Goal: Communication & Community: Answer question/provide support

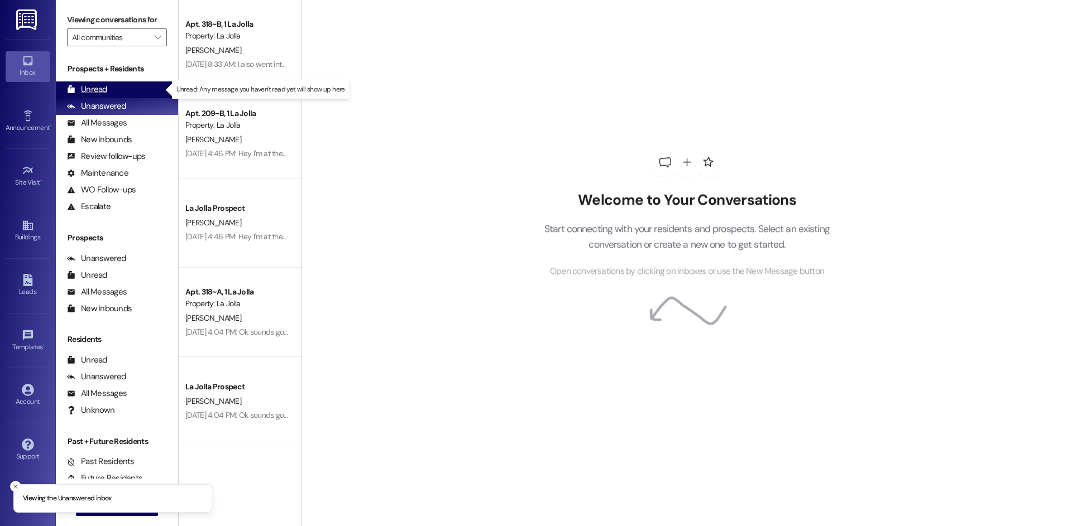
click at [123, 85] on div "Unread (0)" at bounding box center [117, 89] width 122 height 17
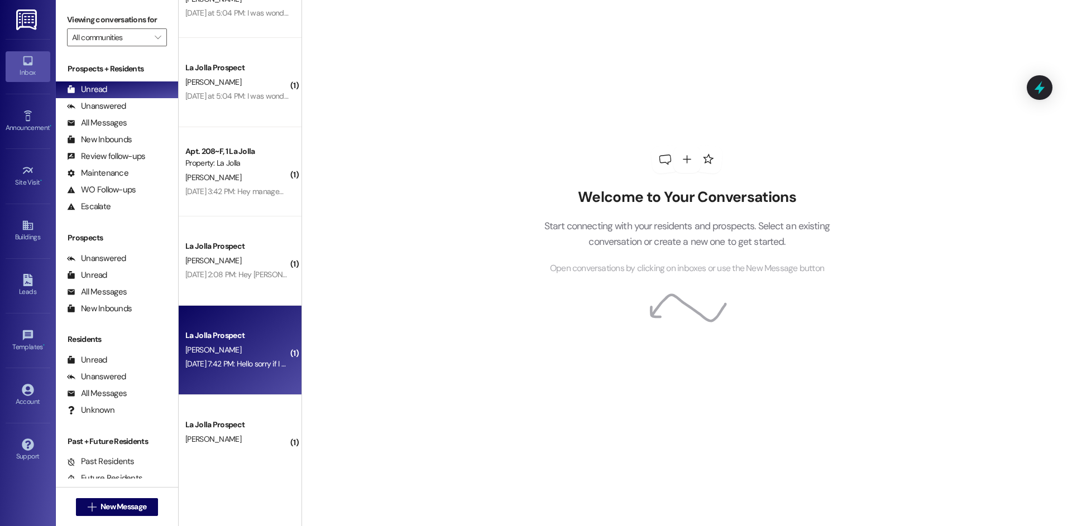
scroll to position [535, 0]
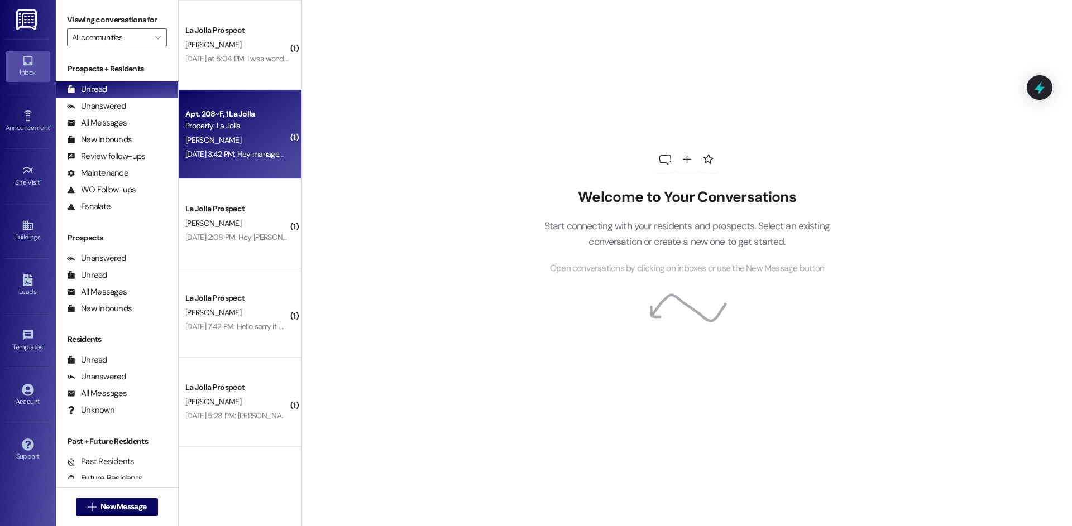
click at [257, 137] on div "[PERSON_NAME]" at bounding box center [237, 140] width 106 height 14
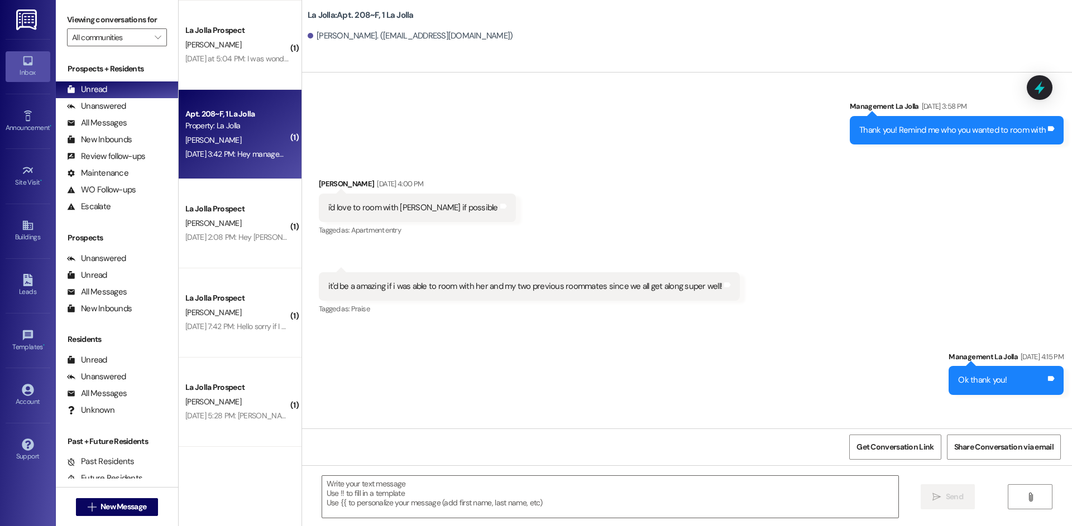
scroll to position [20660, 0]
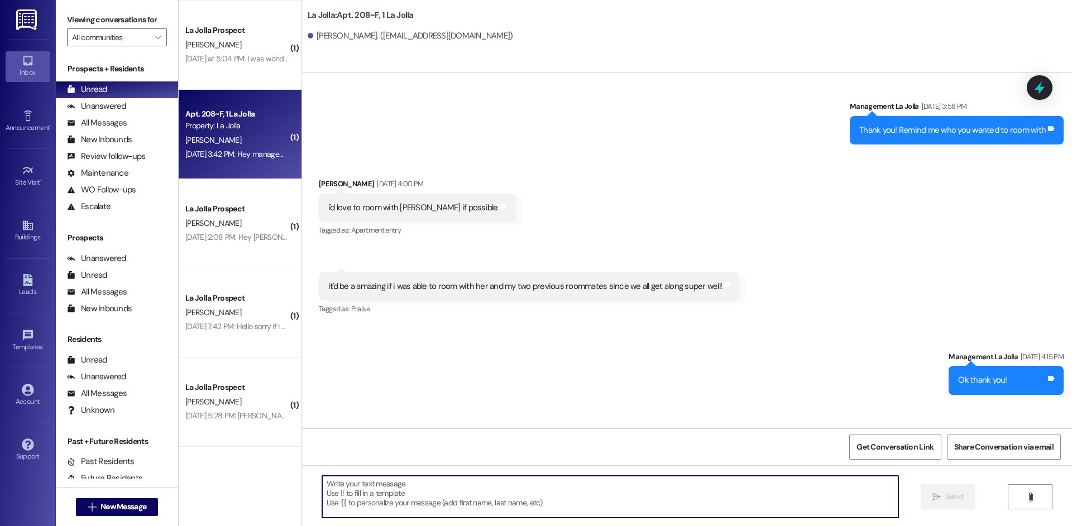
click at [491, 495] on textarea at bounding box center [610, 497] width 576 height 42
type textarea "W"
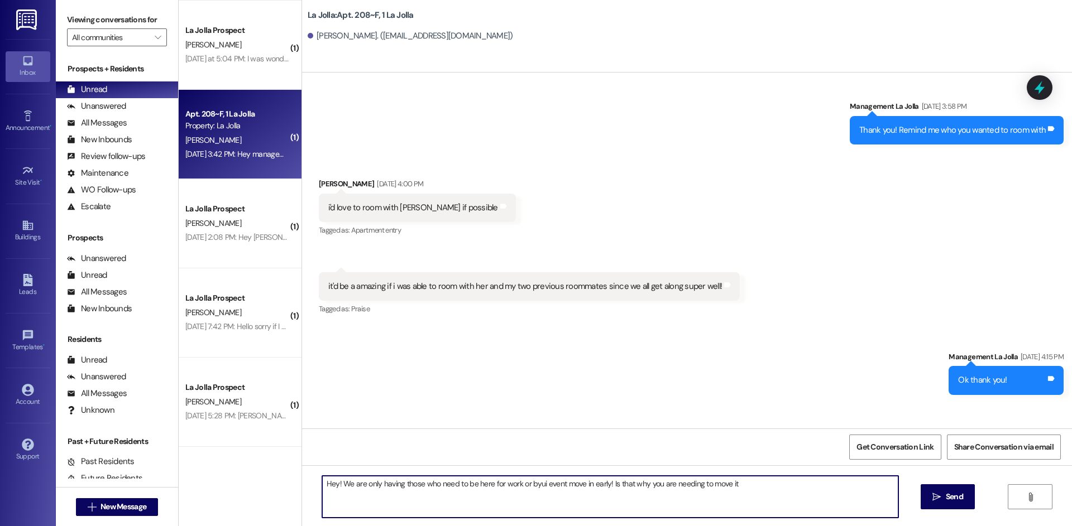
type textarea "Hey! We are only having those who need to be here for work or byui event move i…"
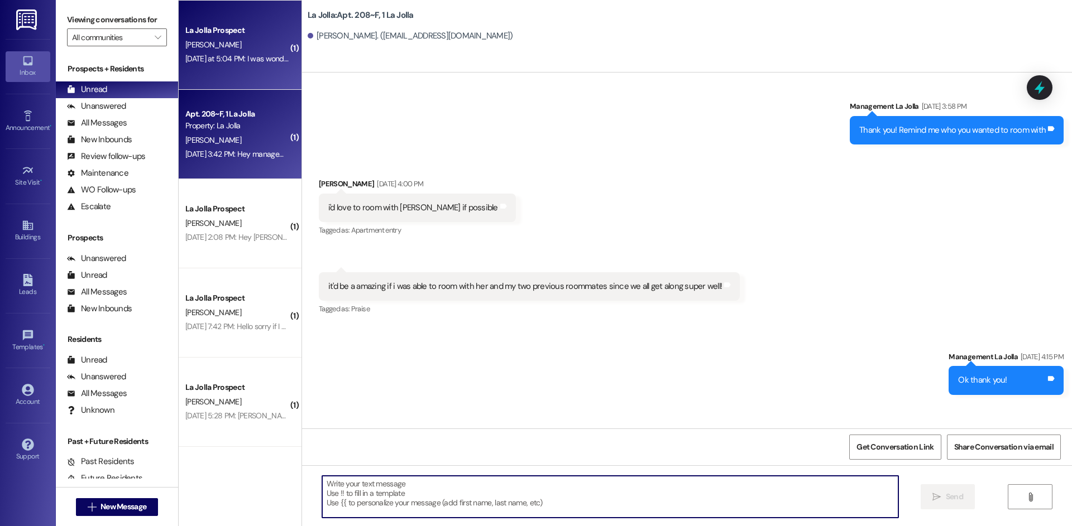
scroll to position [20659, 0]
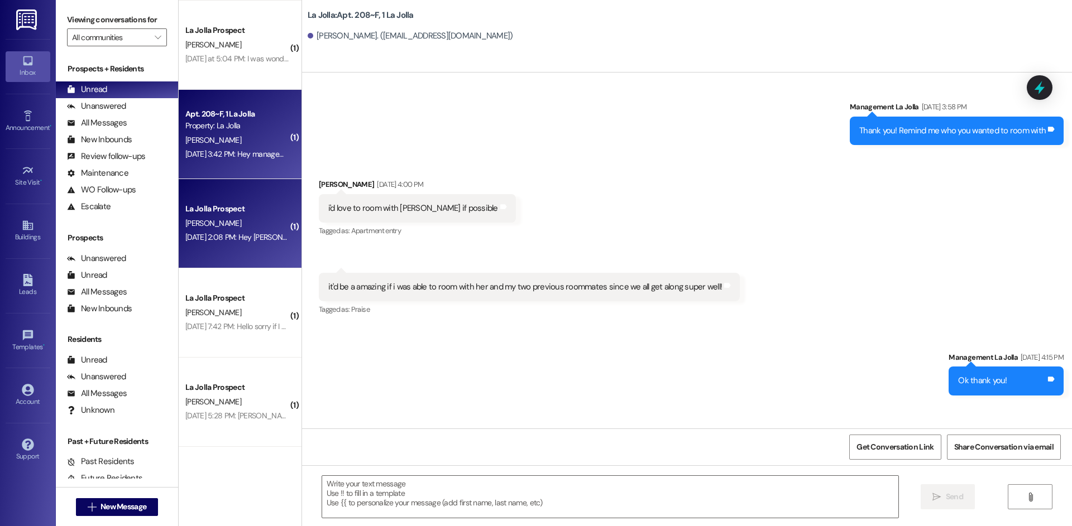
click at [272, 222] on div "[PERSON_NAME]" at bounding box center [237, 224] width 106 height 14
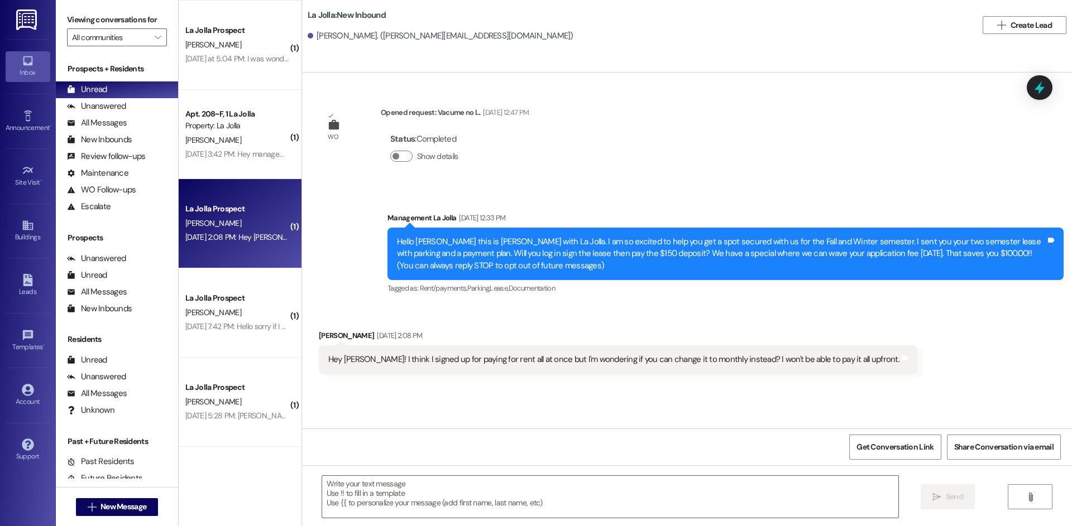
scroll to position [0, 0]
click at [354, 492] on textarea at bounding box center [610, 497] width 576 height 42
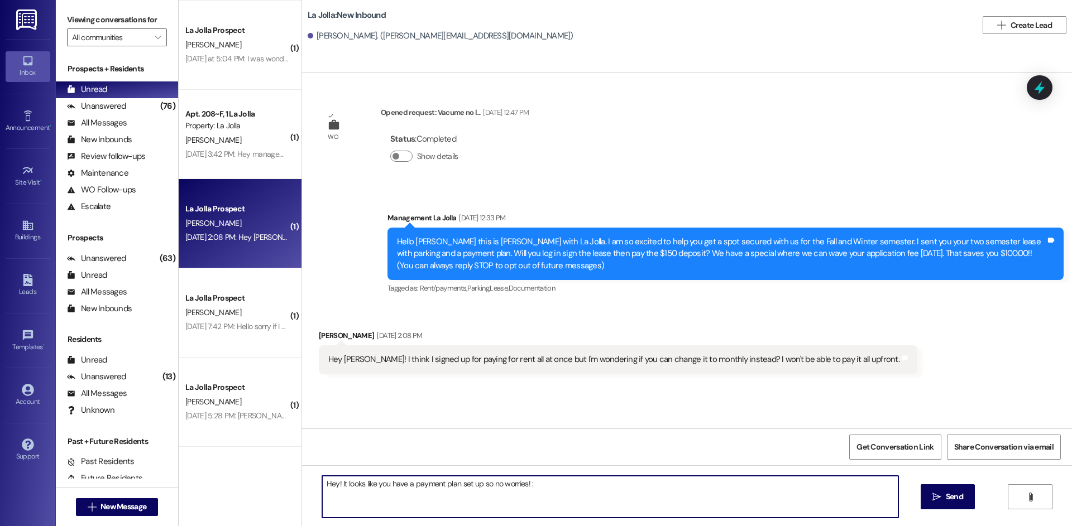
type textarea "Hey! It looks like you have a payment plan set up so no worries! :)"
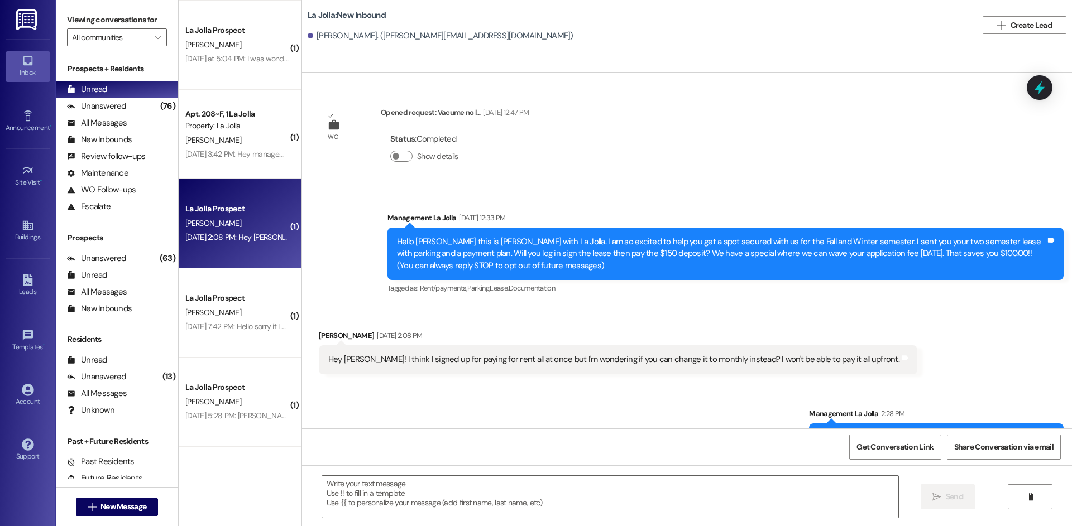
click at [243, 306] on div "[PERSON_NAME]" at bounding box center [237, 313] width 106 height 14
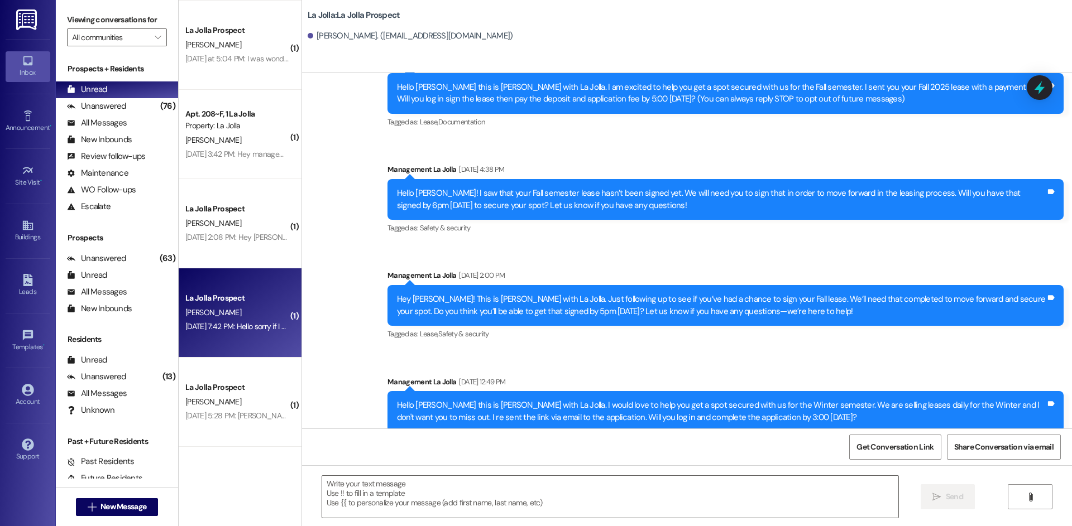
scroll to position [363, 0]
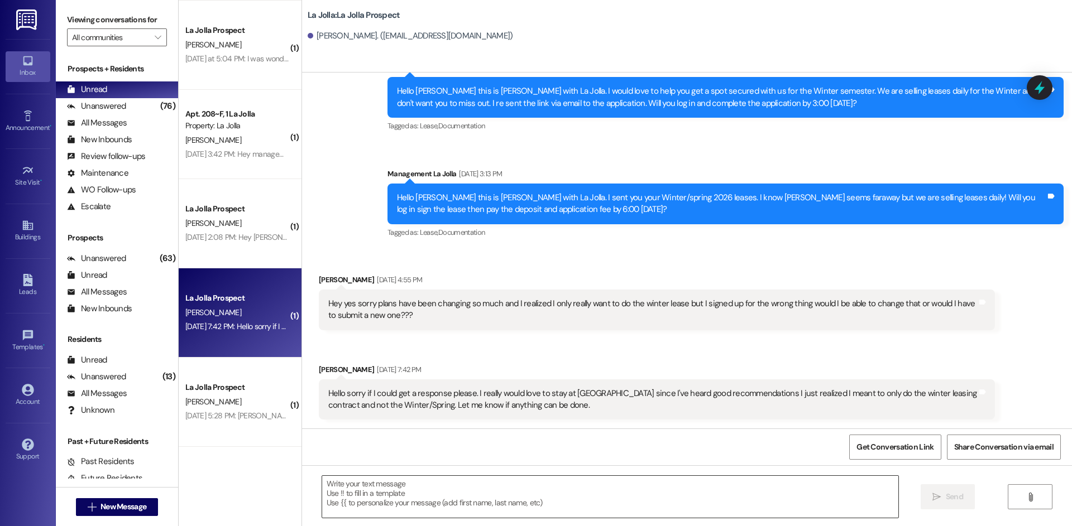
click at [395, 477] on textarea at bounding box center [610, 497] width 576 height 42
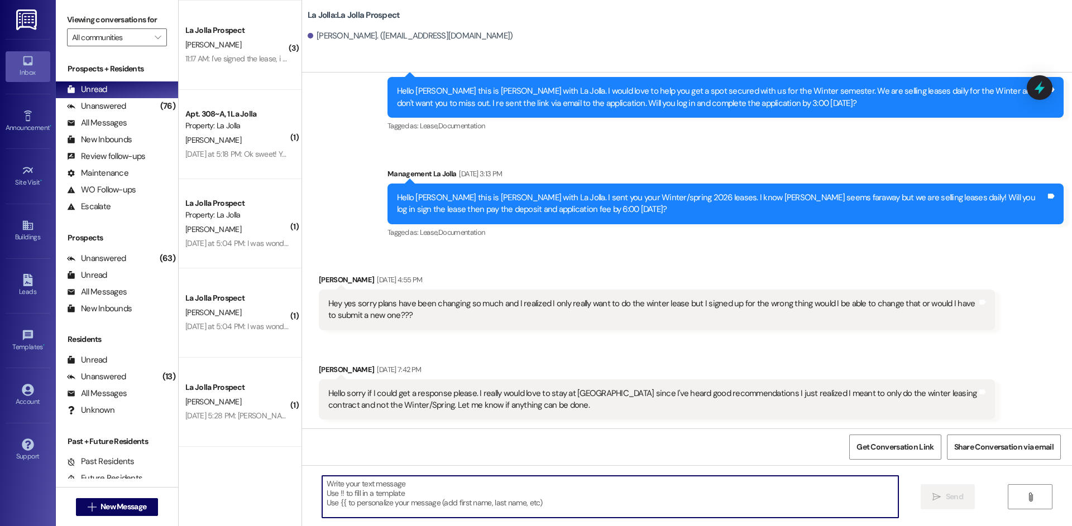
click at [399, 495] on textarea at bounding box center [610, 497] width 576 height 42
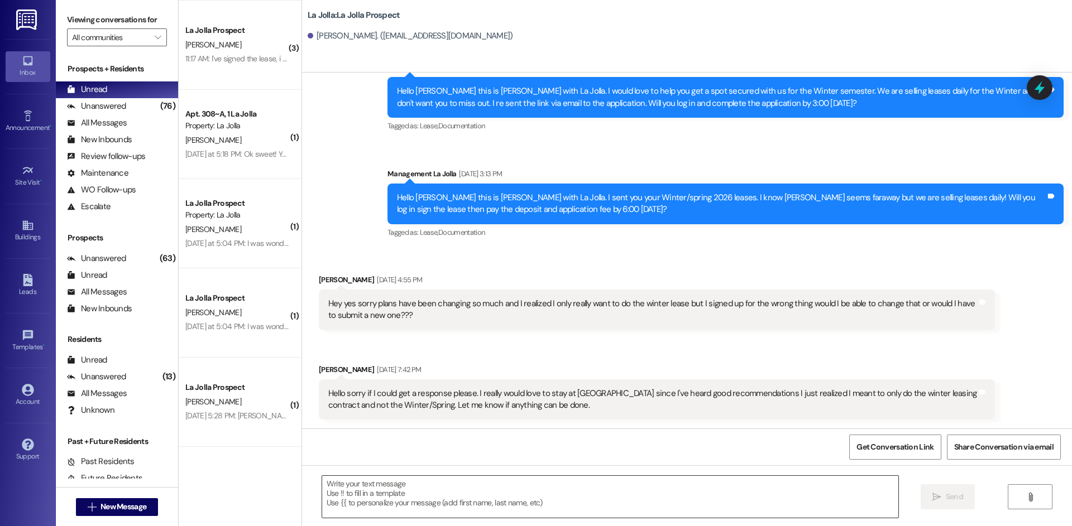
click at [418, 485] on textarea at bounding box center [610, 497] width 576 height 42
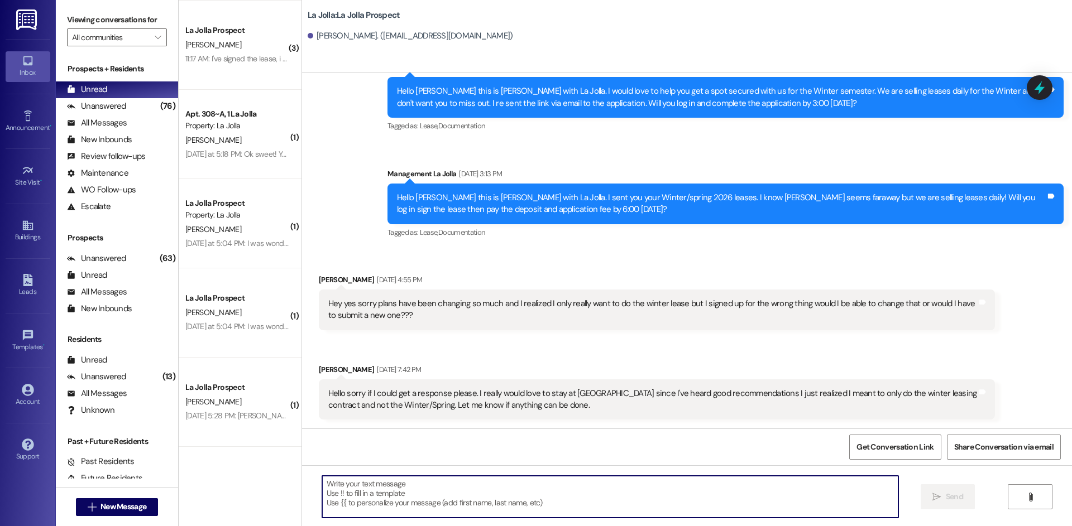
type textarea "h"
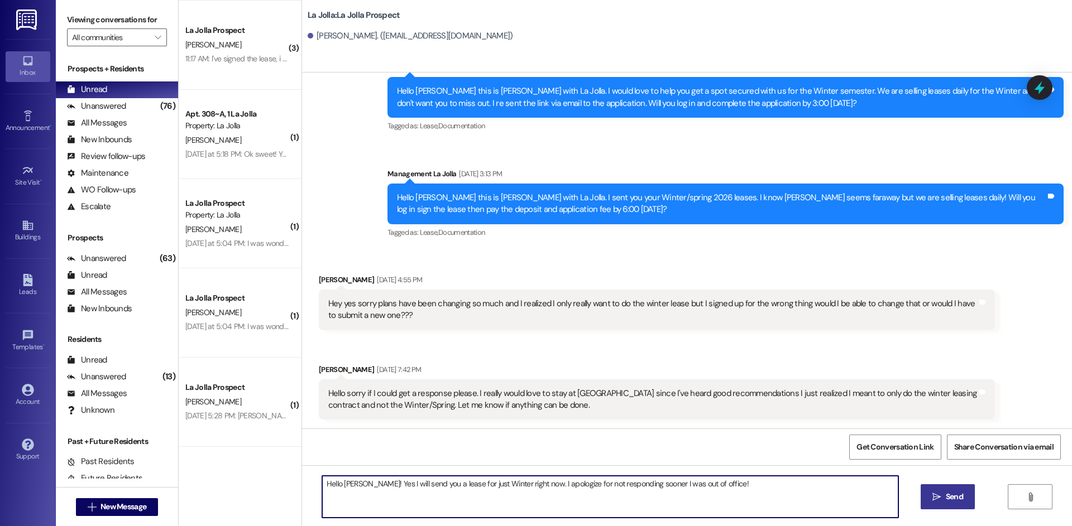
type textarea "Hello [PERSON_NAME]! Yes I will send you a lease for just Winter right now. I a…"
click at [945, 487] on button " Send" at bounding box center [947, 497] width 54 height 25
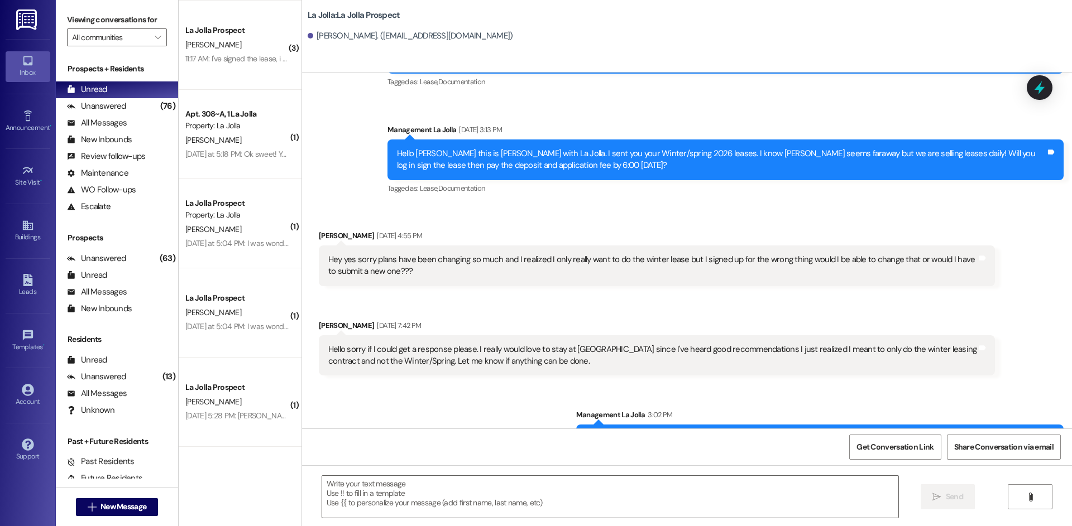
scroll to position [442, 0]
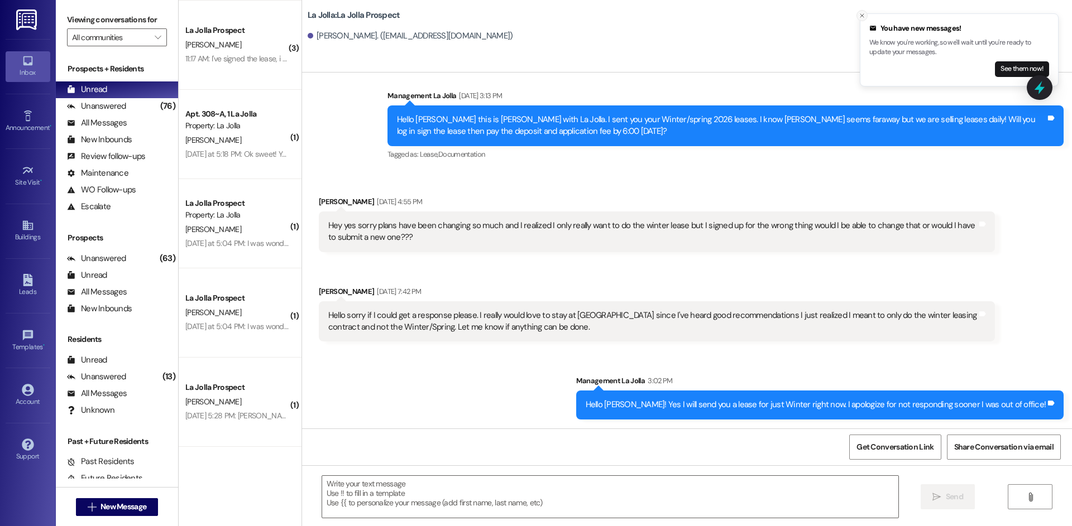
click at [859, 14] on icon "Close toast" at bounding box center [862, 15] width 7 height 7
click at [446, 498] on textarea at bounding box center [610, 497] width 576 height 42
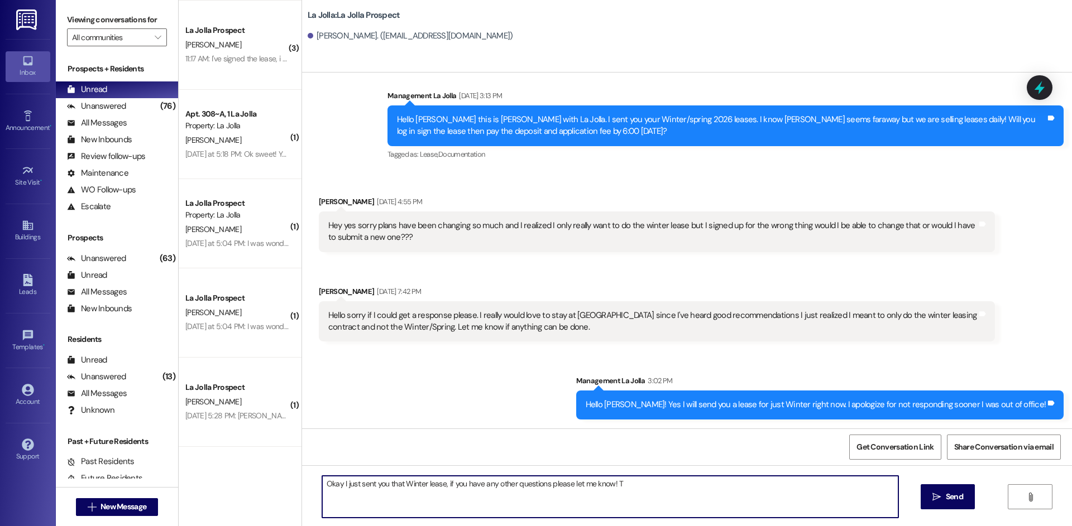
click at [440, 483] on textarea "Okay I just sent you that Winter lease, if you have any other questions please …" at bounding box center [610, 497] width 576 height 42
click at [886, 491] on textarea "Okay I just sent you that Winter lease, to secure your spot you will need to si…" at bounding box center [610, 497] width 576 height 42
drag, startPoint x: 846, startPoint y: 486, endPoint x: 303, endPoint y: 488, distance: 543.1
click at [303, 488] on div "Okay I just sent you that Winter lease, to secure your spot you will need to si…" at bounding box center [687, 508] width 770 height 84
type textarea "Okay I just sent you that Winter lease, to secure your spot you will need to si…"
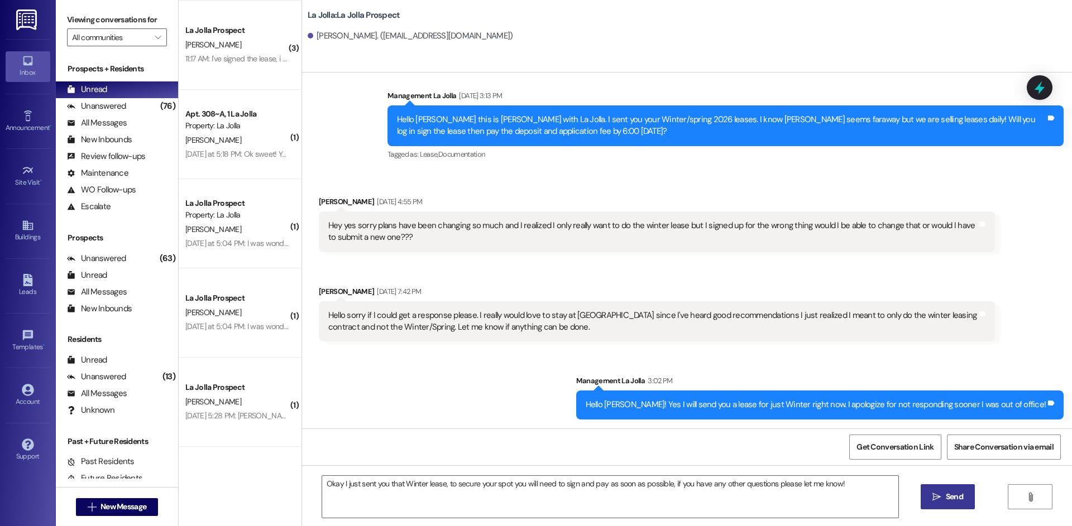
click at [959, 497] on span "Send" at bounding box center [954, 497] width 17 height 12
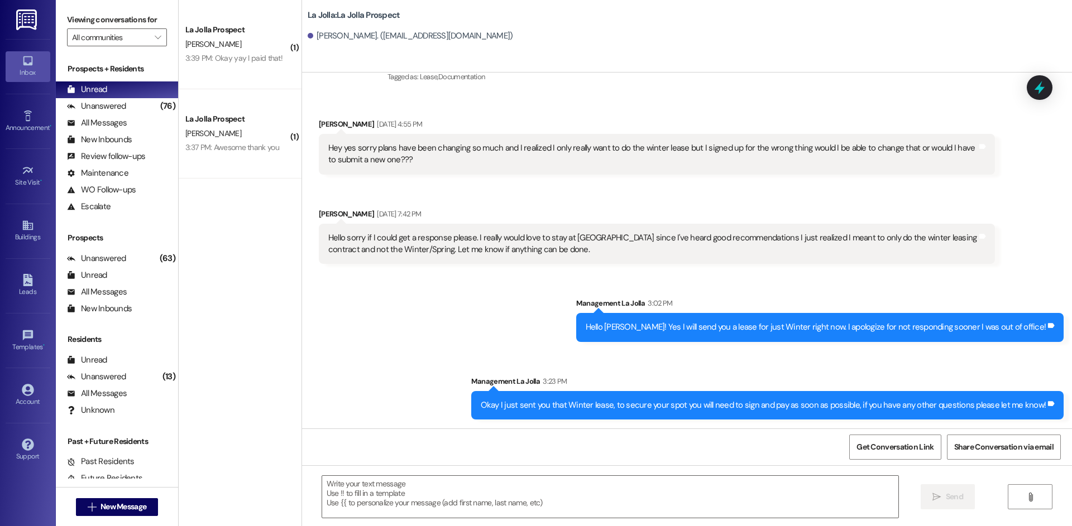
scroll to position [0, 0]
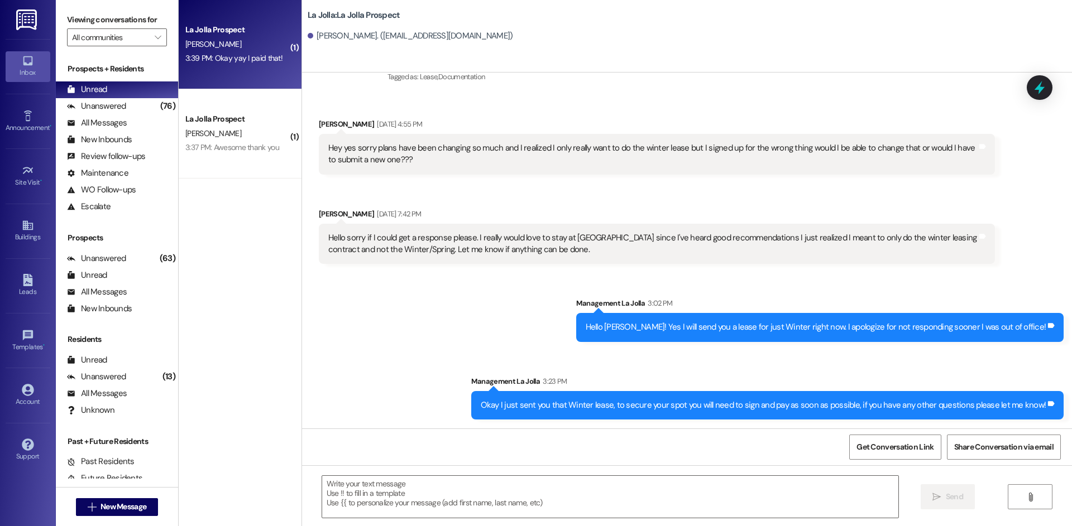
click at [229, 75] on div "La Jolla Prospect [PERSON_NAME] 3:39 PM: Okay yay I paid that! 3:39 PM: Okay ya…" at bounding box center [240, 44] width 123 height 89
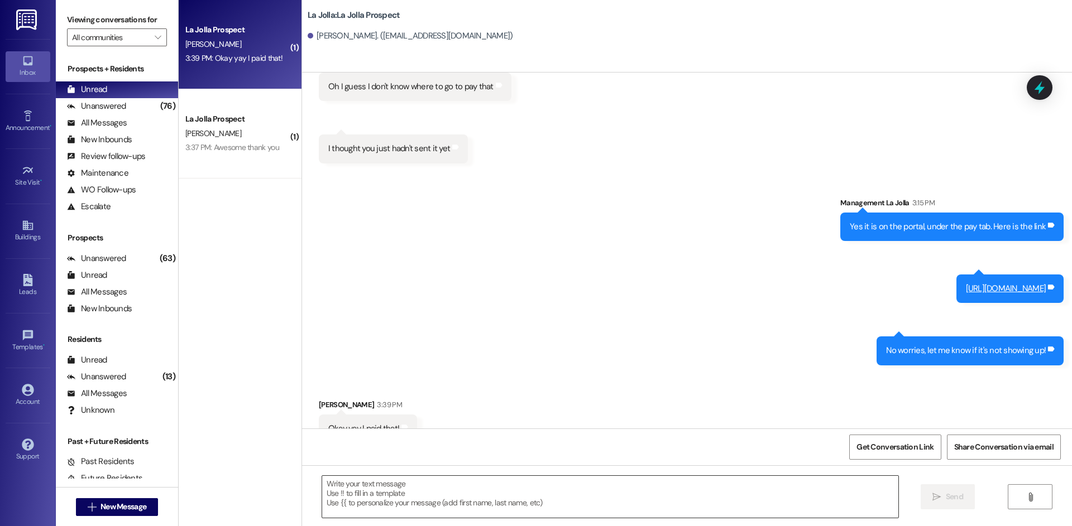
scroll to position [1298, 0]
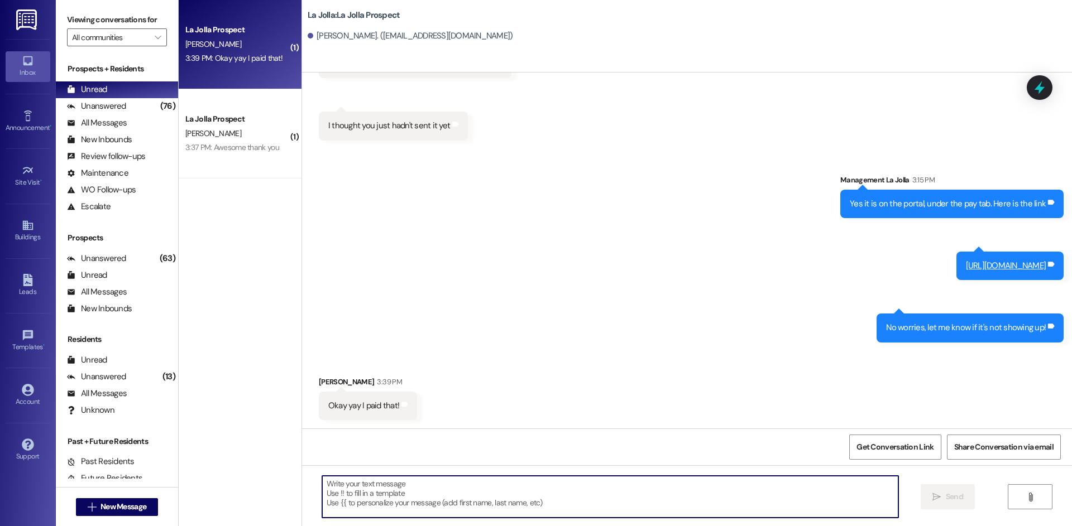
click at [392, 505] on textarea at bounding box center [610, 497] width 576 height 42
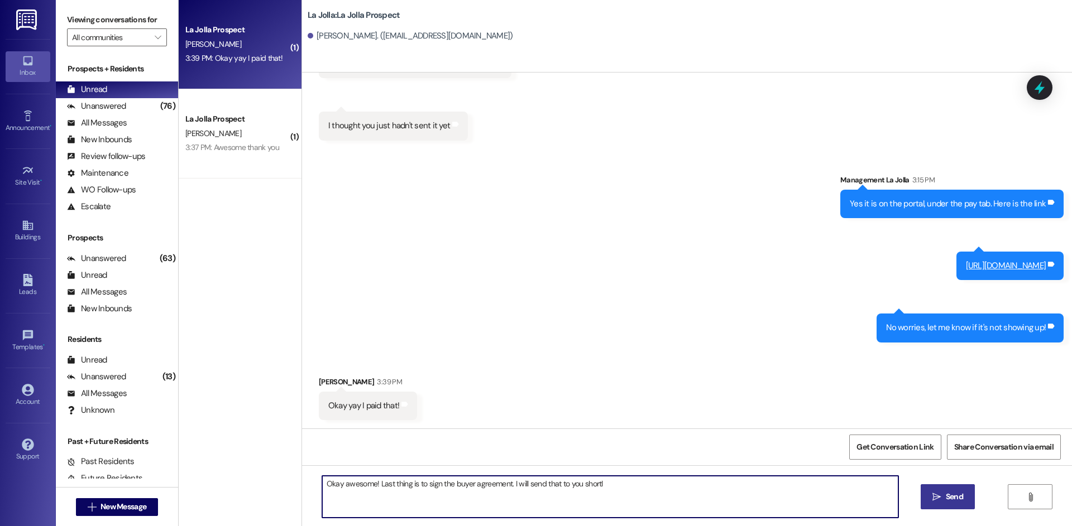
type textarea "Okay awesome! Last thing is to sign the buyer agreement. I will send that to yo…"
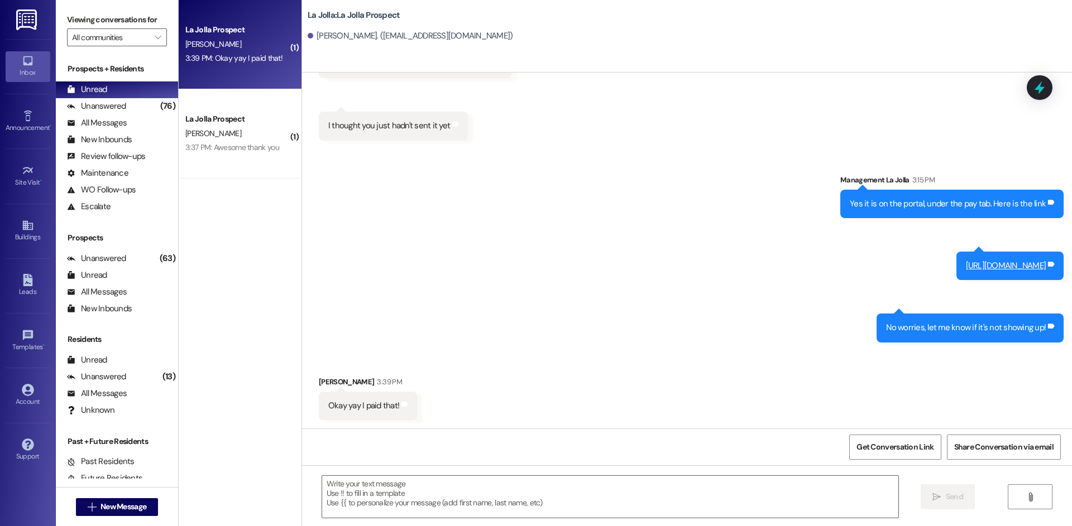
scroll to position [1376, 0]
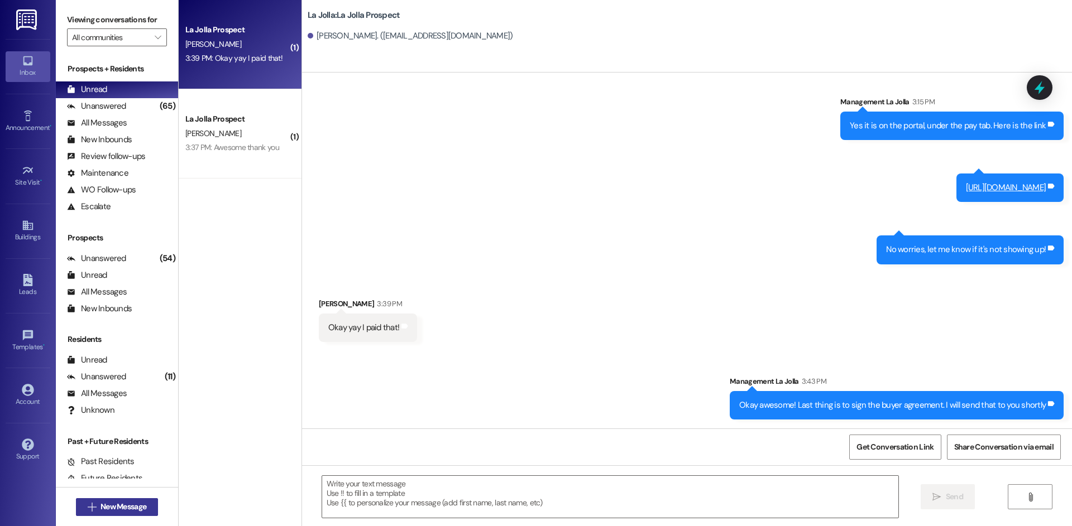
click at [127, 506] on span "New Message" at bounding box center [123, 507] width 46 height 12
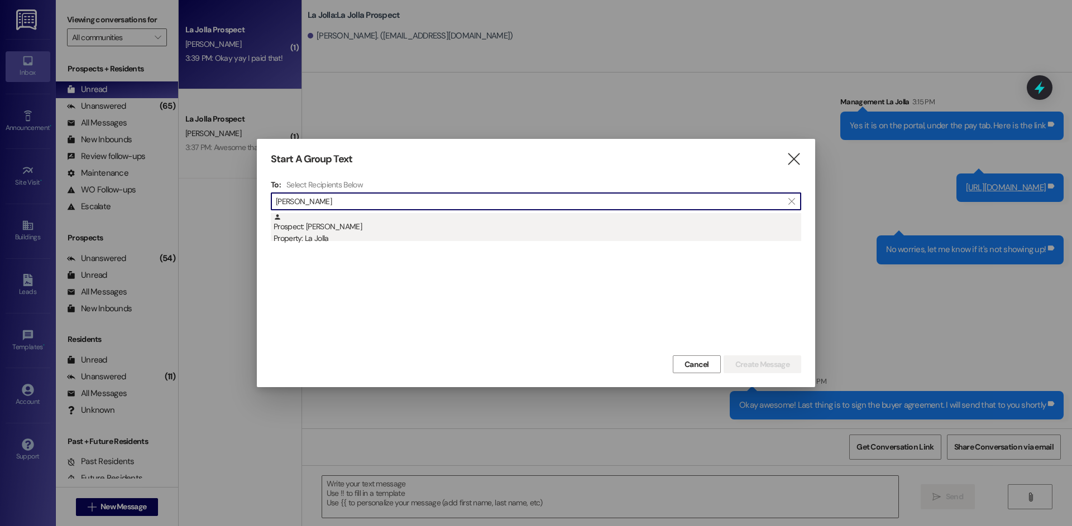
type input "[PERSON_NAME]"
click at [362, 223] on div "Prospect: [PERSON_NAME] Property: La Jolla" at bounding box center [538, 229] width 528 height 32
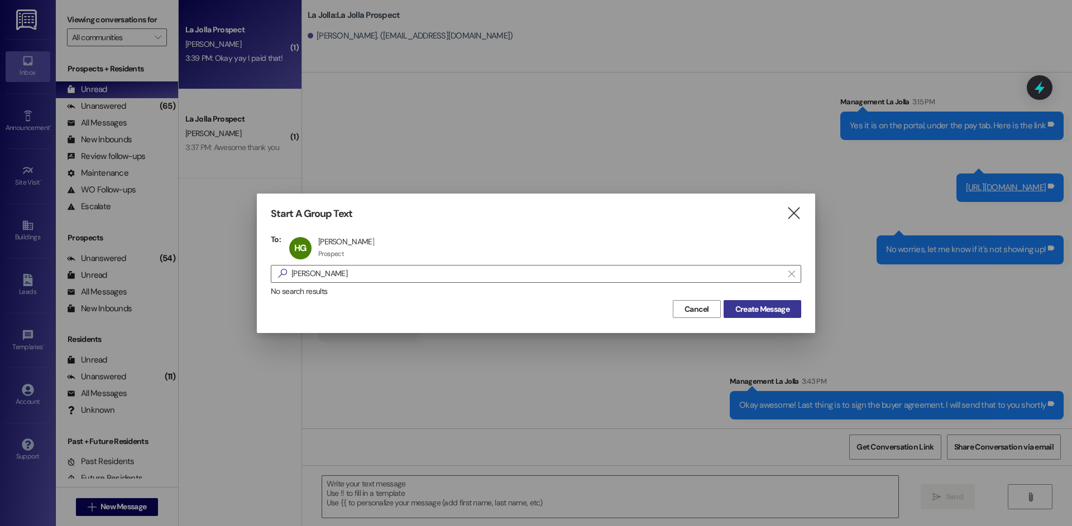
click at [784, 314] on span "Create Message" at bounding box center [762, 310] width 54 height 12
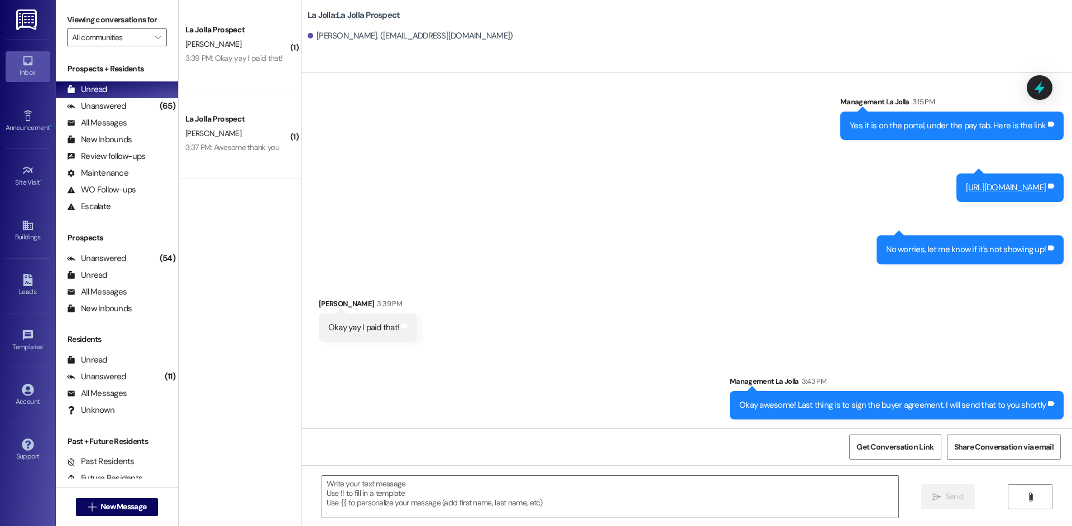
scroll to position [0, 0]
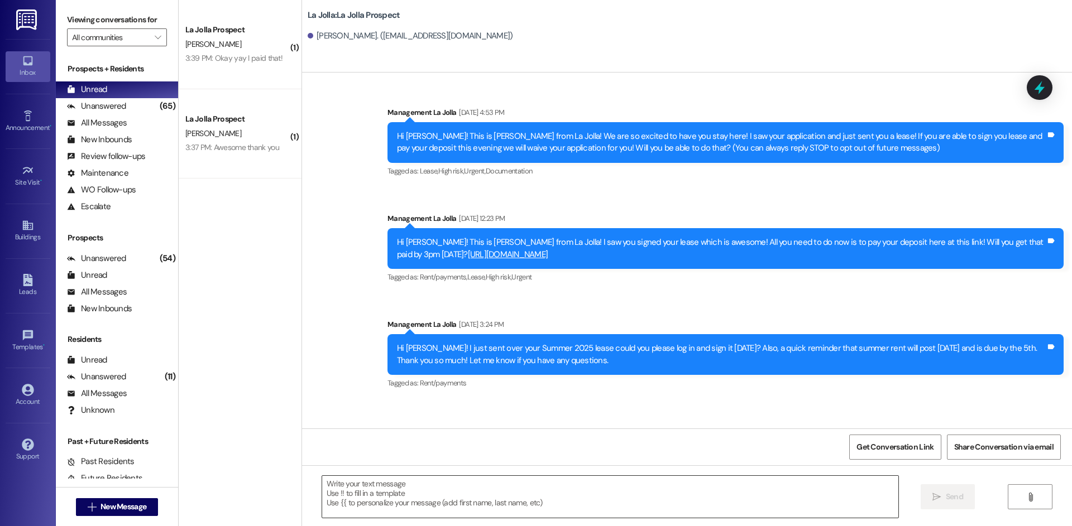
click at [381, 490] on textarea at bounding box center [610, 497] width 576 height 42
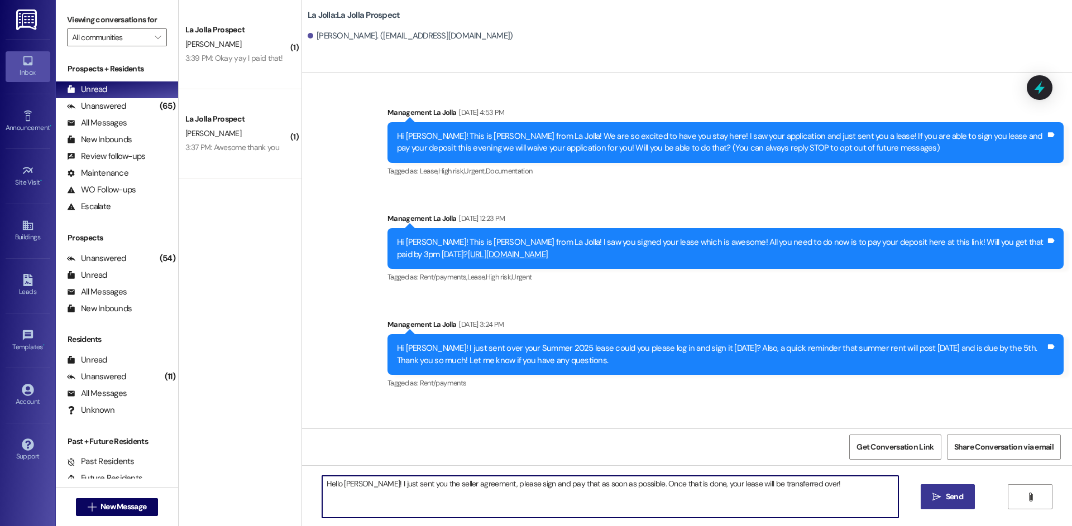
type textarea "Hello [PERSON_NAME]! I just sent you the seller agreement, please sign and pay …"
click at [930, 495] on span " Send" at bounding box center [947, 497] width 35 height 12
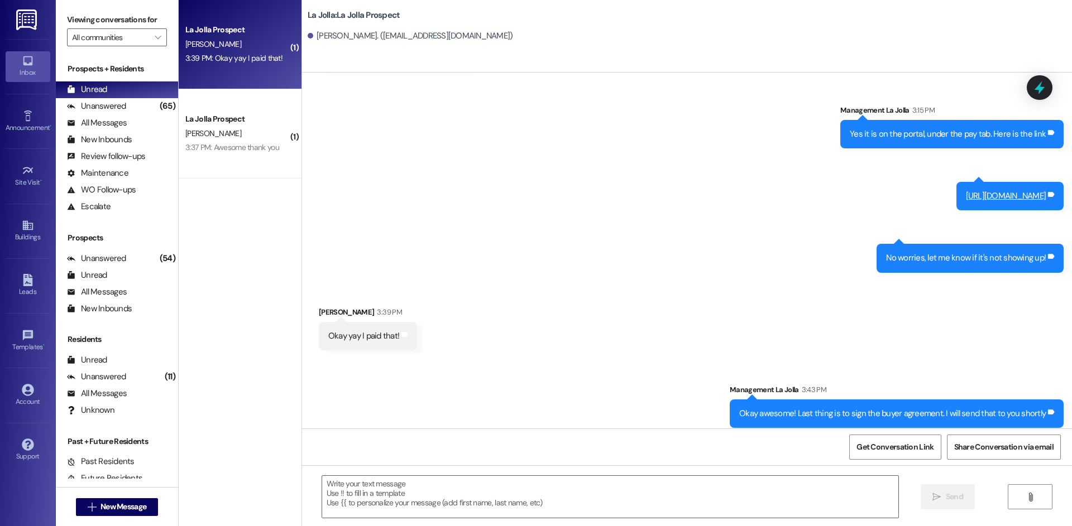
scroll to position [1376, 0]
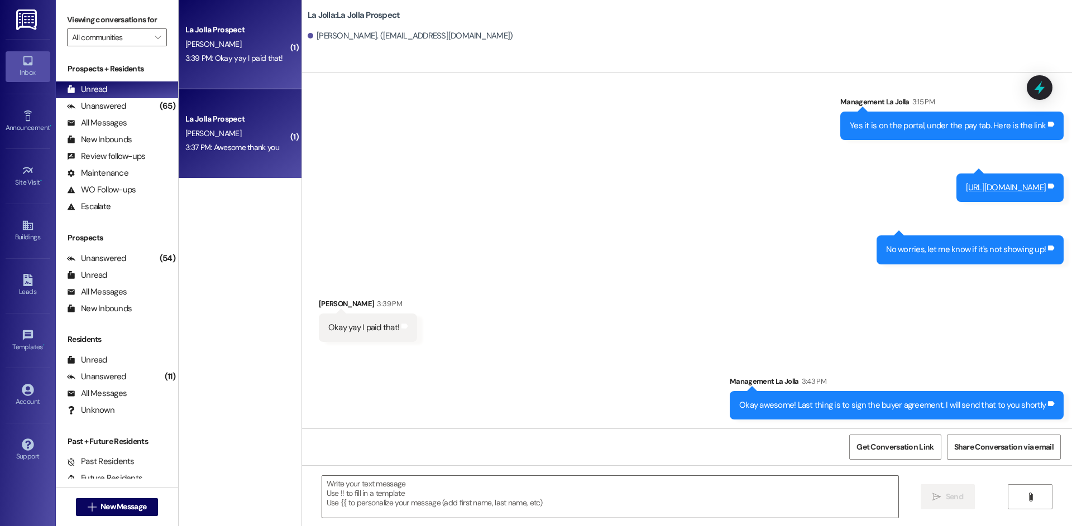
click at [211, 144] on div "3:37 PM: Awesome thank you 3:37 PM: Awesome thank you" at bounding box center [232, 147] width 94 height 10
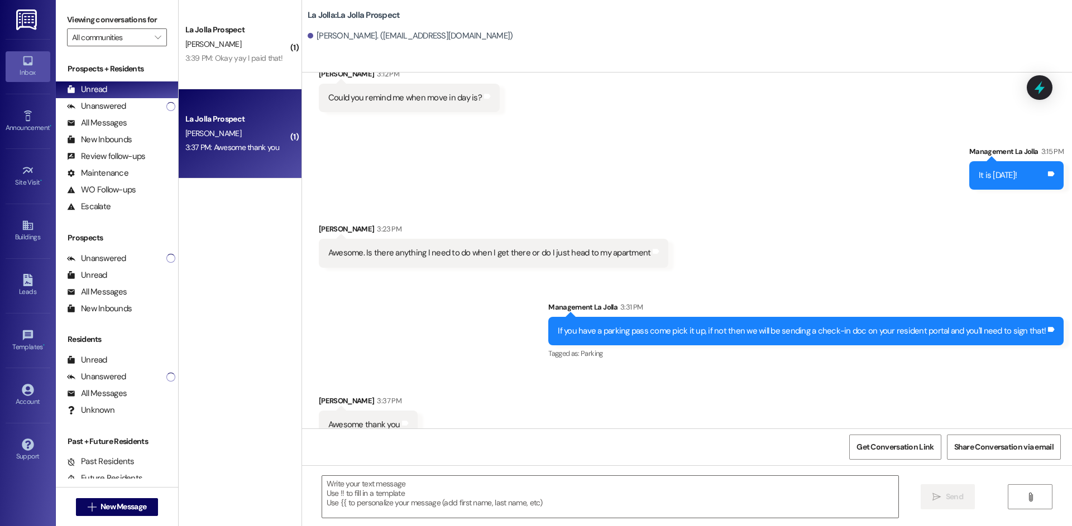
scroll to position [2055, 0]
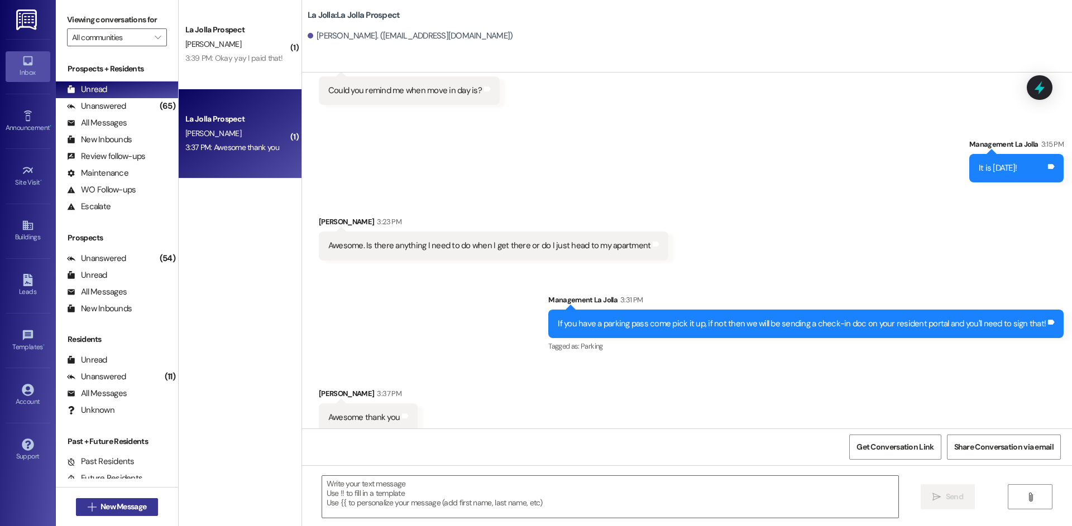
click at [142, 504] on span "New Message" at bounding box center [123, 507] width 46 height 12
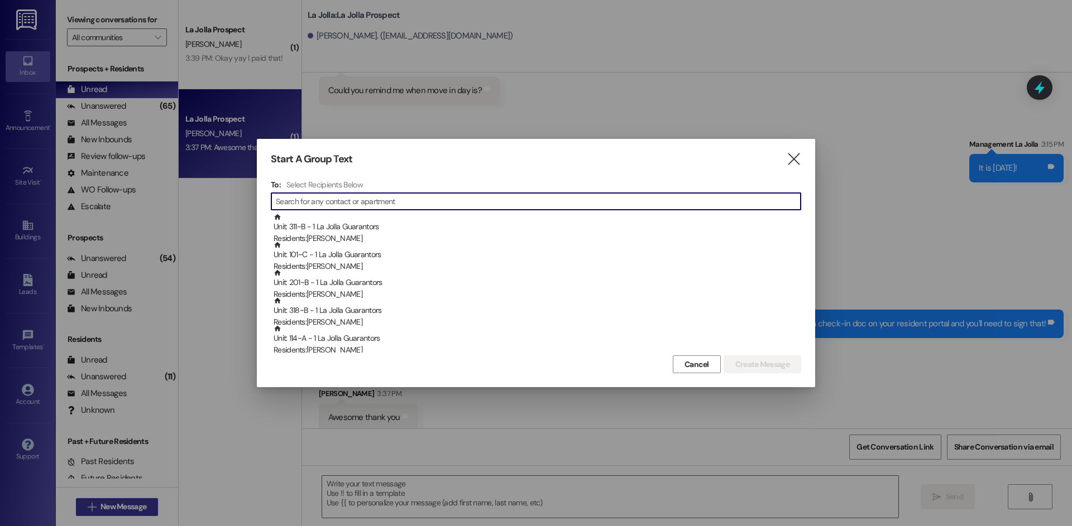
type input "E"
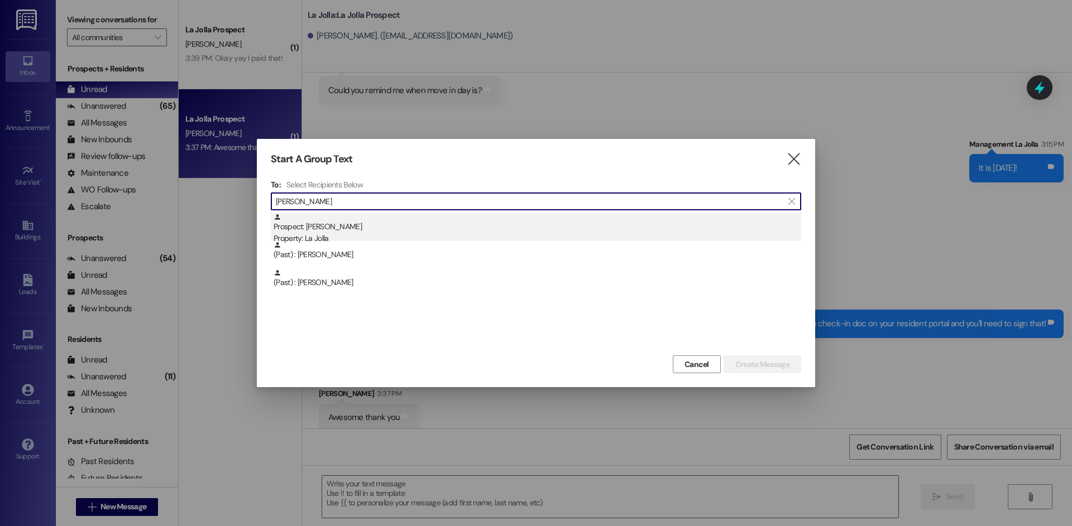
type input "[PERSON_NAME]"
click at [316, 233] on div "Property: La Jolla" at bounding box center [538, 239] width 528 height 12
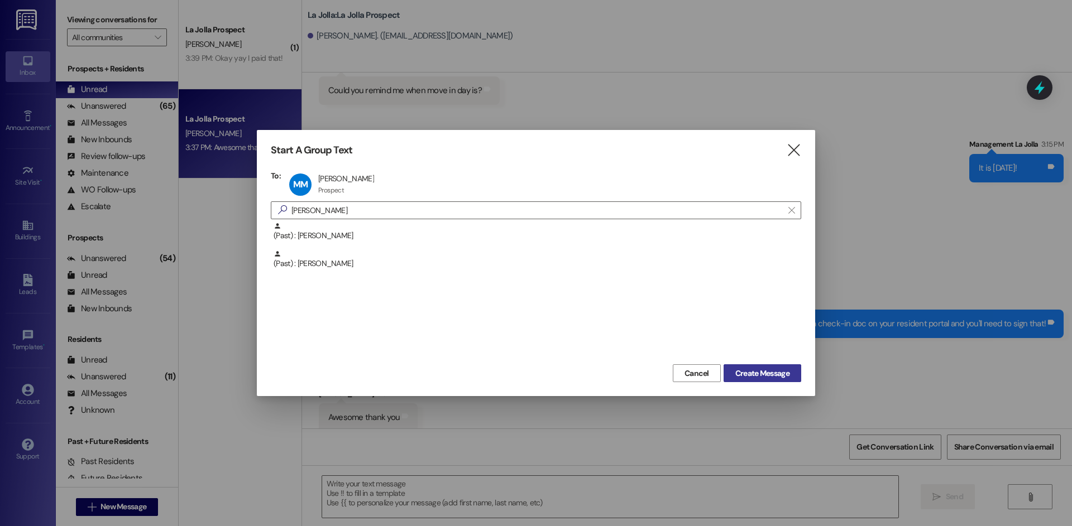
click at [764, 365] on button "Create Message" at bounding box center [762, 374] width 78 height 18
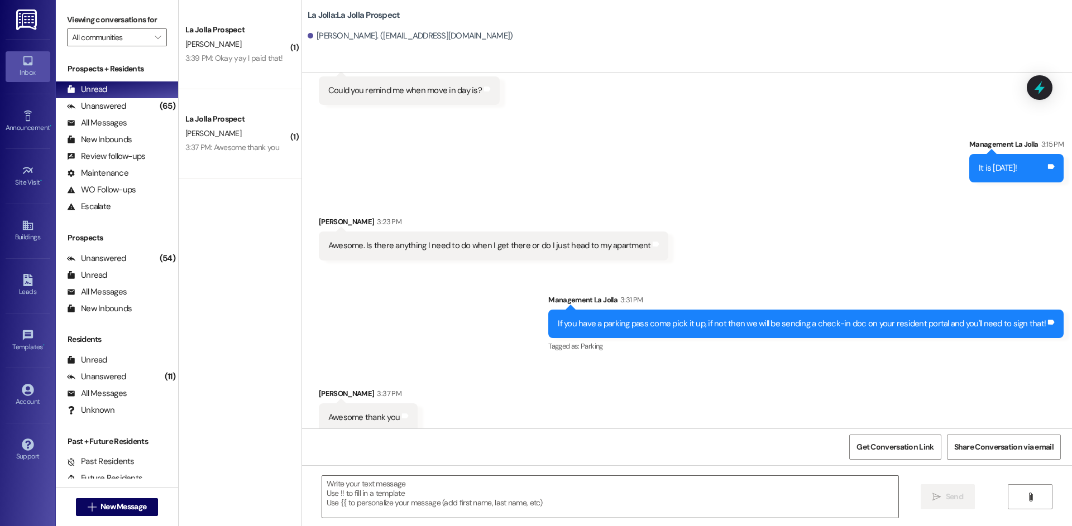
scroll to position [1, 0]
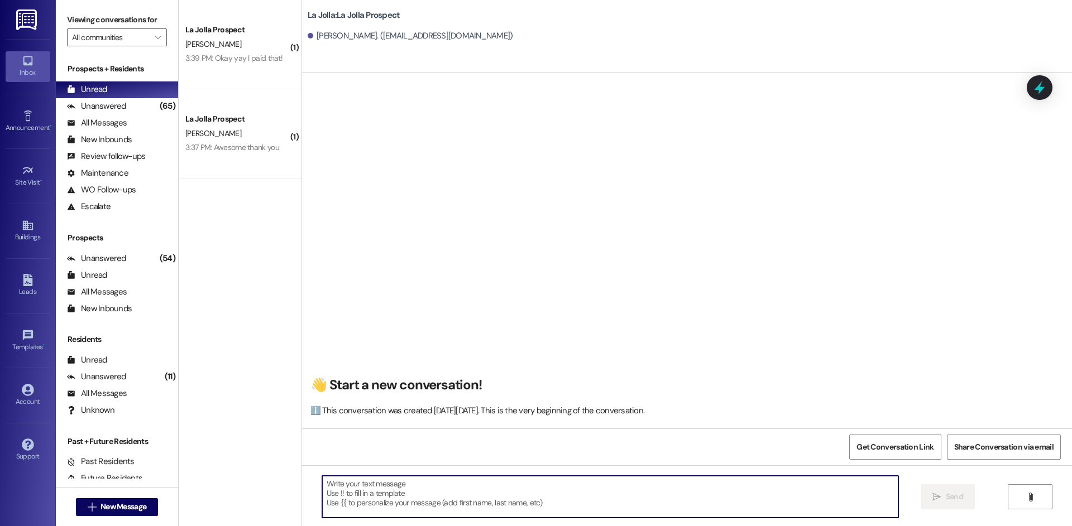
click at [421, 491] on textarea at bounding box center [610, 497] width 576 height 42
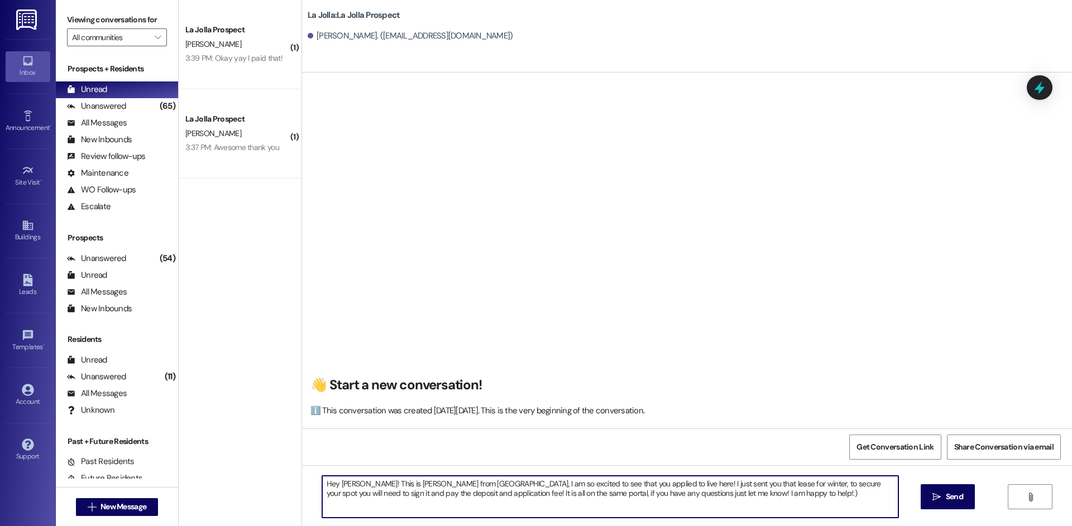
drag, startPoint x: 750, startPoint y: 506, endPoint x: 290, endPoint y: 480, distance: 460.7
click at [290, 480] on div "( 1 ) La Jolla Prospect [PERSON_NAME] 3:39 PM: Okay yay I paid that! 3:39 PM: O…" at bounding box center [625, 263] width 893 height 526
type textarea "Hey [PERSON_NAME]! This is [PERSON_NAME] from [GEOGRAPHIC_DATA], I am so excite…"
click at [963, 501] on span "Send" at bounding box center [954, 497] width 22 height 12
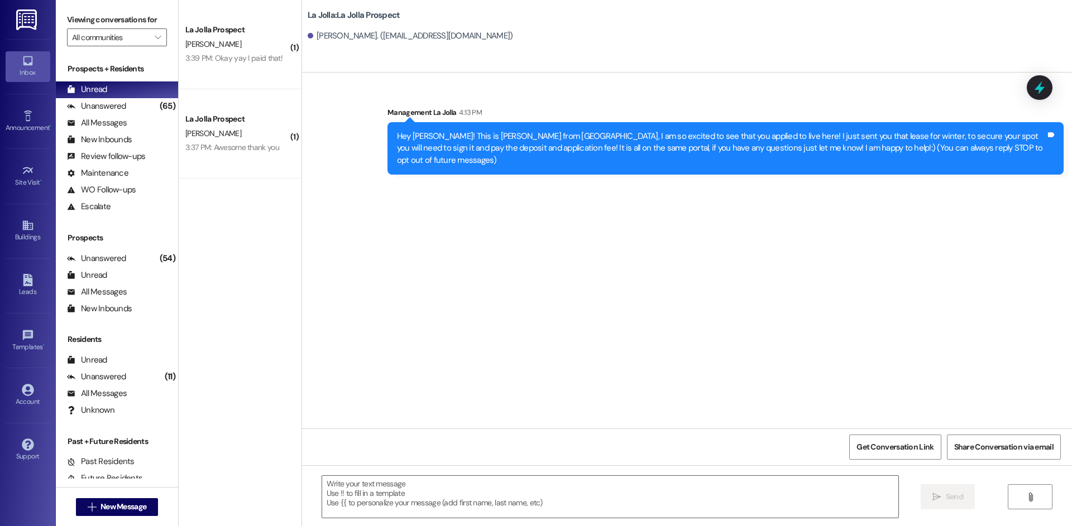
scroll to position [0, 0]
click at [128, 496] on div " New Message" at bounding box center [117, 507] width 83 height 28
click at [136, 507] on span "New Message" at bounding box center [123, 507] width 46 height 12
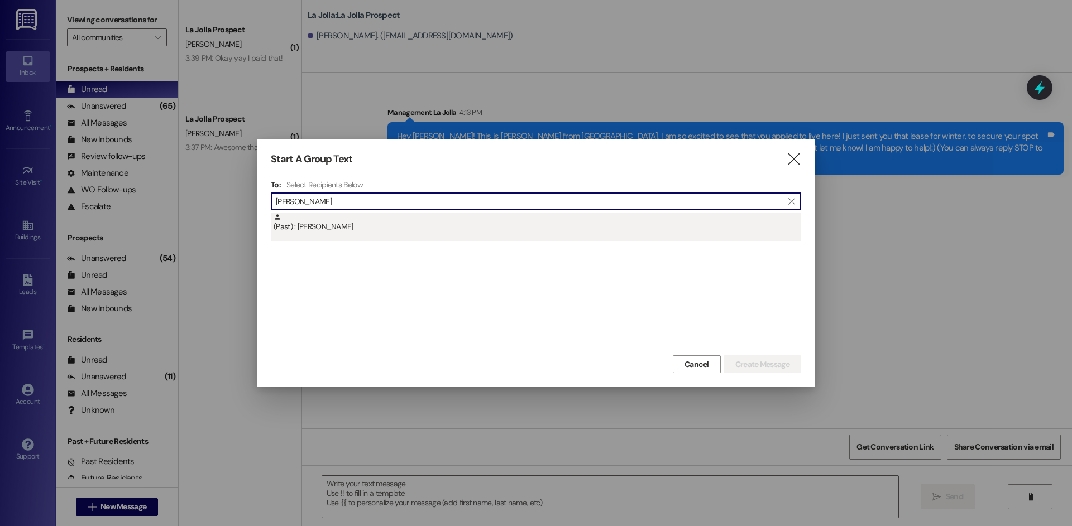
type input "[PERSON_NAME]"
click at [443, 228] on div "(Past) : [PERSON_NAME]" at bounding box center [538, 223] width 528 height 20
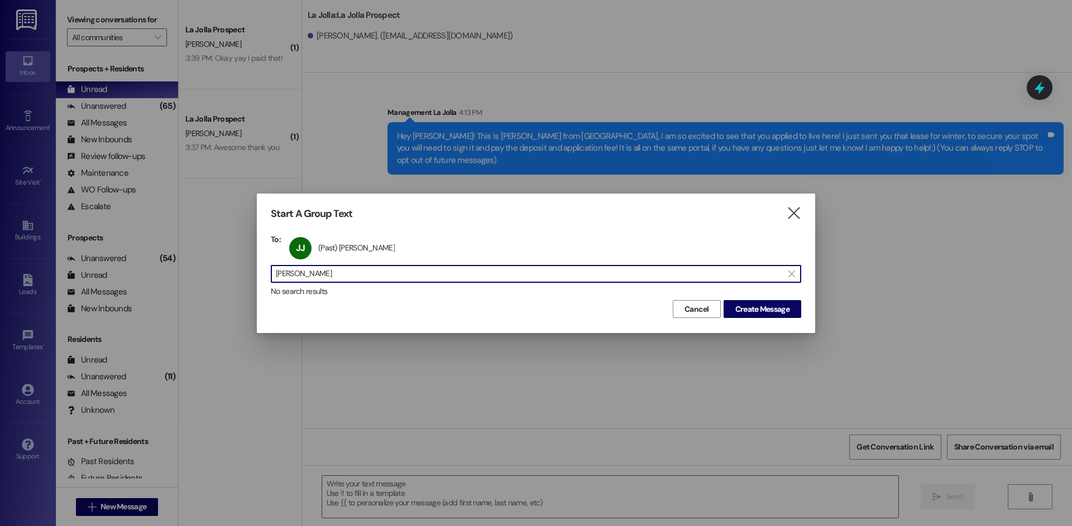
click at [752, 319] on div "Start A Group Text  To: JJ (Past) [PERSON_NAME] (Past) [PERSON_NAME] click to …" at bounding box center [536, 263] width 558 height 139
click at [759, 307] on span "Create Message" at bounding box center [762, 310] width 54 height 12
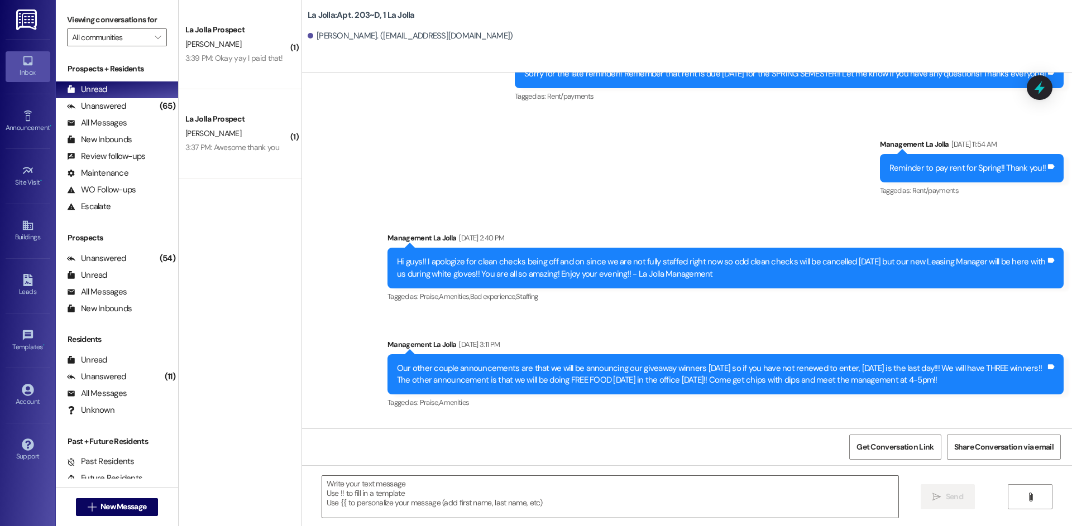
scroll to position [5805, 0]
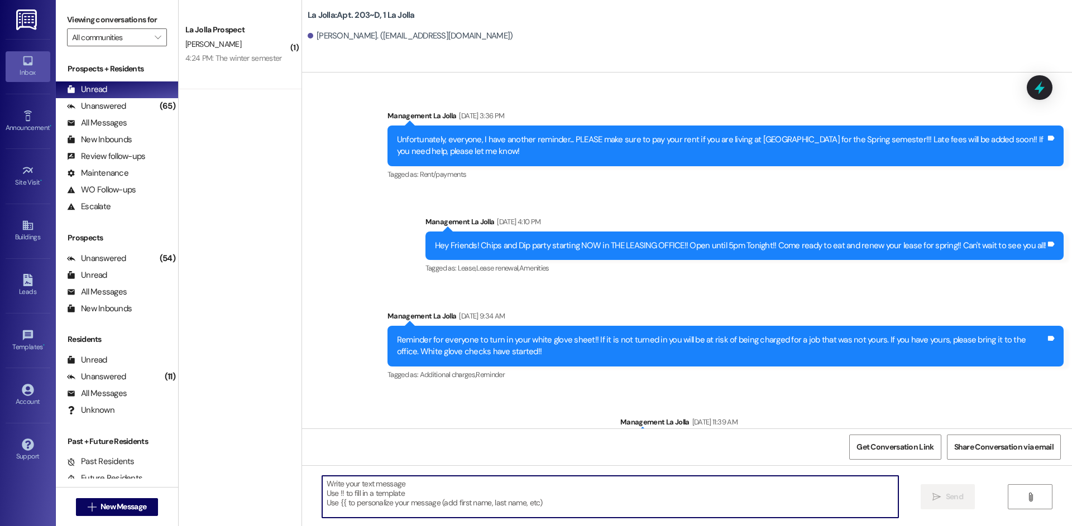
click at [404, 514] on textarea at bounding box center [610, 497] width 576 height 42
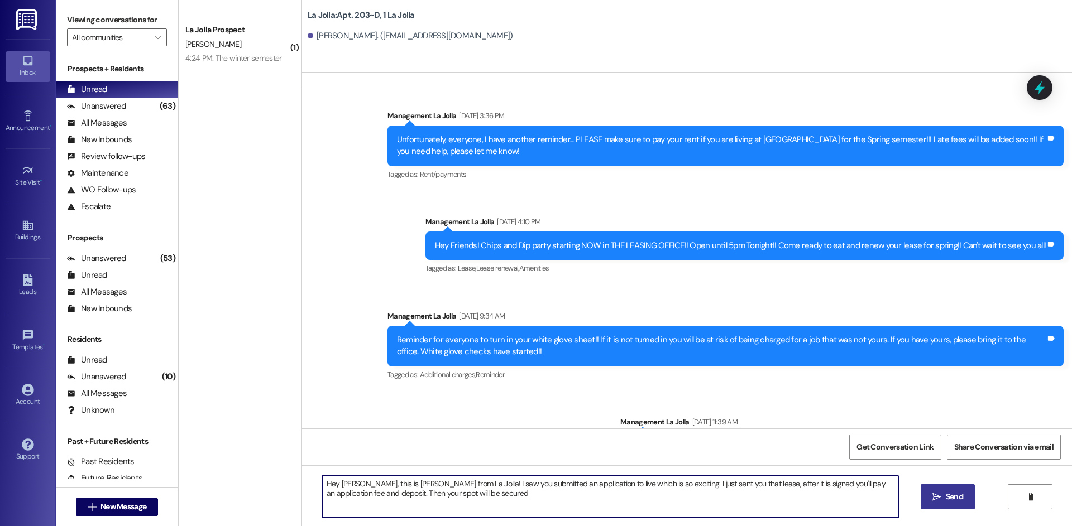
drag, startPoint x: 364, startPoint y: 496, endPoint x: 347, endPoint y: 496, distance: 17.3
click at [347, 496] on textarea "Hey [PERSON_NAME], this is [PERSON_NAME] from La Jolla! I saw you submitted an …" at bounding box center [610, 497] width 576 height 42
click at [452, 493] on textarea "Hey [PERSON_NAME], this is [PERSON_NAME] from La Jolla! I saw you submitted an …" at bounding box center [610, 497] width 576 height 42
drag, startPoint x: 449, startPoint y: 497, endPoint x: 346, endPoint y: 491, distance: 102.9
click at [346, 491] on textarea "Hey [PERSON_NAME], this is [PERSON_NAME] from La Jolla! I saw you submitted an …" at bounding box center [610, 497] width 576 height 42
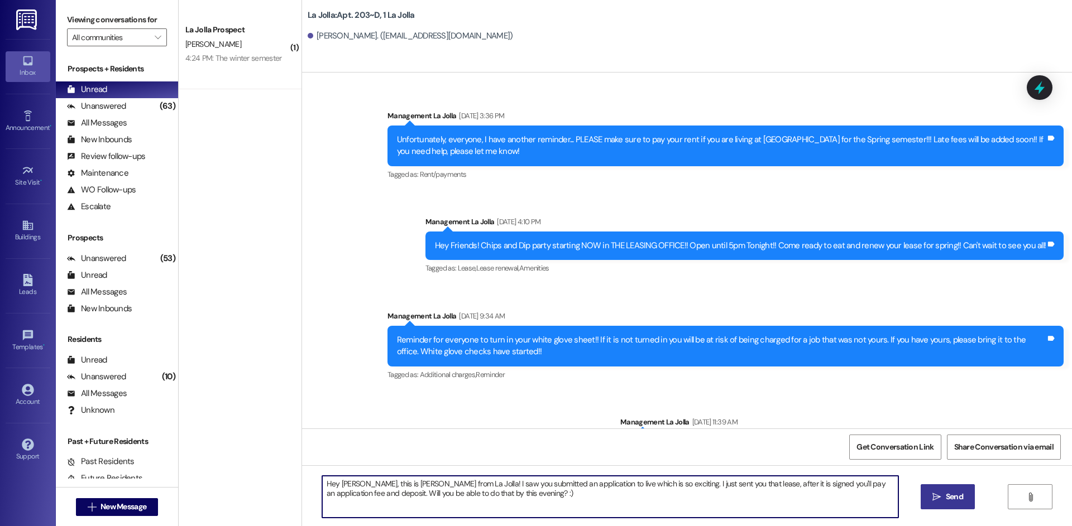
drag, startPoint x: 525, startPoint y: 503, endPoint x: 318, endPoint y: 474, distance: 209.6
click at [318, 474] on div "Hey [PERSON_NAME], this is [PERSON_NAME] from La Jolla! I saw you submitted an …" at bounding box center [687, 508] width 770 height 84
click at [645, 483] on textarea "Hey [PERSON_NAME], this is [PERSON_NAME] from La Jolla! I saw you submitted an …" at bounding box center [610, 497] width 576 height 42
click at [648, 483] on textarea "Hey [PERSON_NAME], this is [PERSON_NAME] from La Jolla! I saw you submitted an …" at bounding box center [610, 497] width 576 height 42
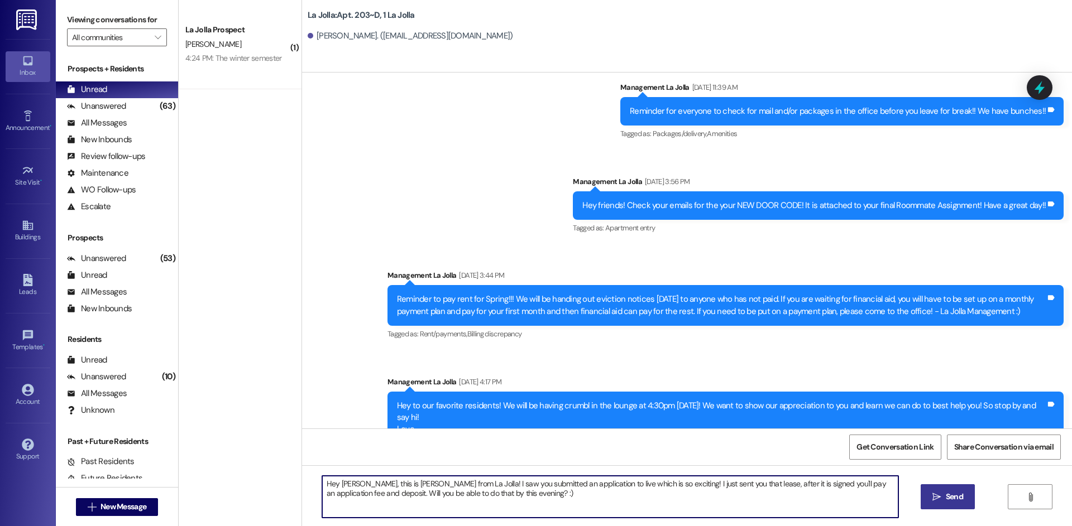
scroll to position [6157, 0]
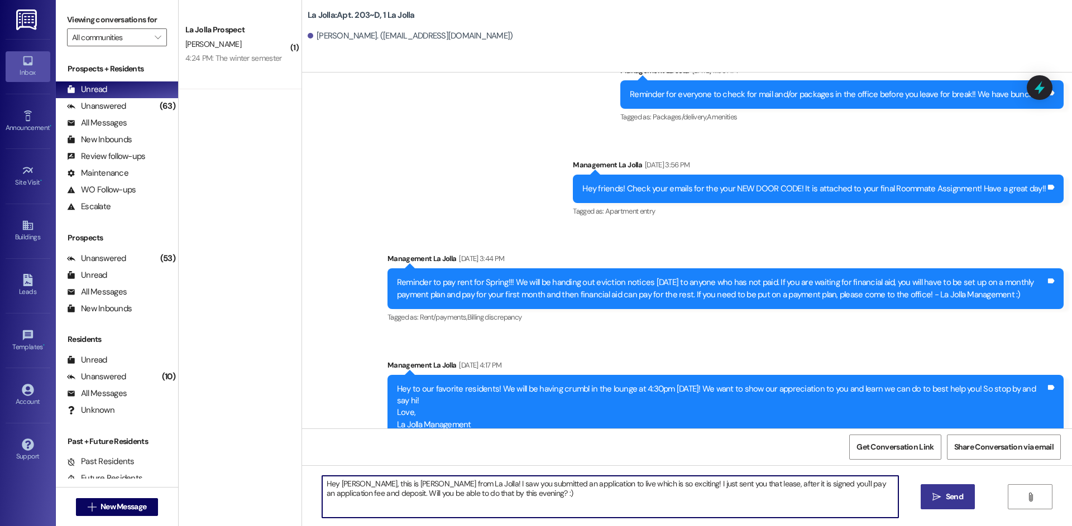
click at [581, 483] on textarea "Hey [PERSON_NAME], this is [PERSON_NAME] from La Jolla! I saw you submitted an …" at bounding box center [610, 497] width 576 height 42
drag, startPoint x: 315, startPoint y: 485, endPoint x: 504, endPoint y: 496, distance: 189.0
click at [504, 496] on textarea "Hey [PERSON_NAME], this is [PERSON_NAME] from La Jolla! I saw you submitted an …" at bounding box center [610, 497] width 576 height 42
click at [361, 496] on textarea "Hey [PERSON_NAME], this is [PERSON_NAME] from La Jolla! I saw you submitted an …" at bounding box center [610, 497] width 576 height 42
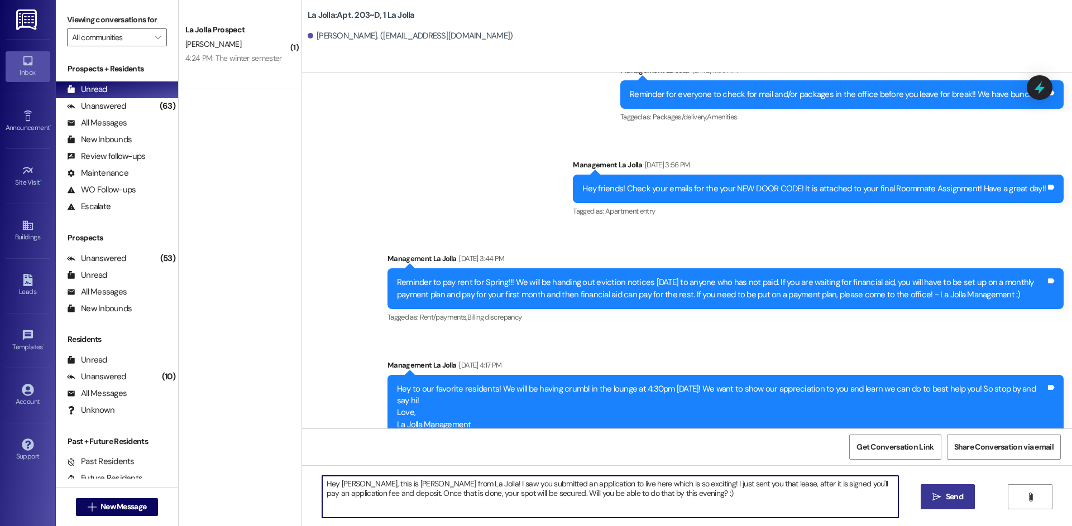
drag, startPoint x: 656, startPoint y: 497, endPoint x: 303, endPoint y: 470, distance: 353.8
click at [303, 470] on div "Hey [PERSON_NAME], this is [PERSON_NAME] from La Jolla! I saw you submitted an …" at bounding box center [687, 508] width 770 height 84
type textarea "Hey [PERSON_NAME], this is [PERSON_NAME] from La Jolla! I saw you submitted an …"
click at [667, 387] on div "Hey to our favorite residents! We will be having crumbl in the lounge at 4:30pm…" at bounding box center [721, 407] width 649 height 48
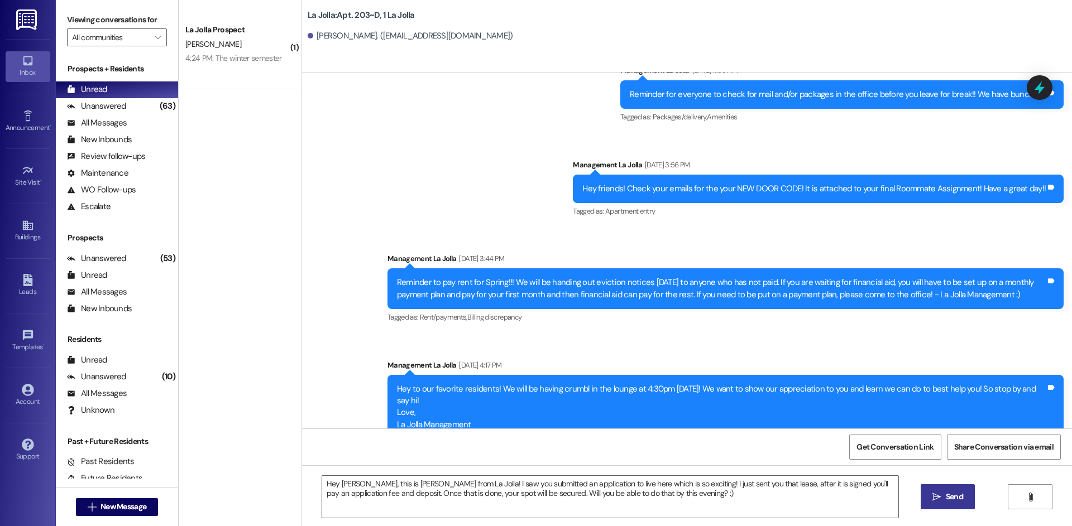
click at [947, 504] on button " Send" at bounding box center [947, 497] width 54 height 25
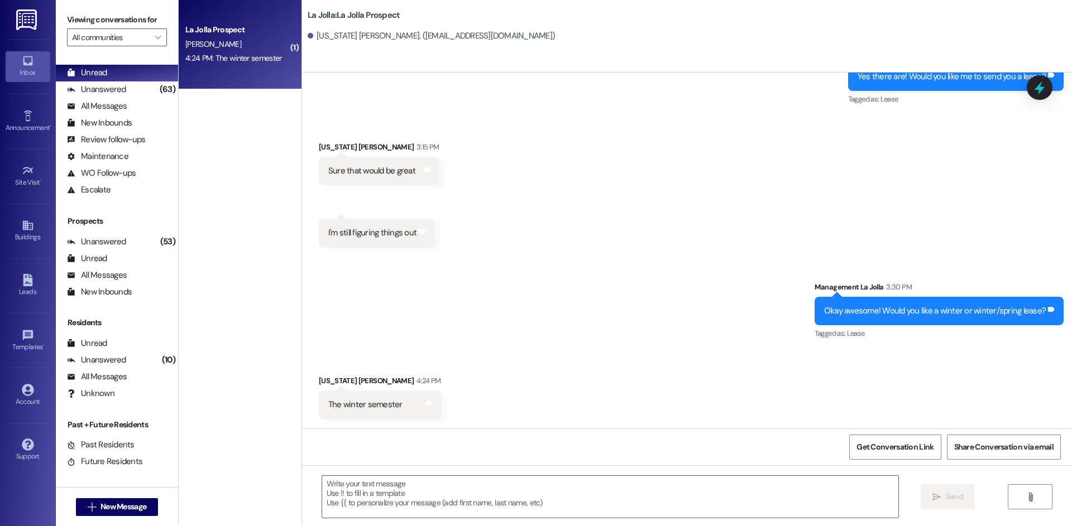
scroll to position [25, 0]
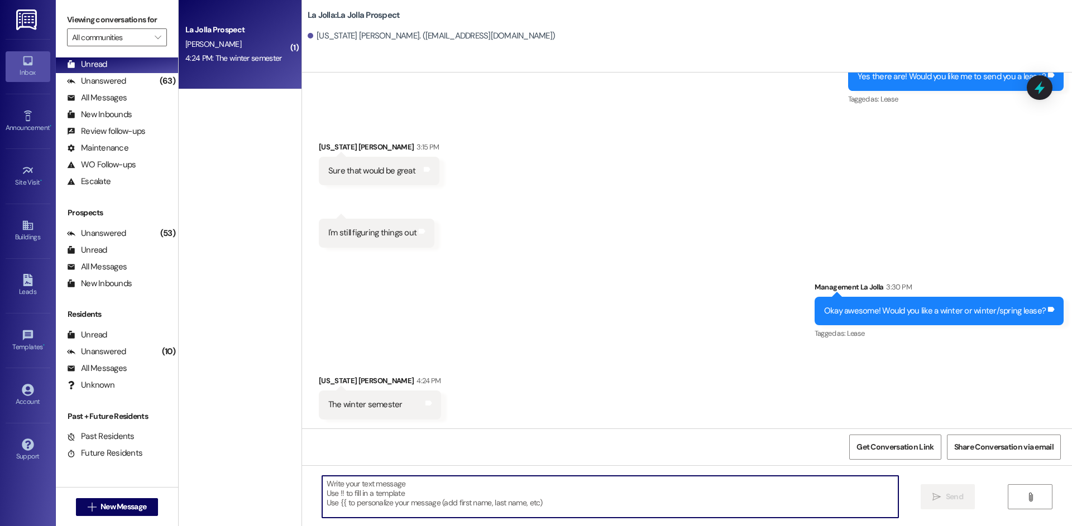
click at [367, 487] on textarea at bounding box center [610, 497] width 576 height 42
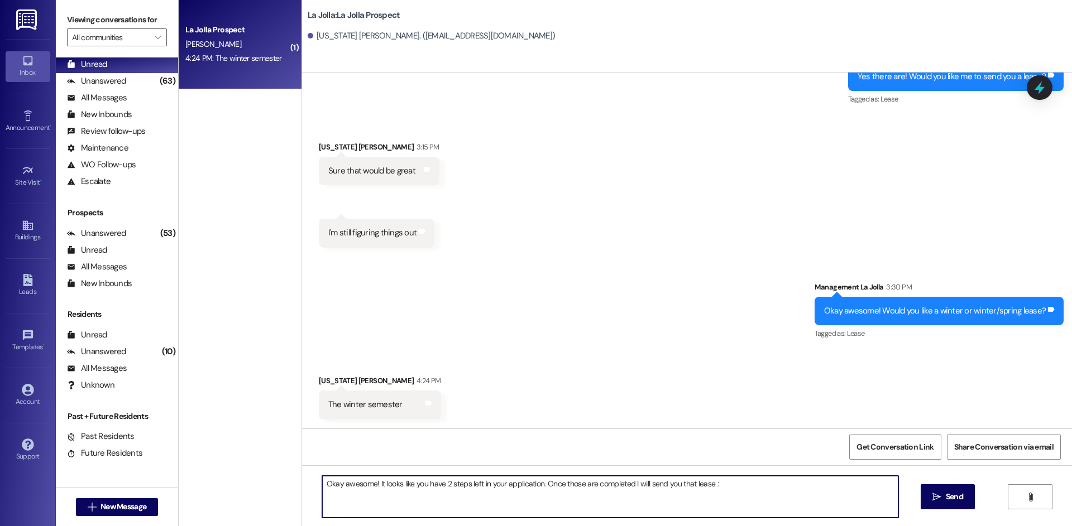
type textarea "Okay awesome! It looks like you have 2 steps left in your application. Once tho…"
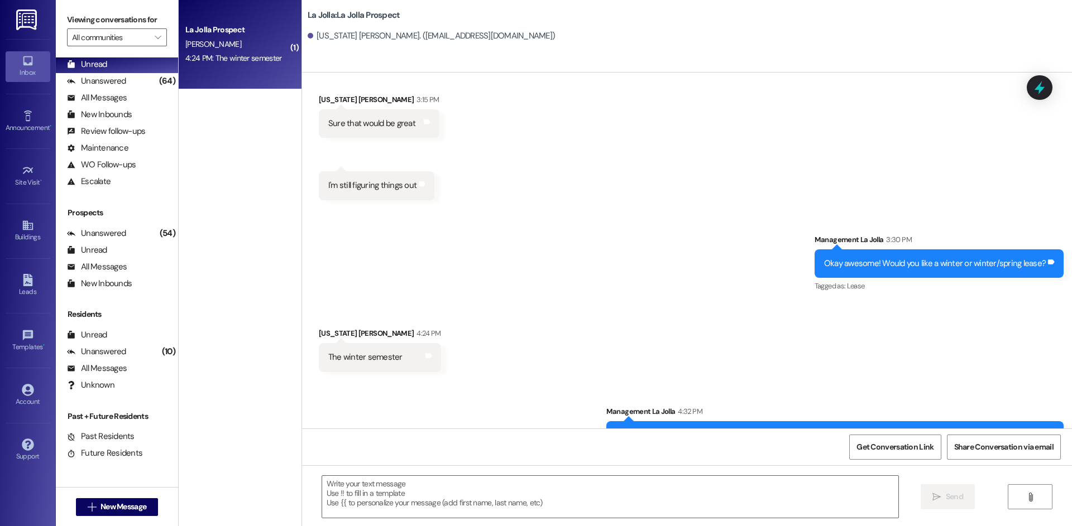
scroll to position [939, 0]
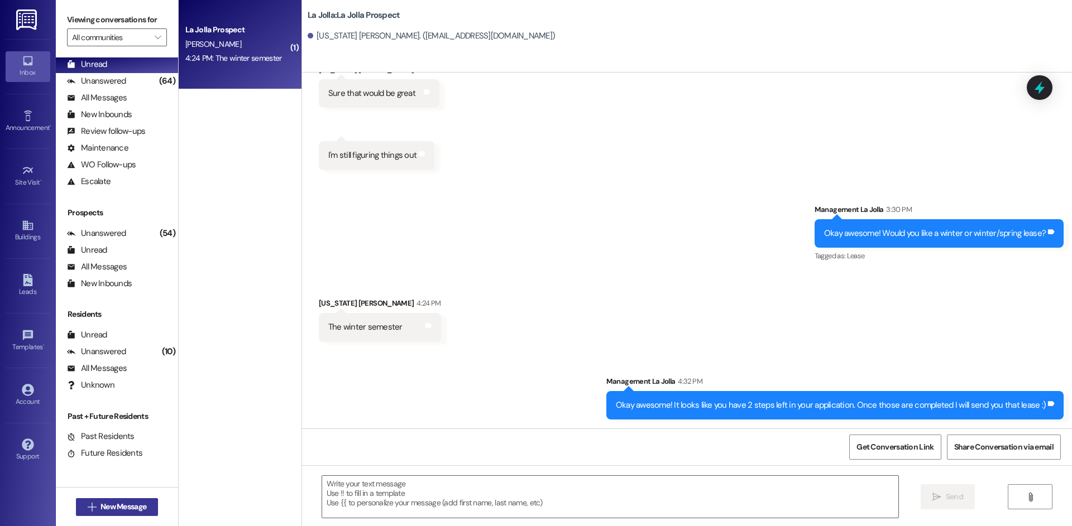
click at [92, 502] on span " New Message" at bounding box center [117, 507] width 64 height 12
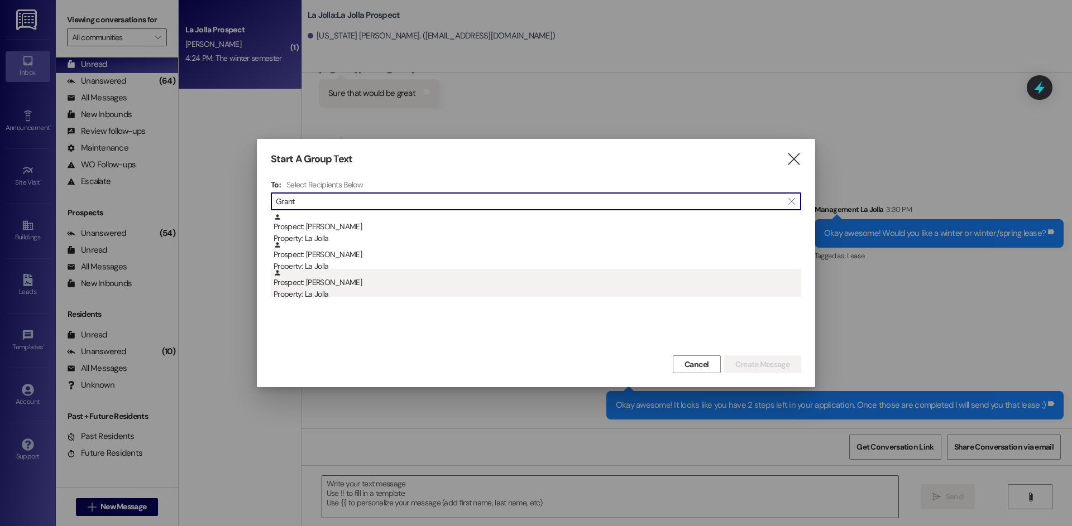
type input "Grant"
click at [533, 285] on div "Prospect: [PERSON_NAME] Property: [GEOGRAPHIC_DATA]" at bounding box center [538, 285] width 528 height 32
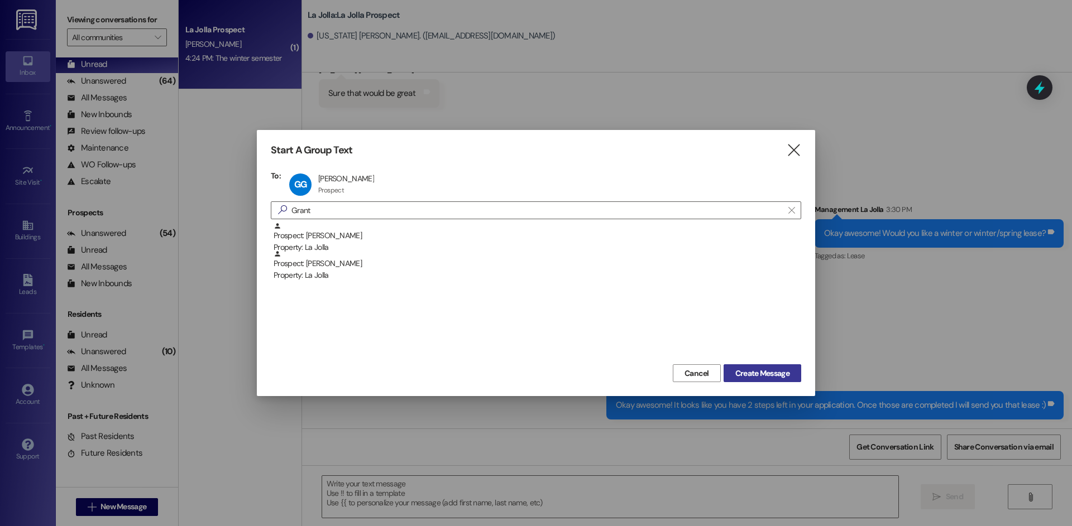
click at [769, 373] on span "Create Message" at bounding box center [762, 374] width 54 height 12
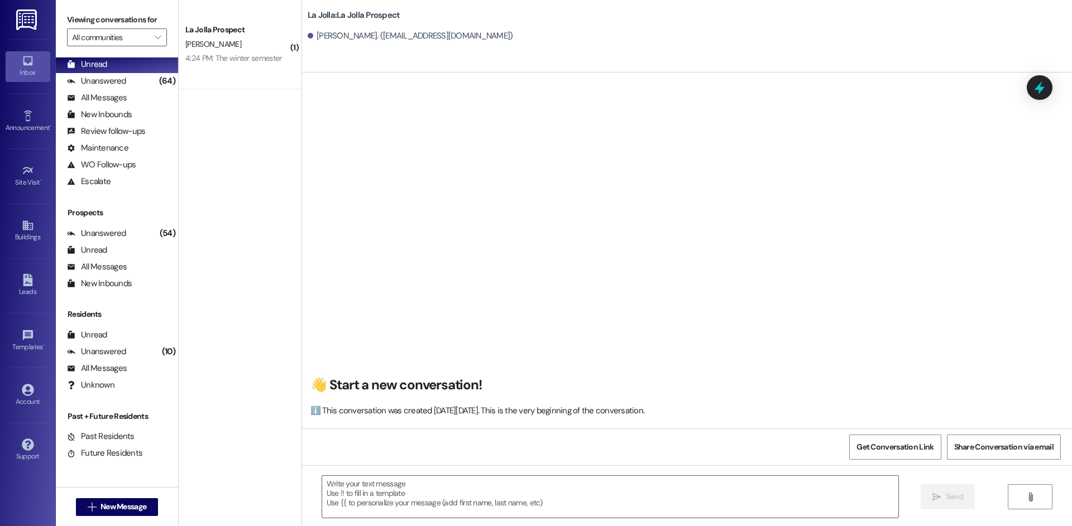
scroll to position [1, 0]
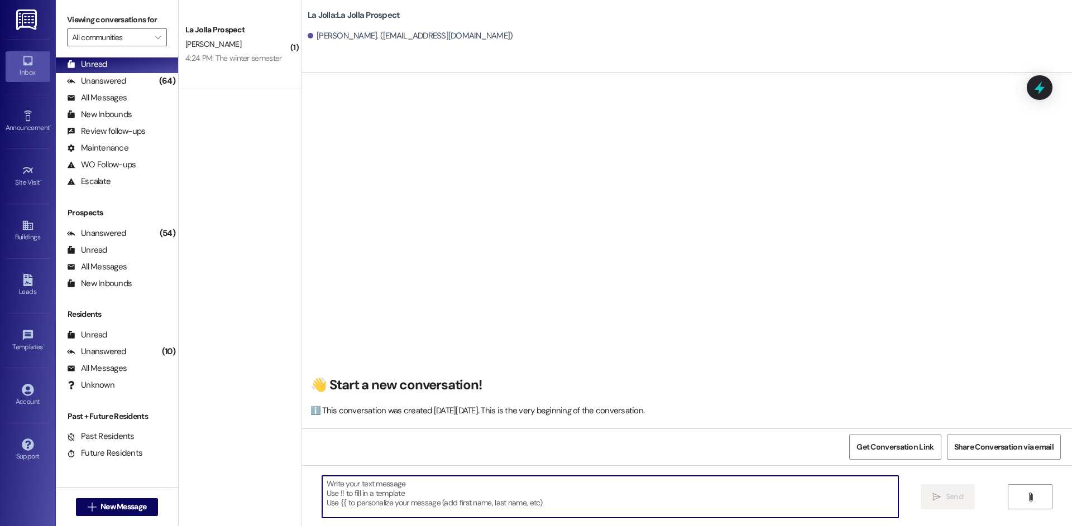
click at [461, 491] on textarea at bounding box center [610, 497] width 576 height 42
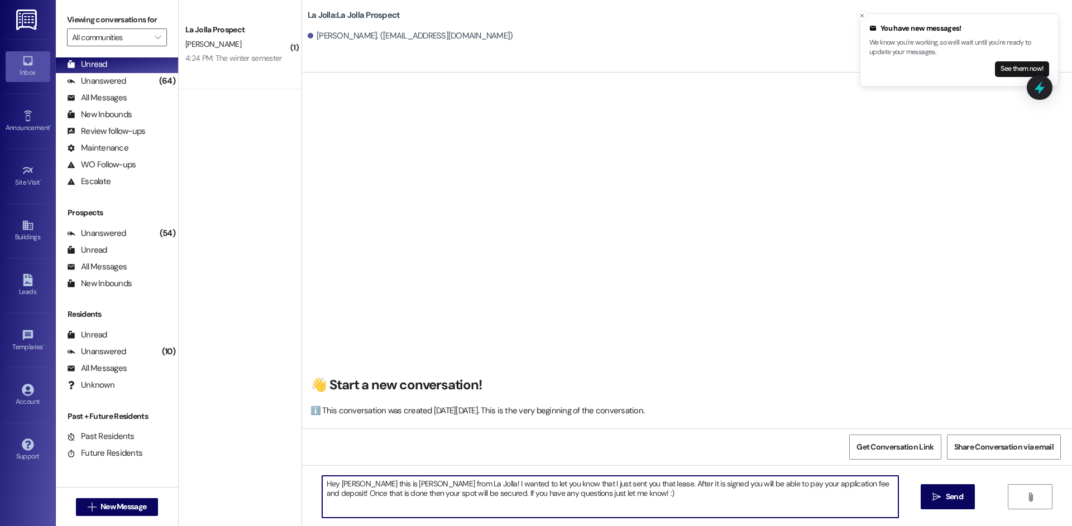
drag, startPoint x: 591, startPoint y: 498, endPoint x: 204, endPoint y: 444, distance: 390.5
click at [204, 444] on div "( 1 ) La Jolla Prospect [PERSON_NAME] 4:24 PM: The winter semester 4:24 PM: The…" at bounding box center [625, 263] width 893 height 526
click at [416, 491] on textarea "Hey [PERSON_NAME] this is [PERSON_NAME] from La Jolla! I wanted to let you know…" at bounding box center [610, 497] width 576 height 42
type textarea "Hey [PERSON_NAME] this is [PERSON_NAME] from La Jolla! I wanted to let you know…"
click at [955, 497] on span "Send" at bounding box center [954, 497] width 17 height 12
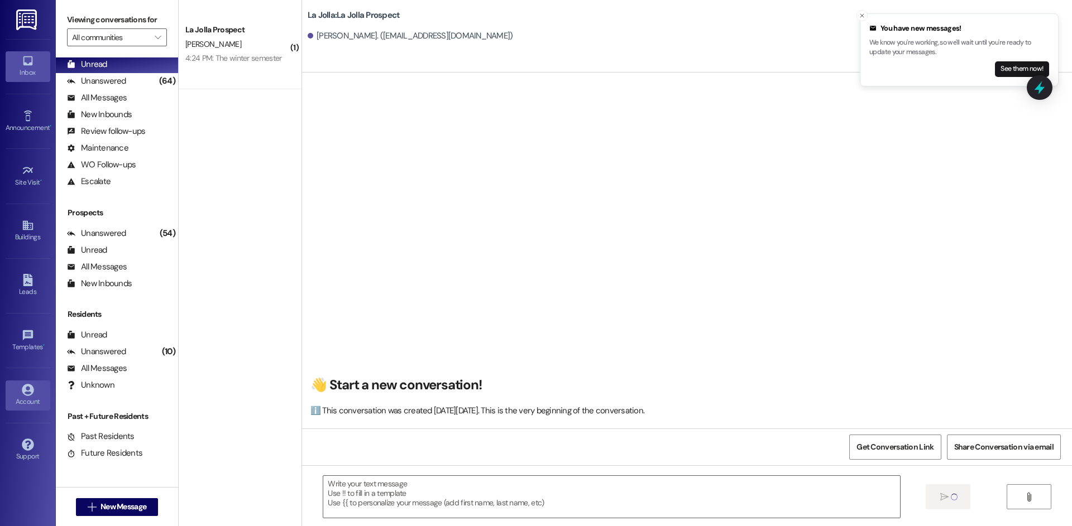
scroll to position [0, 0]
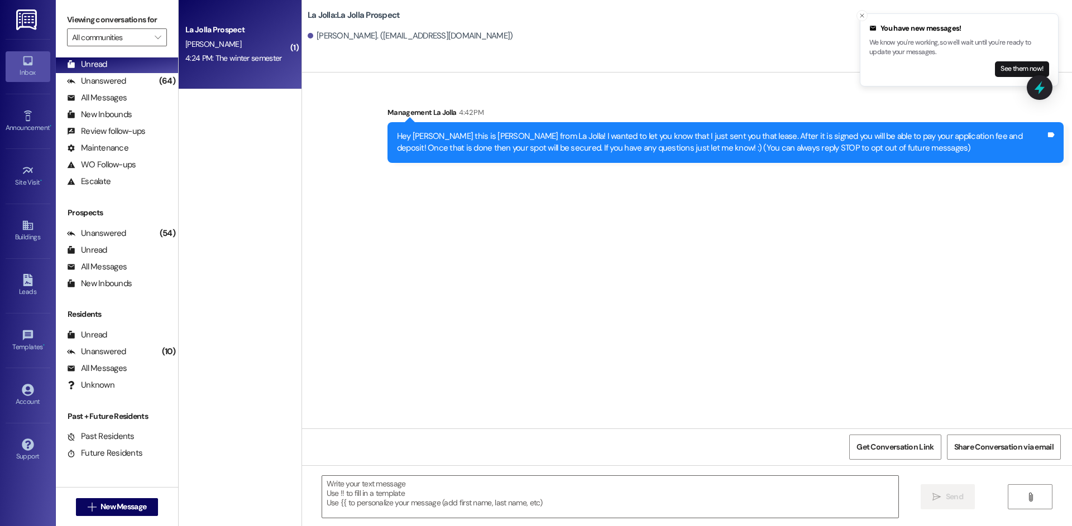
click at [230, 52] on div "4:24 PM: The winter semester 4:24 PM: The winter semester" at bounding box center [237, 58] width 106 height 14
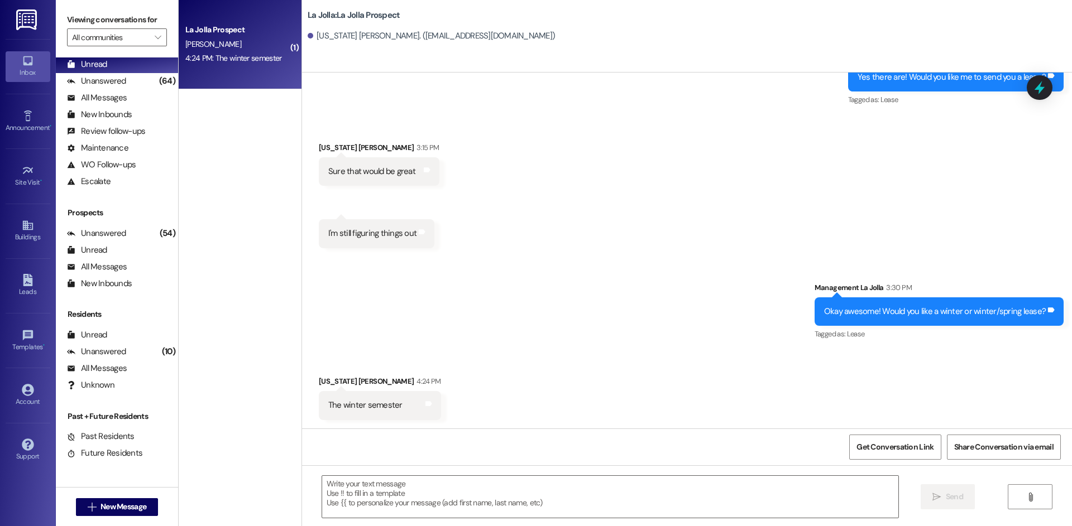
scroll to position [955, 0]
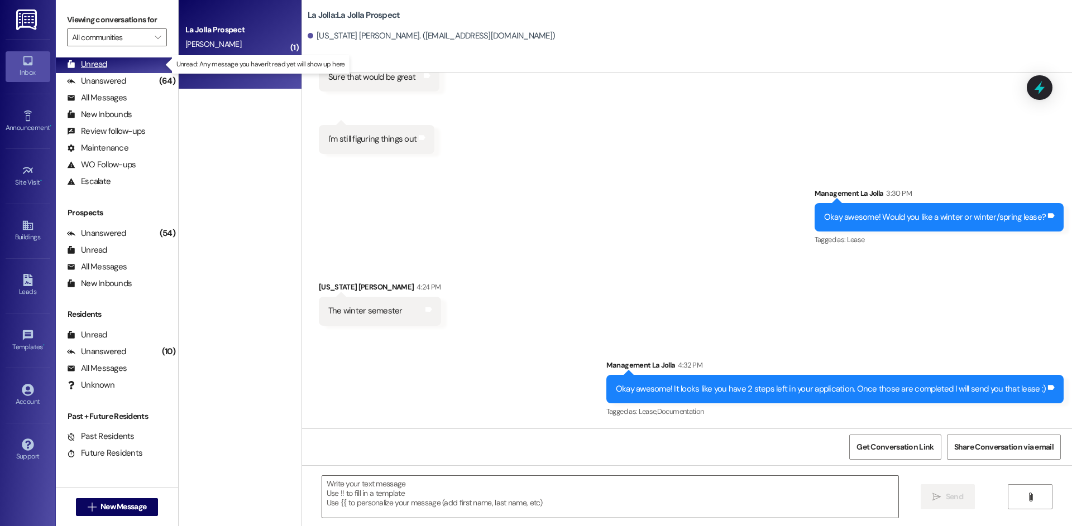
click at [99, 65] on div "Unread" at bounding box center [87, 65] width 40 height 12
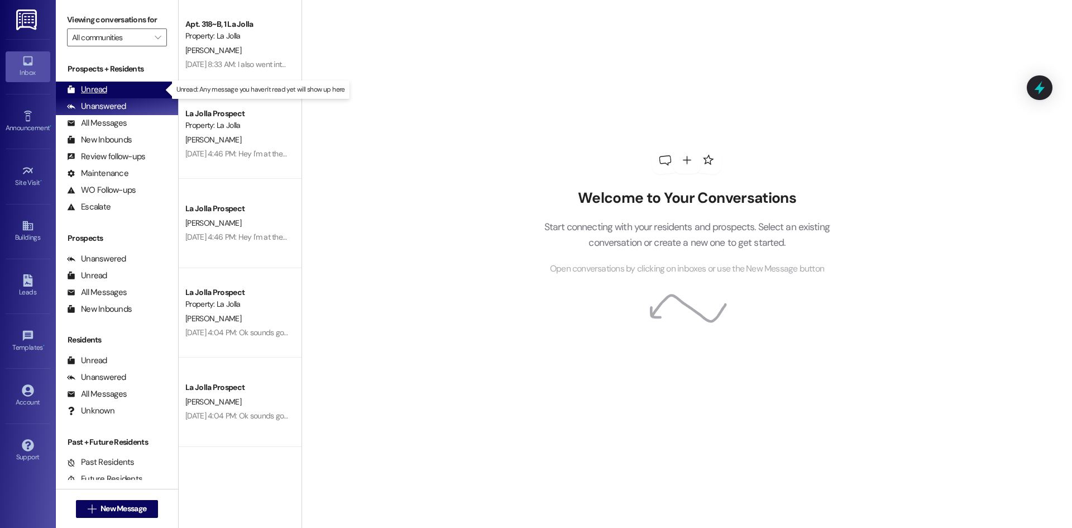
click at [127, 92] on div "Unread (0)" at bounding box center [117, 89] width 122 height 17
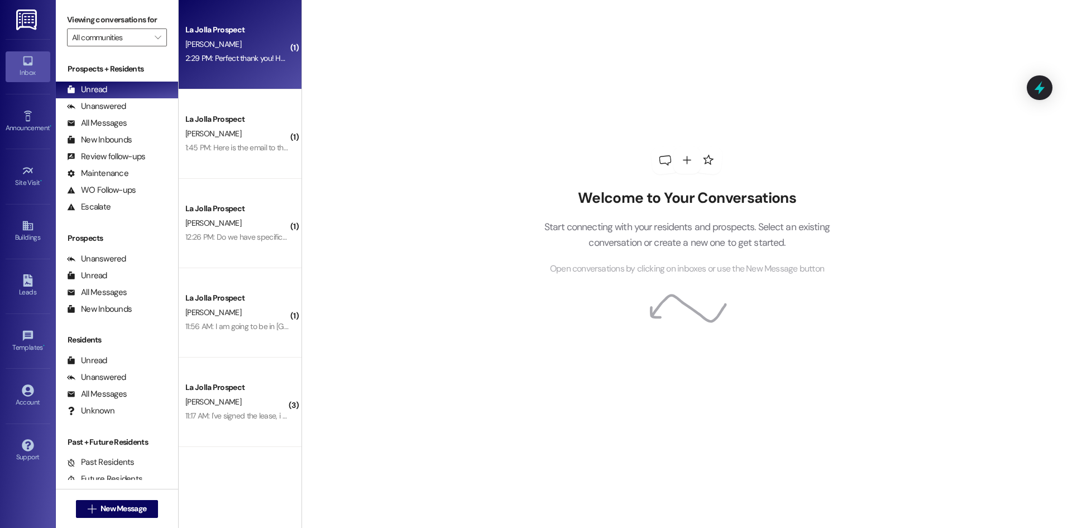
click at [213, 77] on div "La Jolla Prospect N. King 2:29 PM: Perfect thank you! How much is due on the 1s…" at bounding box center [240, 44] width 123 height 89
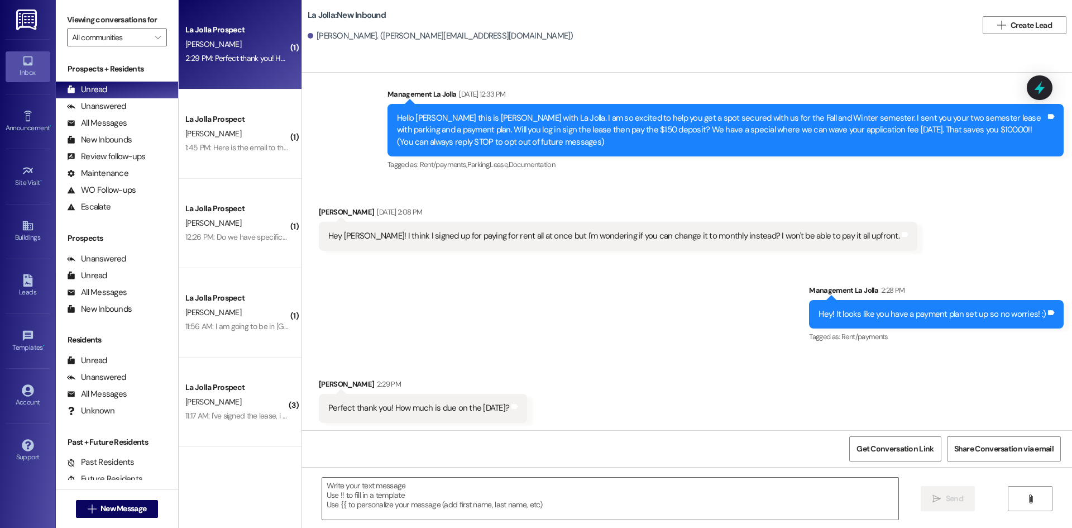
scroll to position [125, 0]
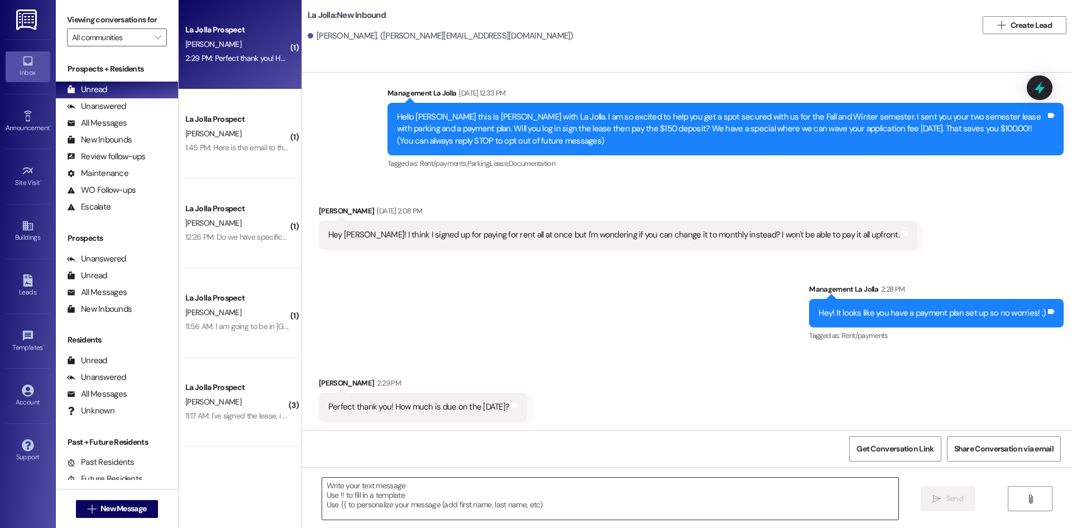
click at [472, 492] on textarea at bounding box center [610, 498] width 576 height 42
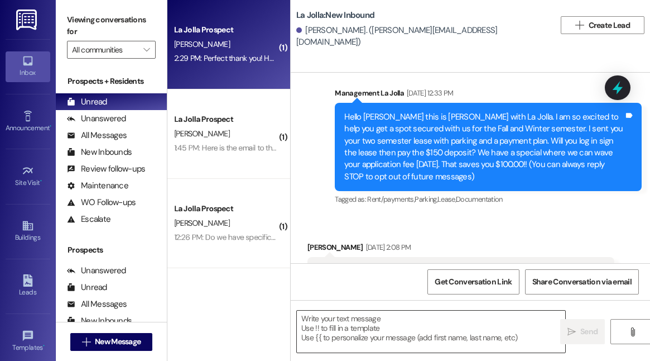
click at [379, 322] on textarea at bounding box center [431, 331] width 269 height 42
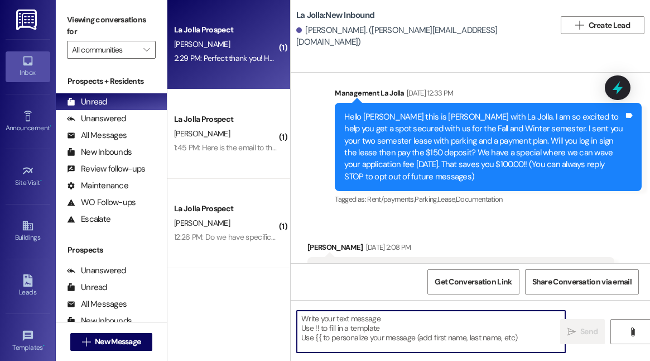
click at [322, 322] on textarea at bounding box center [431, 331] width 269 height 42
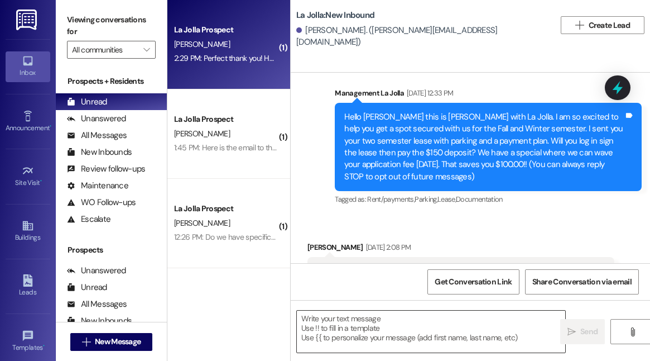
click at [330, 319] on textarea at bounding box center [431, 331] width 269 height 42
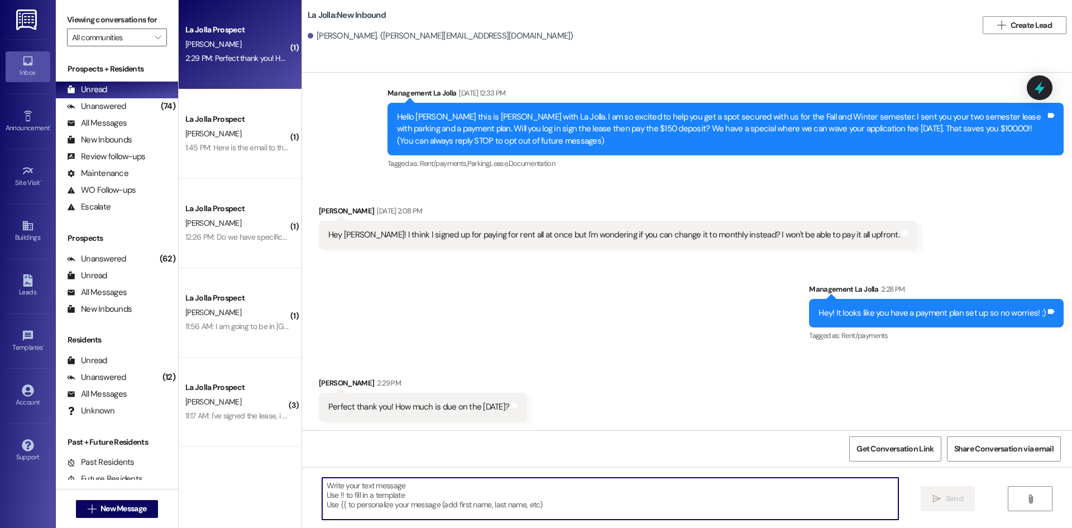
click at [468, 486] on textarea at bounding box center [610, 498] width 576 height 42
click at [584, 494] on textarea at bounding box center [610, 498] width 576 height 42
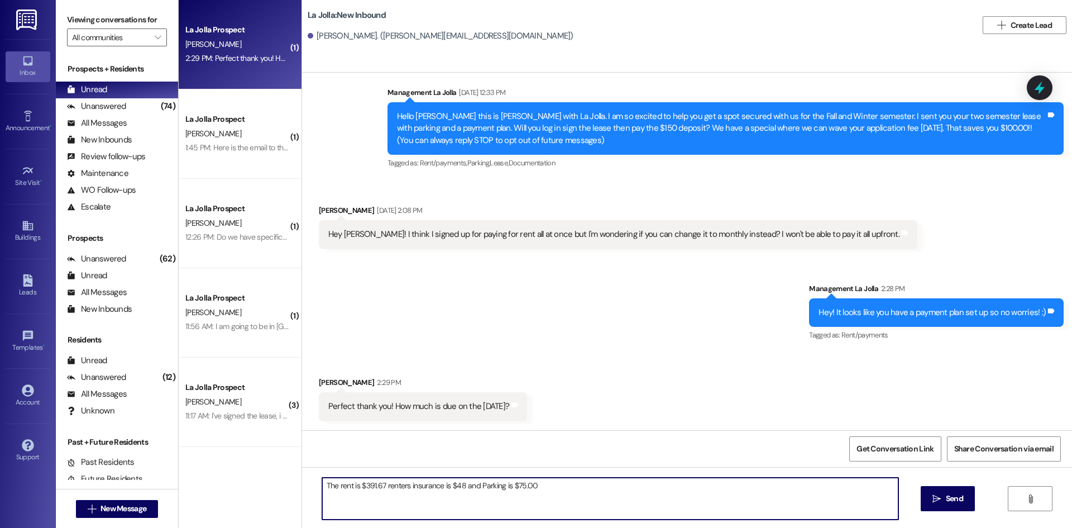
click at [454, 490] on textarea "The rent is $391.67 renters insurance is $48 and Parking is $75.00" at bounding box center [610, 498] width 576 height 42
click at [456, 486] on textarea "The rent is $391.67 renters insurance is $48 and Parking is $75.00" at bounding box center [610, 498] width 576 height 42
click at [730, 496] on textarea "The rent is $391.67 renters insurance is $48.00 and Parking is $75.00" at bounding box center [610, 498] width 576 height 42
type textarea "The rent is $391.67 renters insurance is $48.00 and Parking is $75.00. The paym…"
click at [940, 505] on button " Send" at bounding box center [947, 498] width 54 height 25
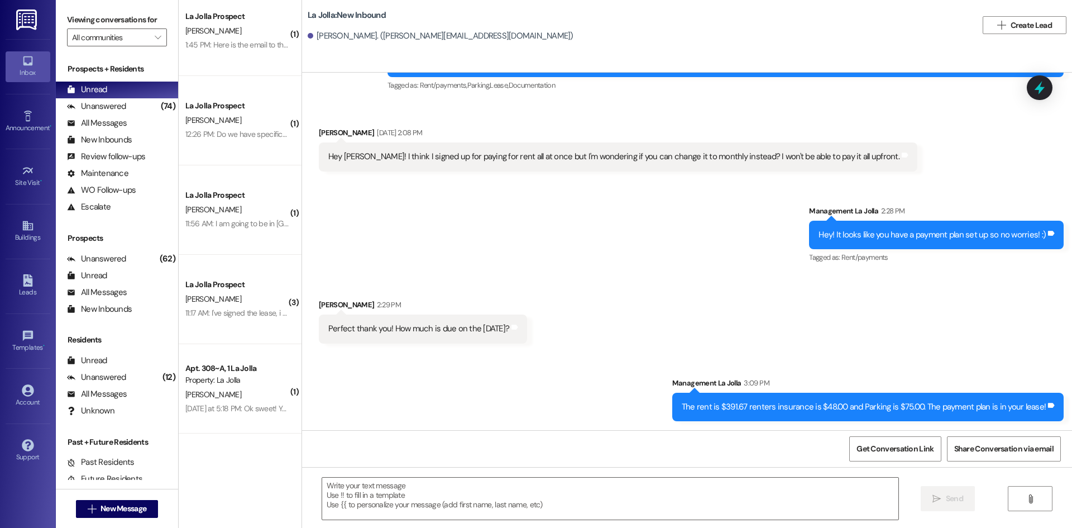
scroll to position [112, 0]
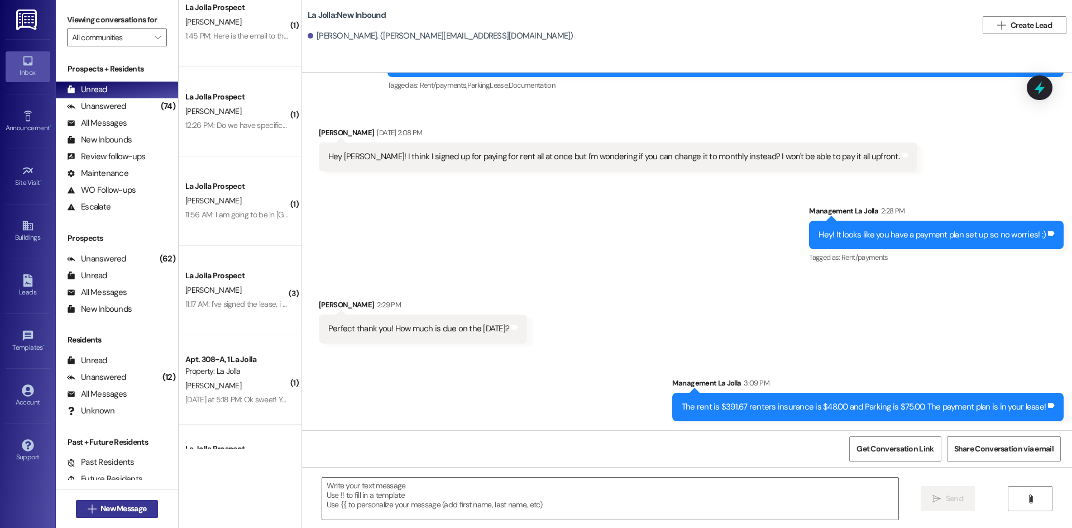
click at [90, 505] on icon "" at bounding box center [92, 508] width 8 height 9
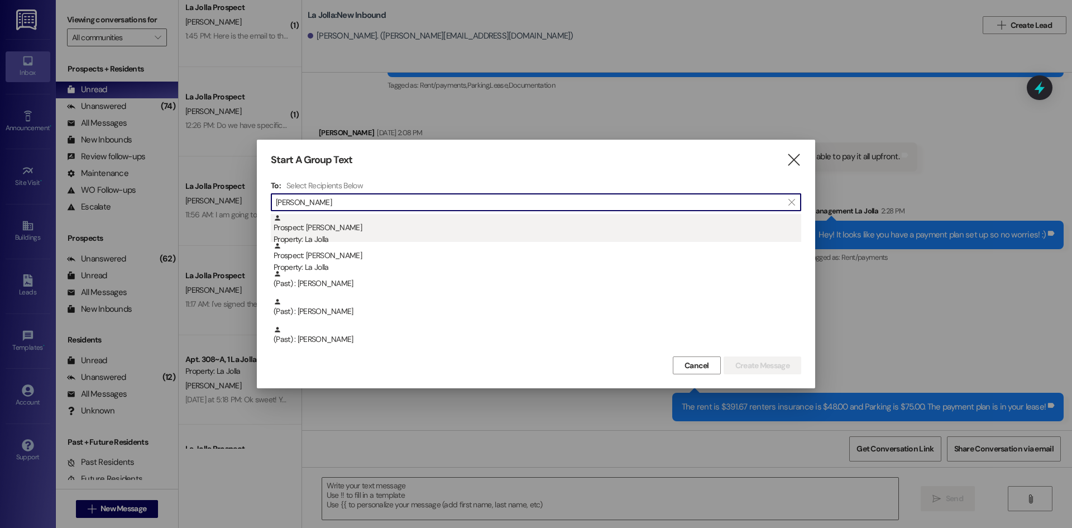
type input "Logan"
click at [358, 227] on div "Prospect: Logan Bringhurst Property: La Jolla" at bounding box center [538, 230] width 528 height 32
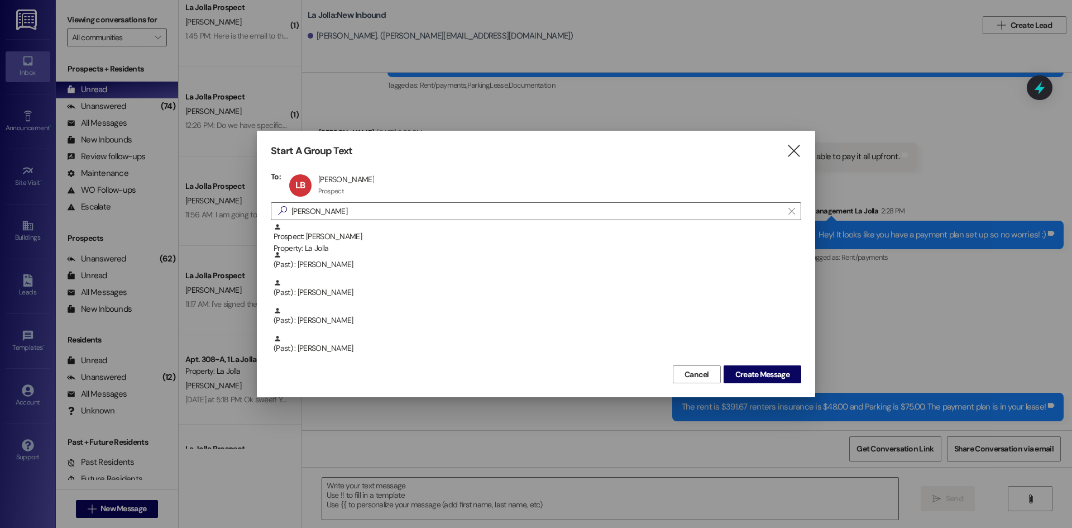
click at [770, 362] on div "Cancel Create Message" at bounding box center [536, 372] width 530 height 21
click at [775, 375] on span "Create Message" at bounding box center [762, 374] width 54 height 12
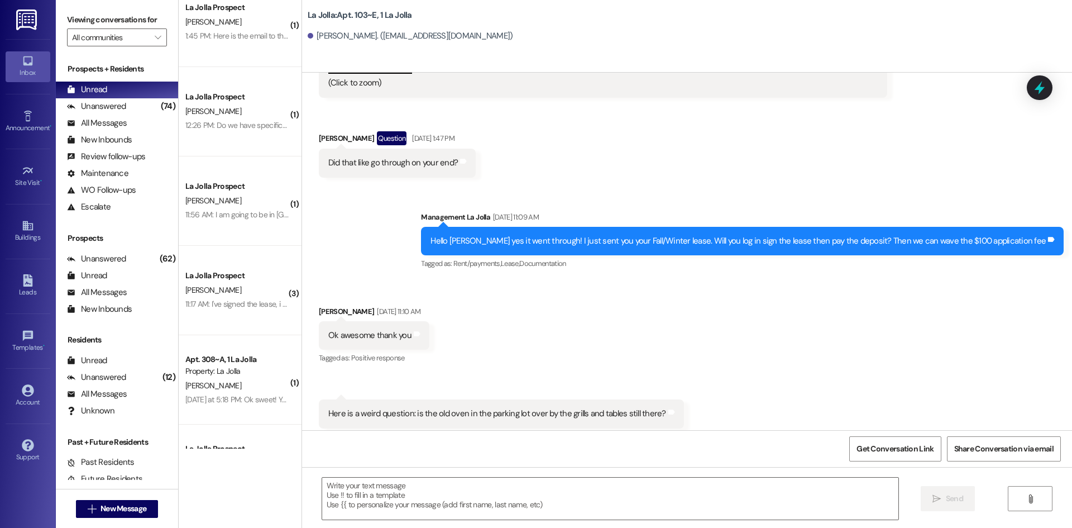
scroll to position [14168, 0]
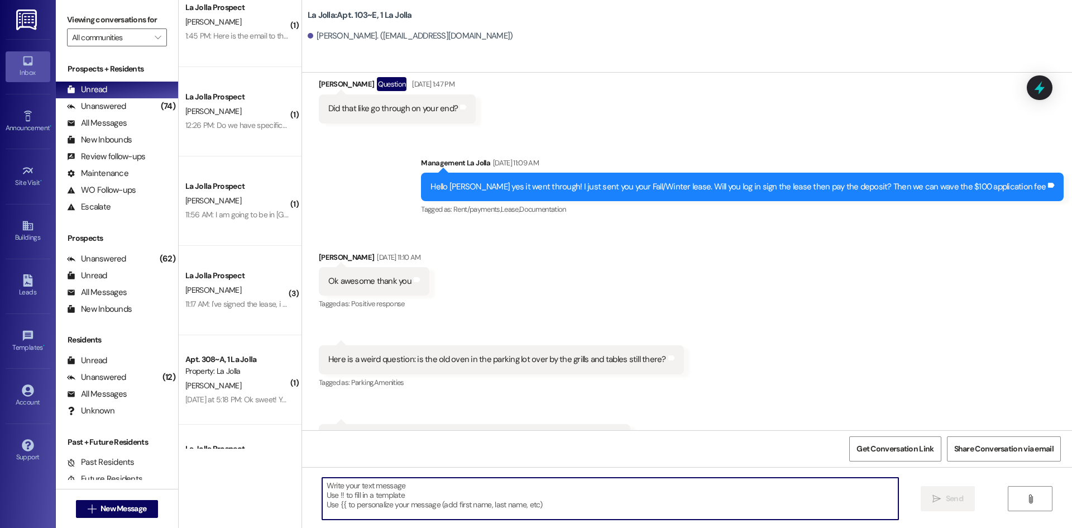
click at [463, 516] on textarea at bounding box center [610, 498] width 576 height 42
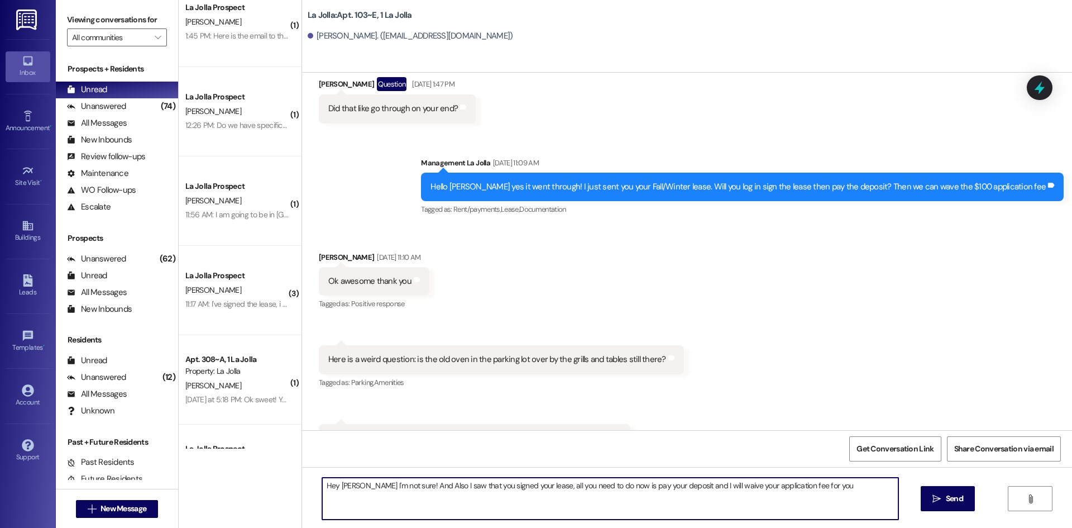
type textarea "Hey Logan I'm not sure! And Also I saw that you signed your lease, all you need…"
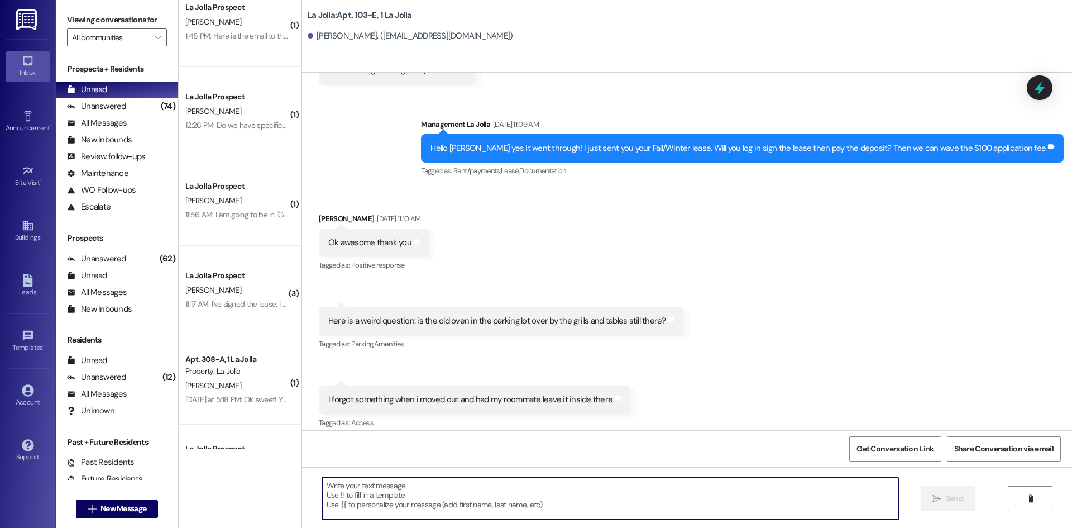
scroll to position [14246, 0]
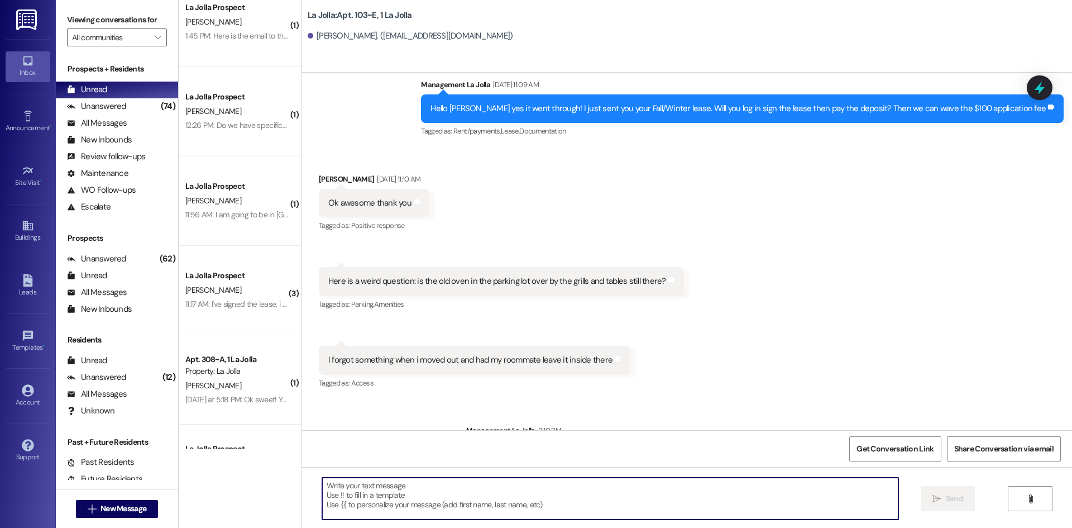
click at [515, 510] on textarea at bounding box center [610, 498] width 576 height 42
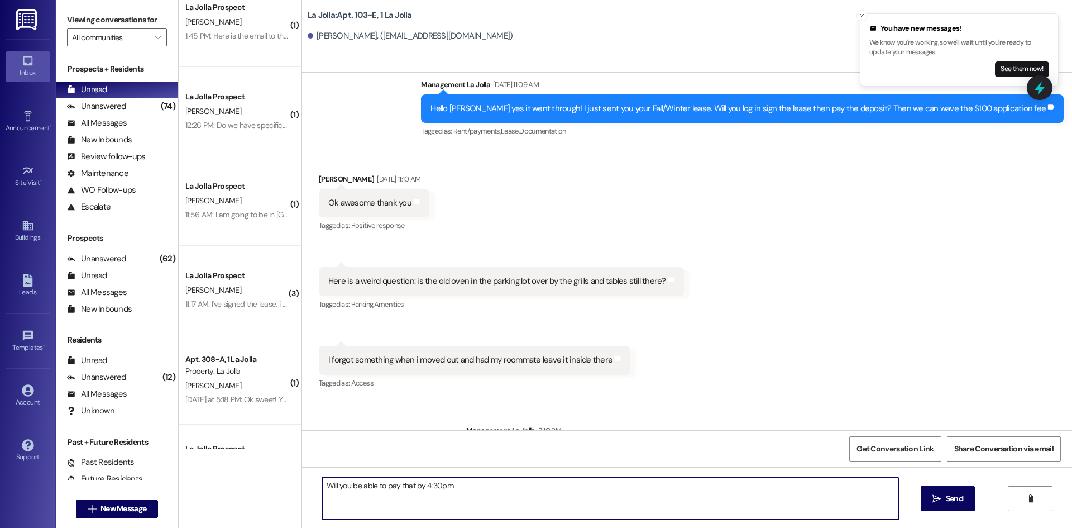
type textarea "Will you be able to pay that by 4:30pm?"
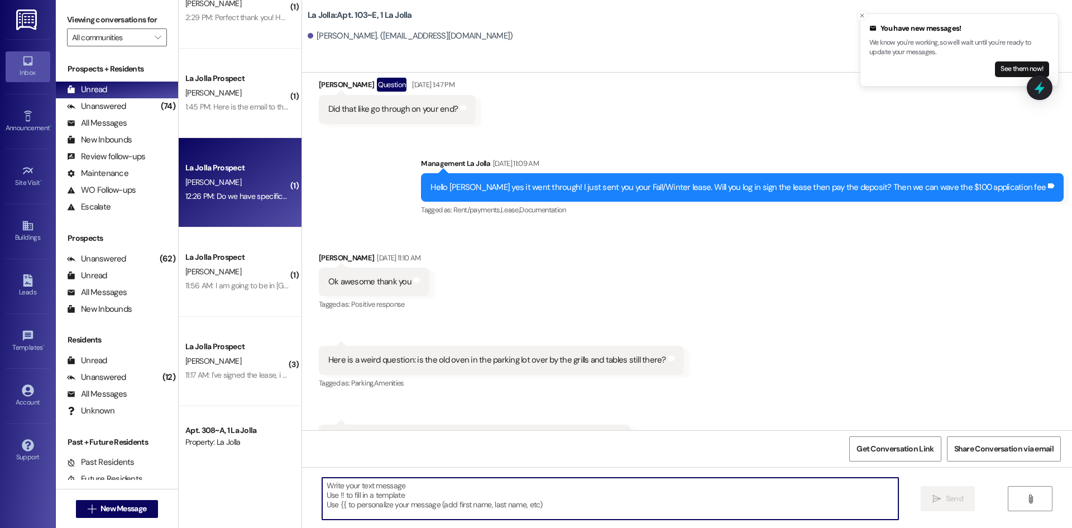
scroll to position [0, 0]
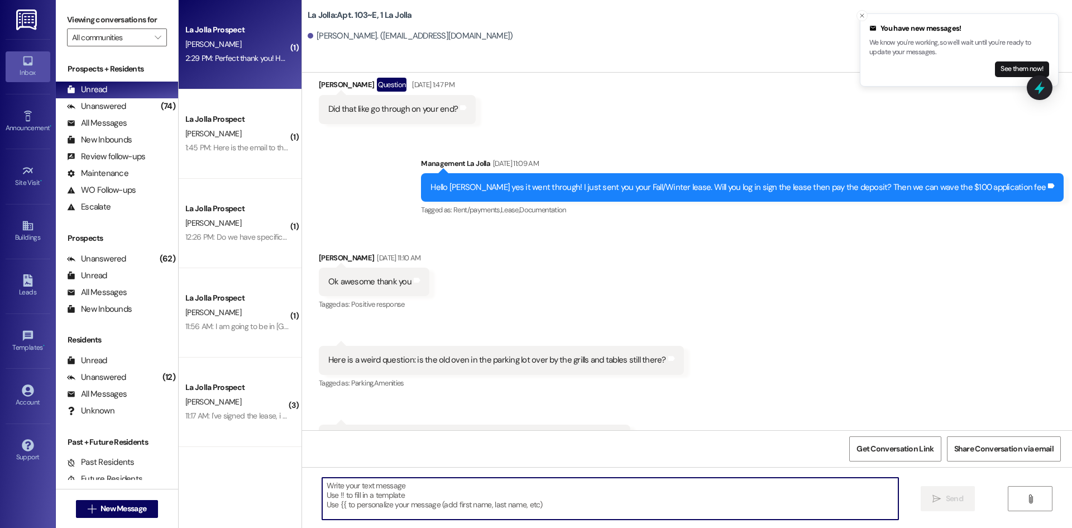
click at [215, 32] on div "La Jolla Prospect" at bounding box center [236, 30] width 103 height 12
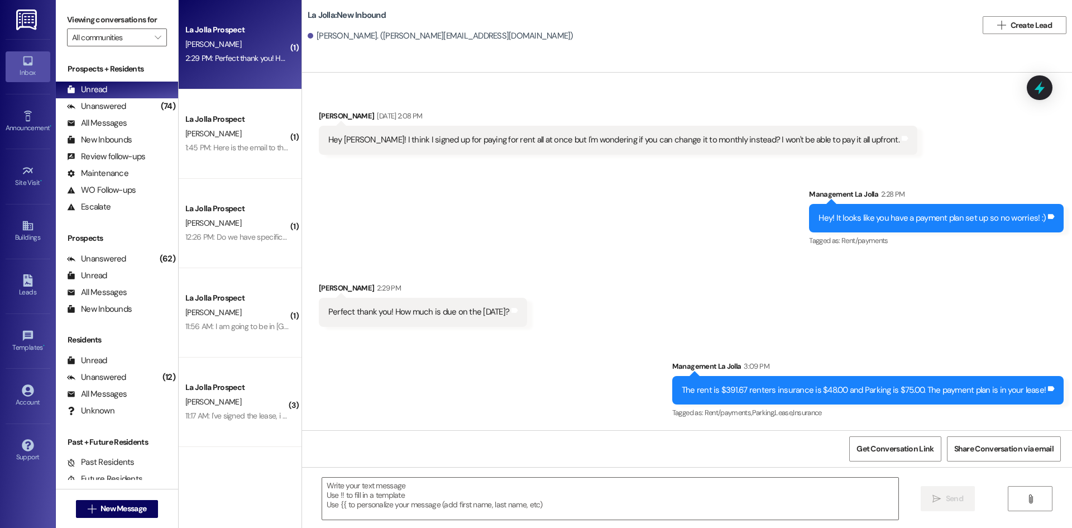
scroll to position [220, 0]
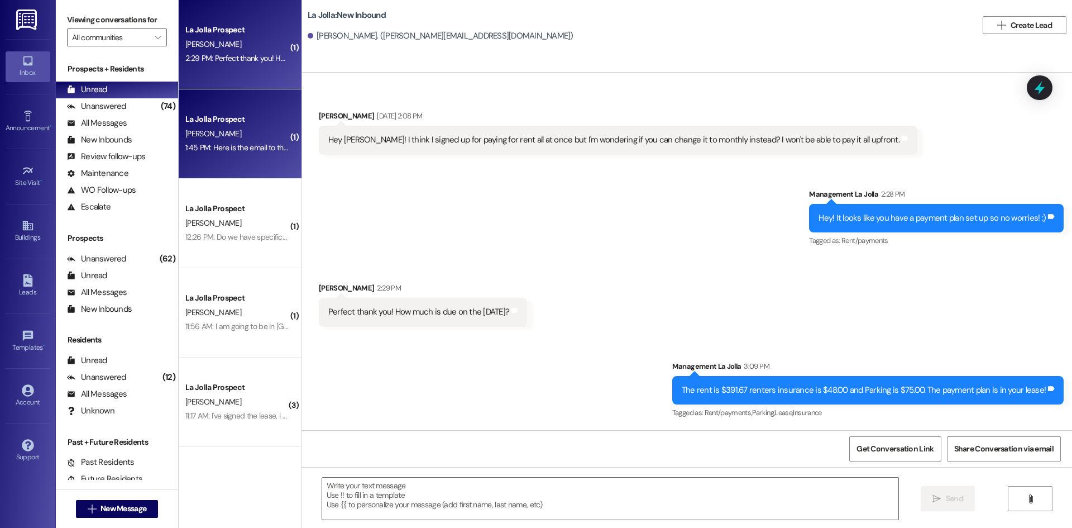
click at [234, 108] on div "La Jolla Prospect E. Jensen 1:45 PM: Here is the email to the girl I'm selling …" at bounding box center [240, 133] width 123 height 89
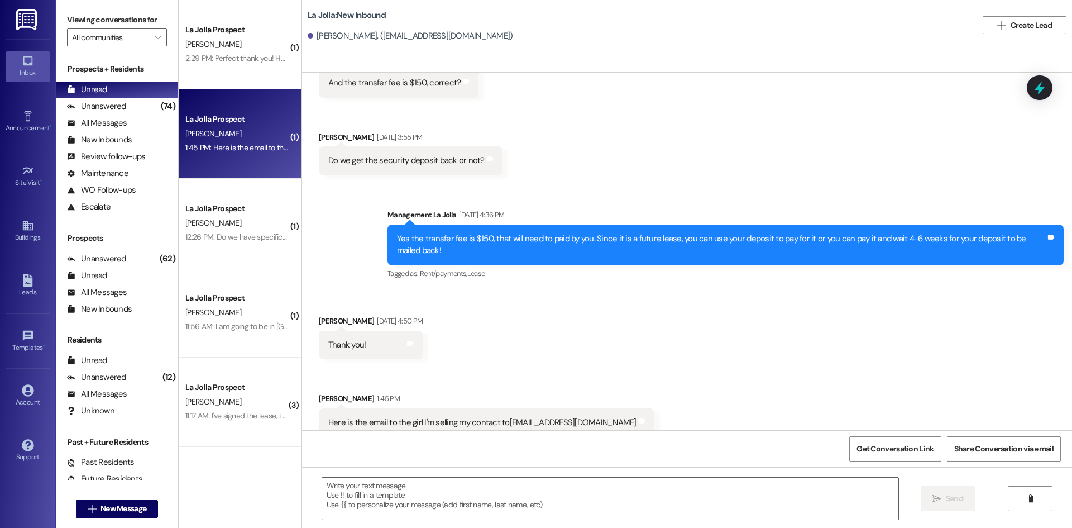
scroll to position [3736, 0]
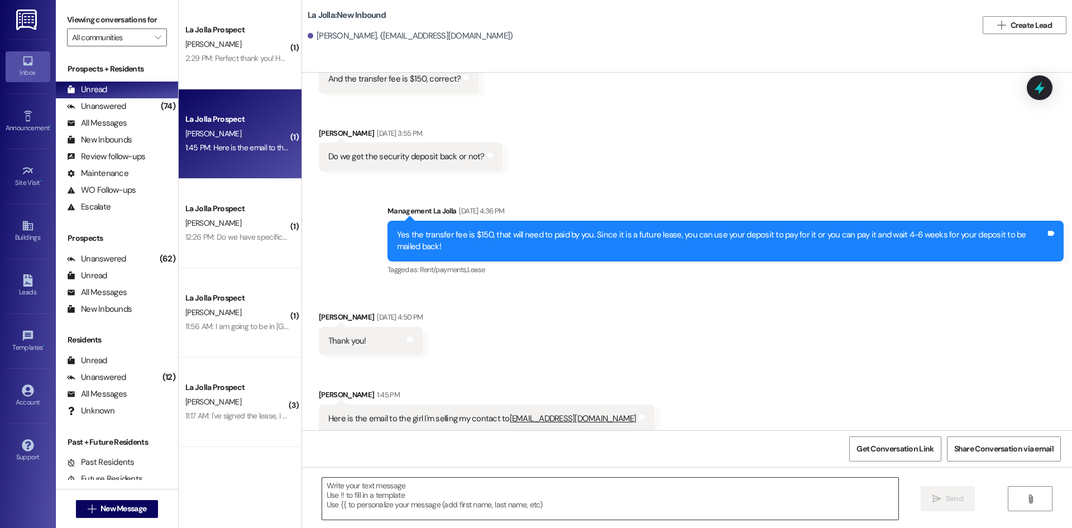
click at [431, 491] on textarea at bounding box center [610, 498] width 576 height 42
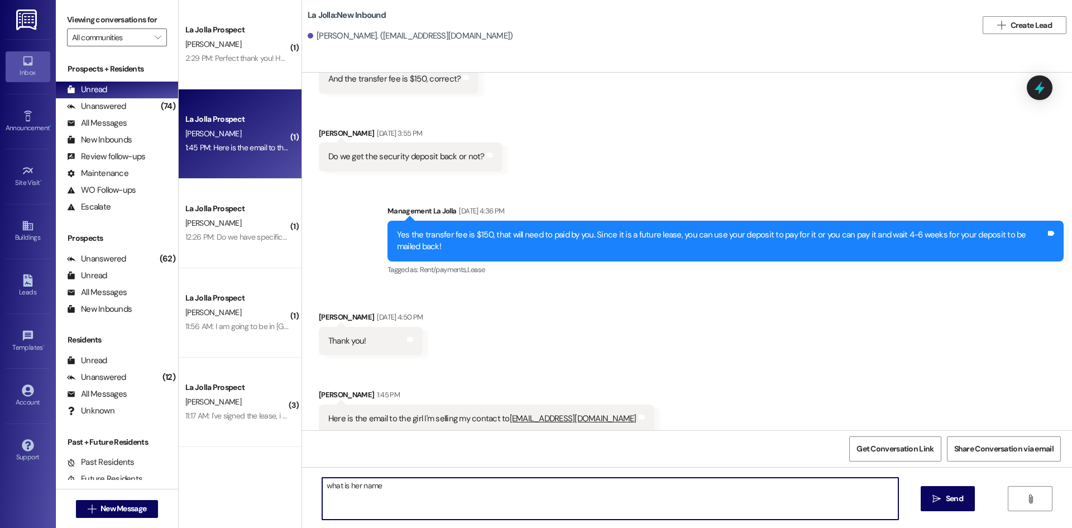
type textarea "what is her name?"
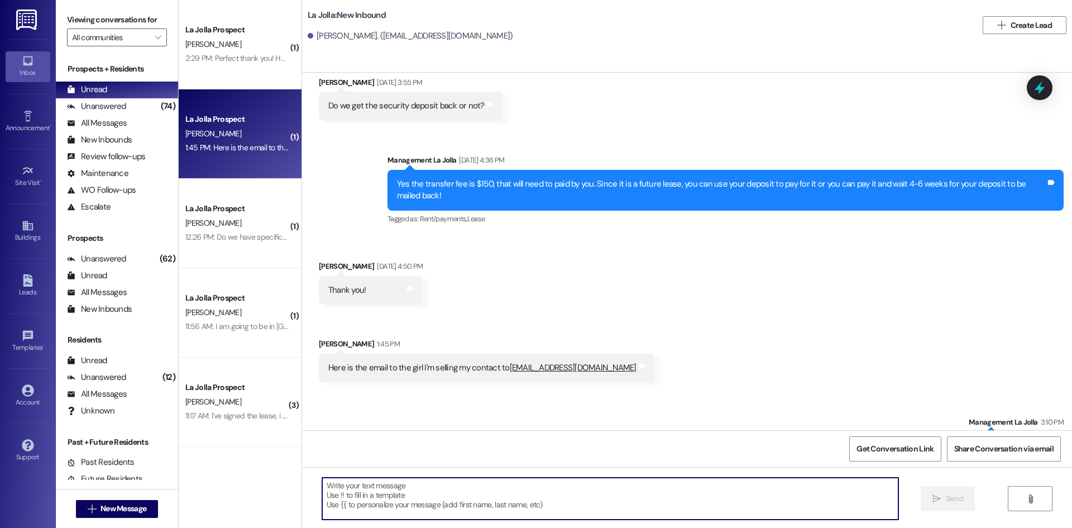
scroll to position [3814, 0]
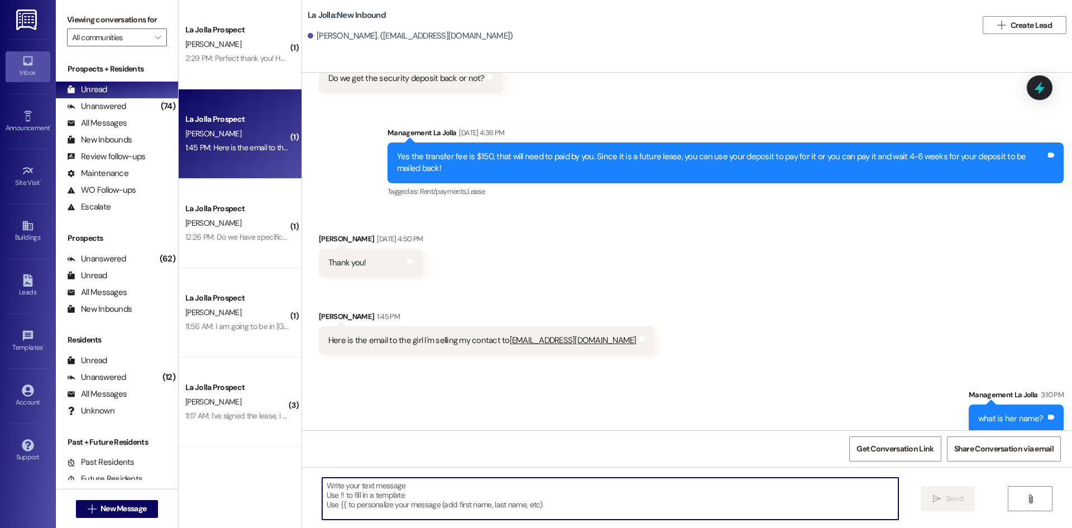
click at [461, 489] on textarea at bounding box center [610, 498] width 576 height 42
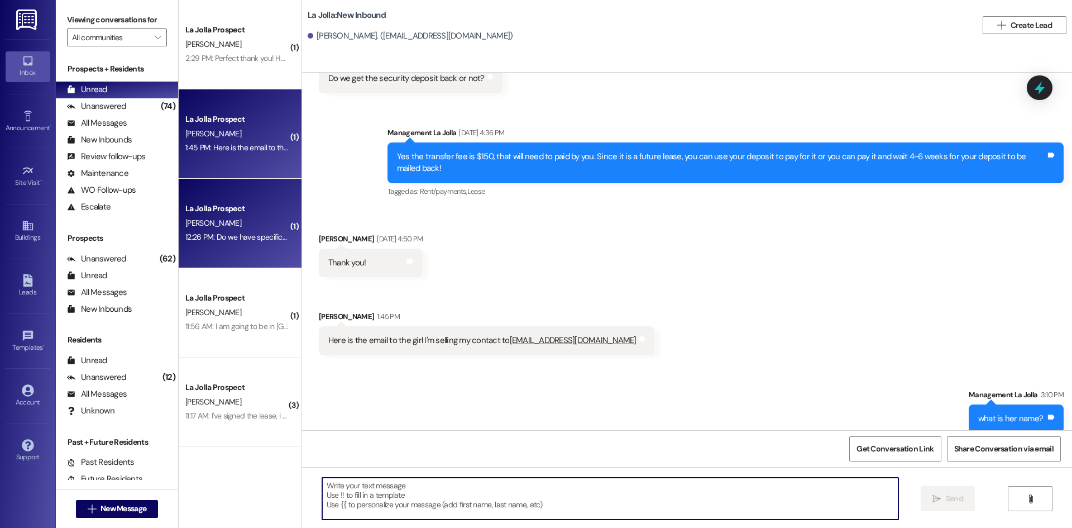
click at [249, 236] on div "12:26 PM: Do we have specific rooms and roommate assignments or will we get to …" at bounding box center [363, 237] width 356 height 10
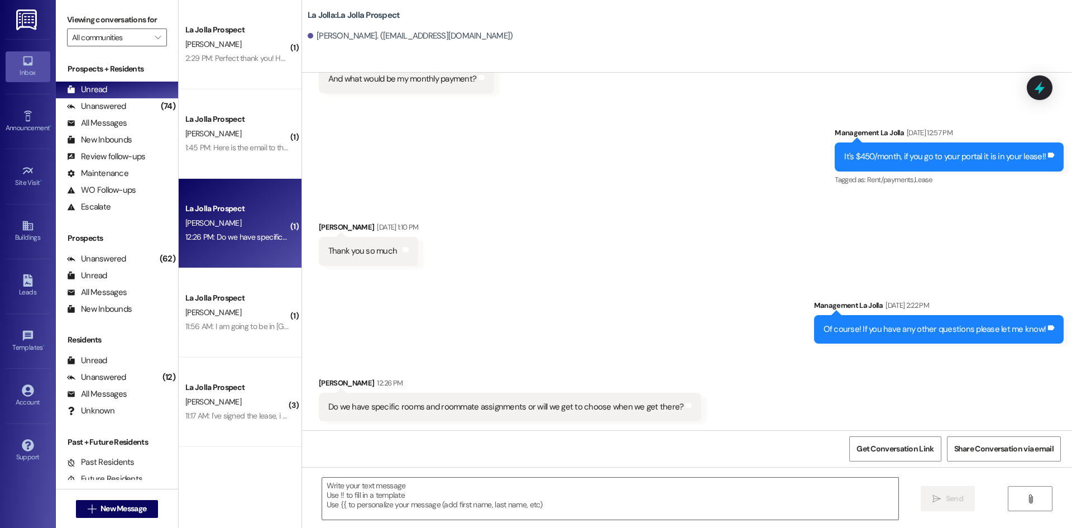
scroll to position [1572, 0]
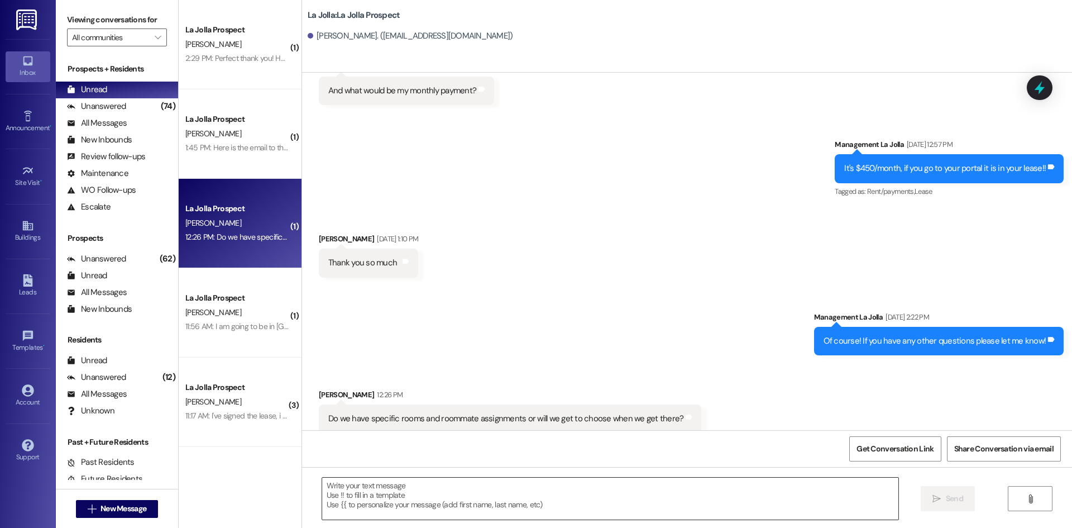
click at [528, 490] on textarea at bounding box center [610, 498] width 576 height 42
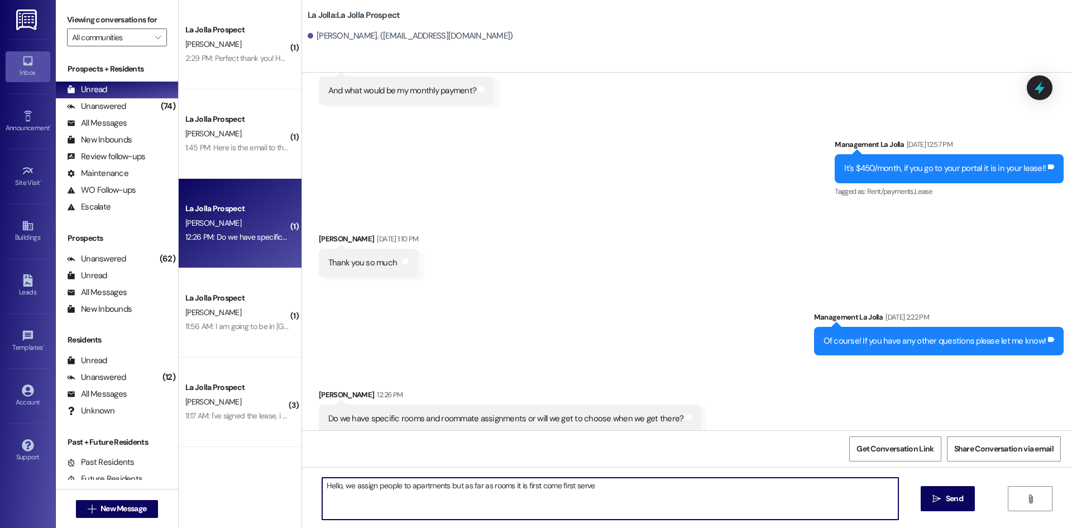
type textarea "Hello, we assign people to apartments but as far as rooms it is first come firs…"
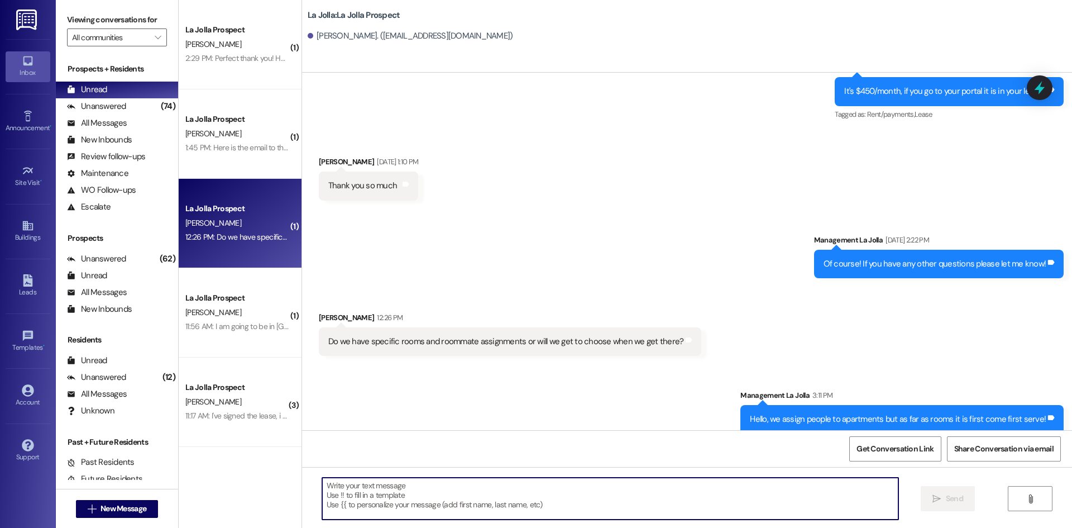
scroll to position [1650, 0]
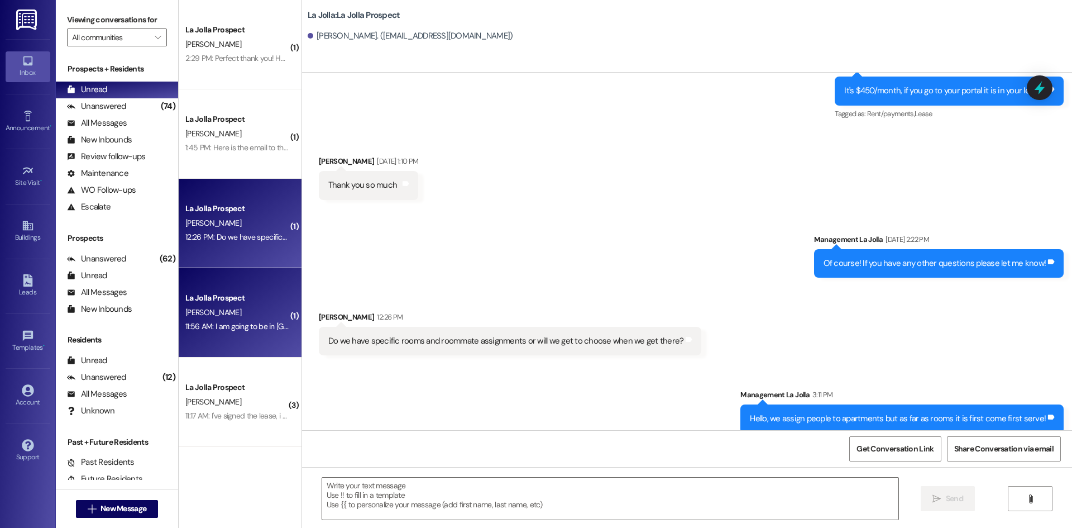
click at [202, 310] on span "[PERSON_NAME]" at bounding box center [213, 312] width 56 height 10
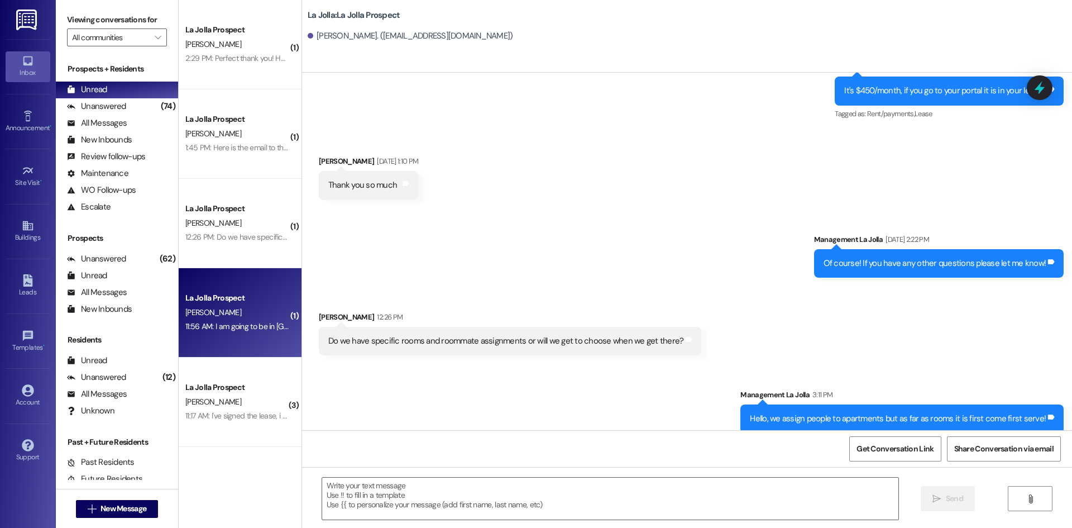
scroll to position [607, 0]
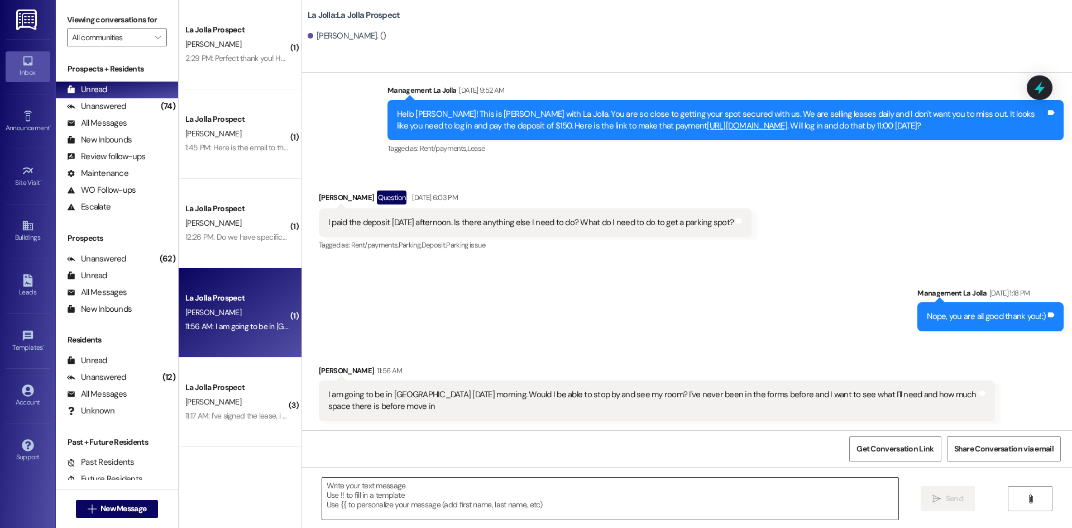
click at [694, 497] on textarea at bounding box center [610, 498] width 576 height 42
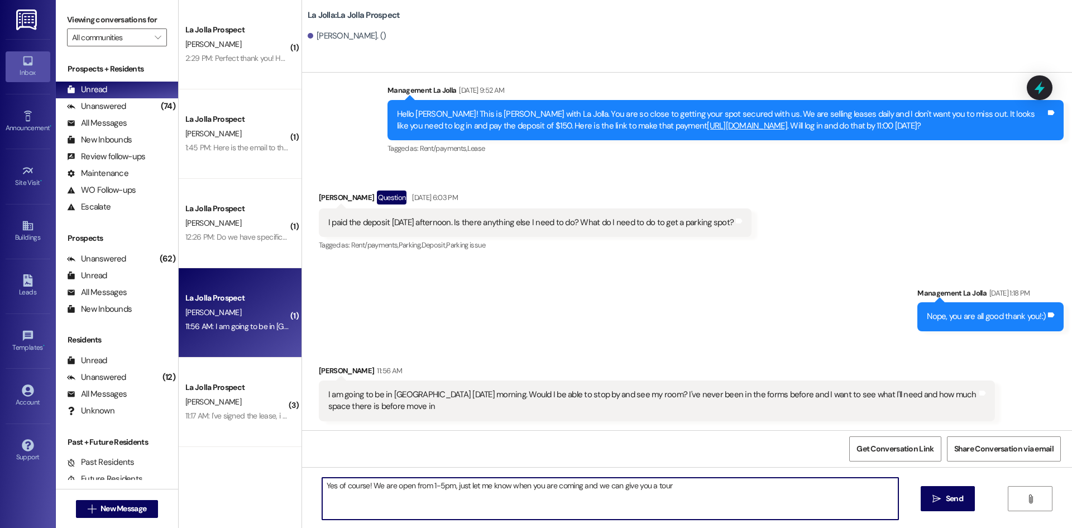
type textarea "Yes of course! We are open from 1-5pm, just let me know when you are coming and…"
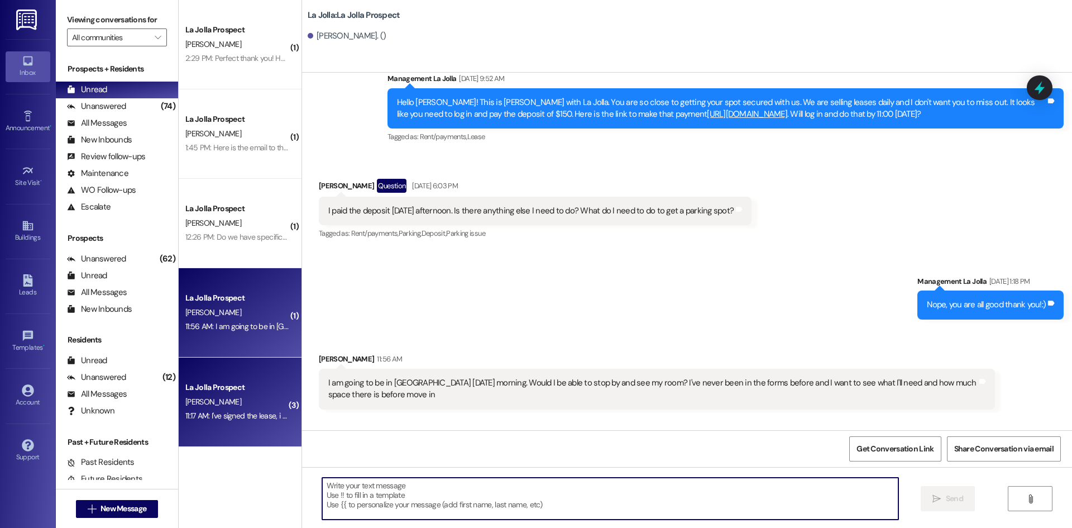
click at [239, 383] on div "La Jolla Prospect" at bounding box center [236, 387] width 103 height 12
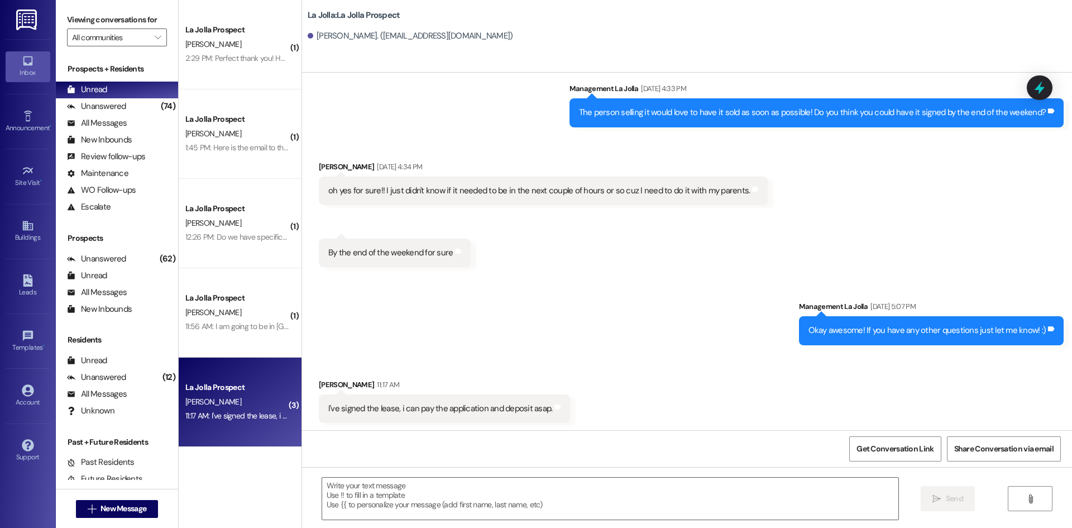
scroll to position [783, 0]
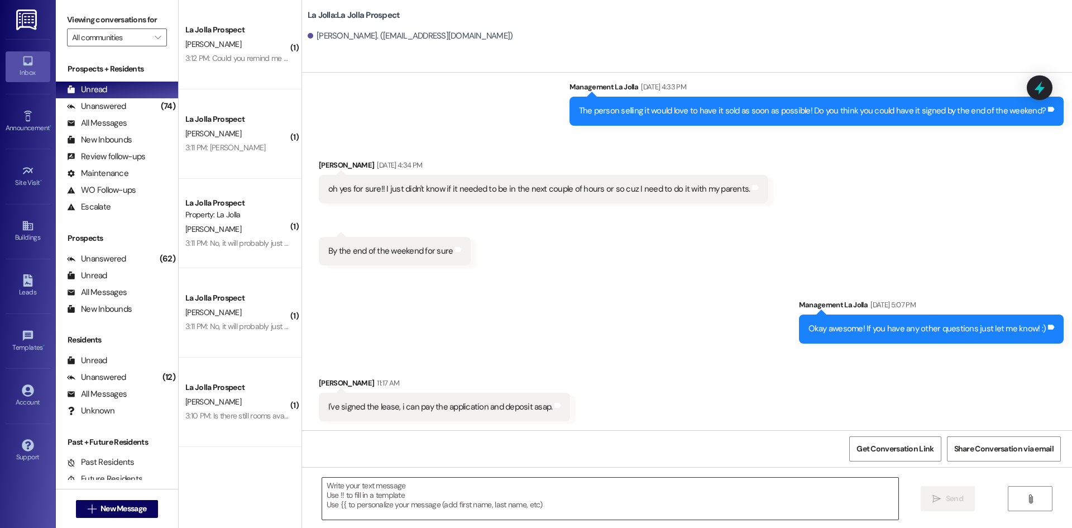
click at [489, 493] on textarea at bounding box center [610, 498] width 576 height 42
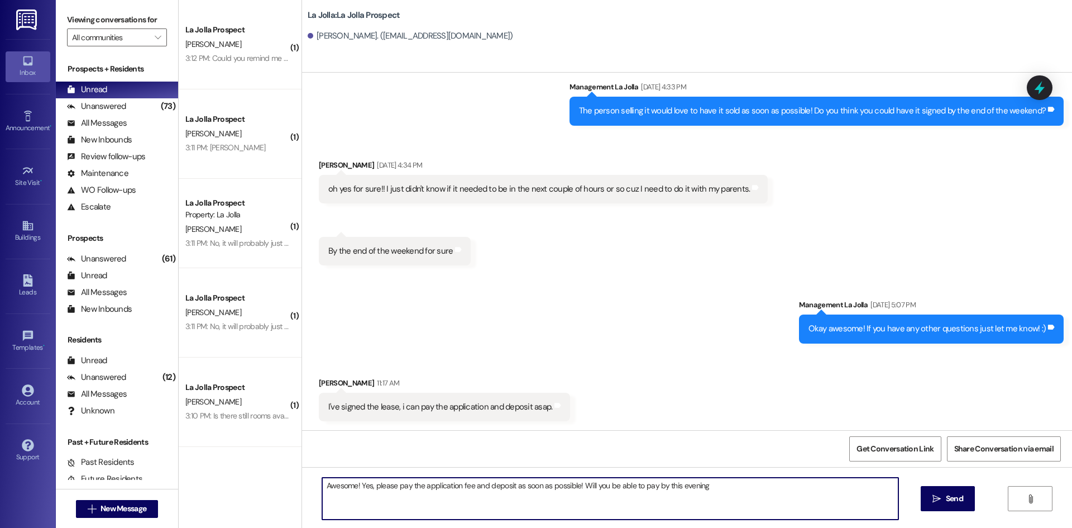
type textarea "Awesome! Yes, please pay the application fee and deposit as soon as possible! W…"
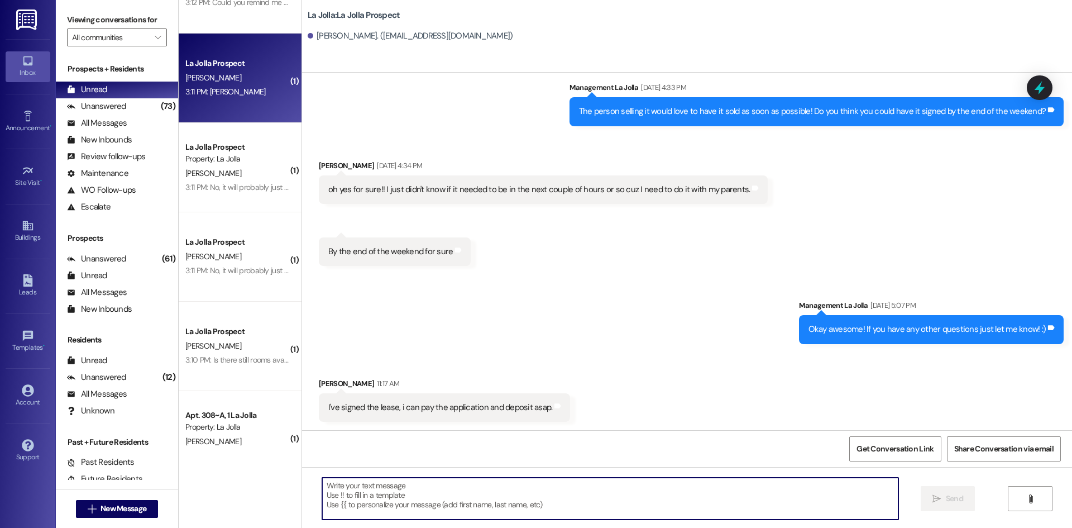
scroll to position [0, 0]
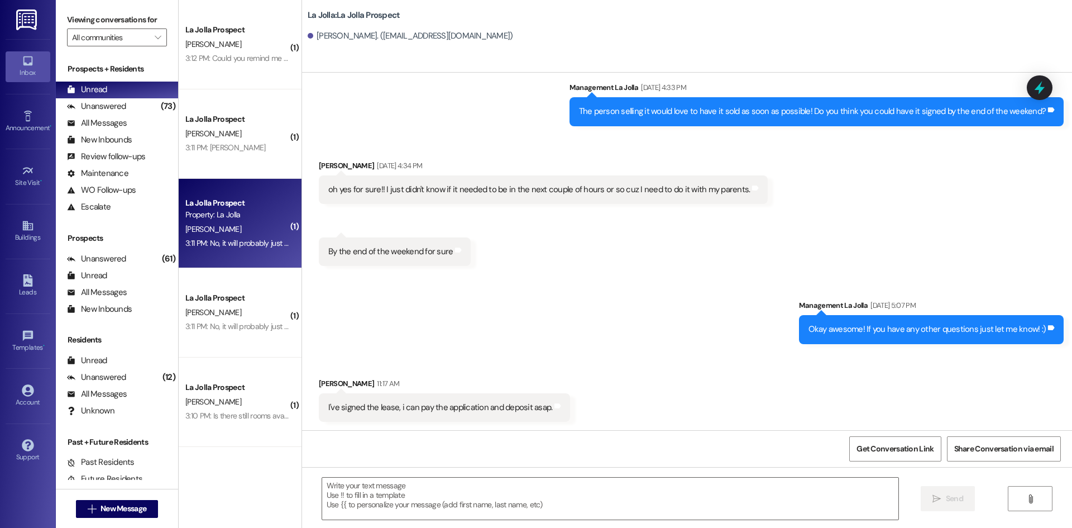
click at [223, 213] on div "Property: La Jolla" at bounding box center [236, 215] width 103 height 12
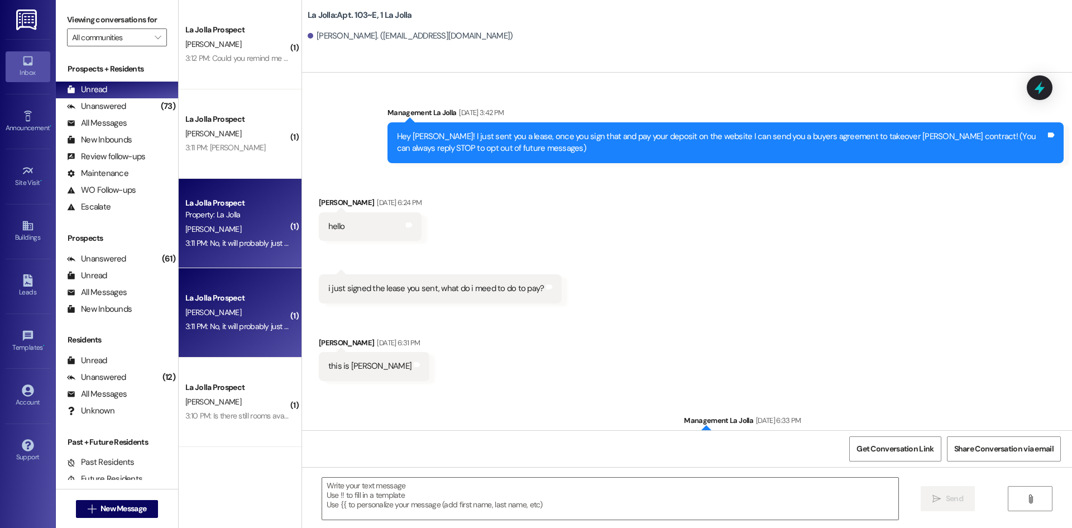
scroll to position [14419, 0]
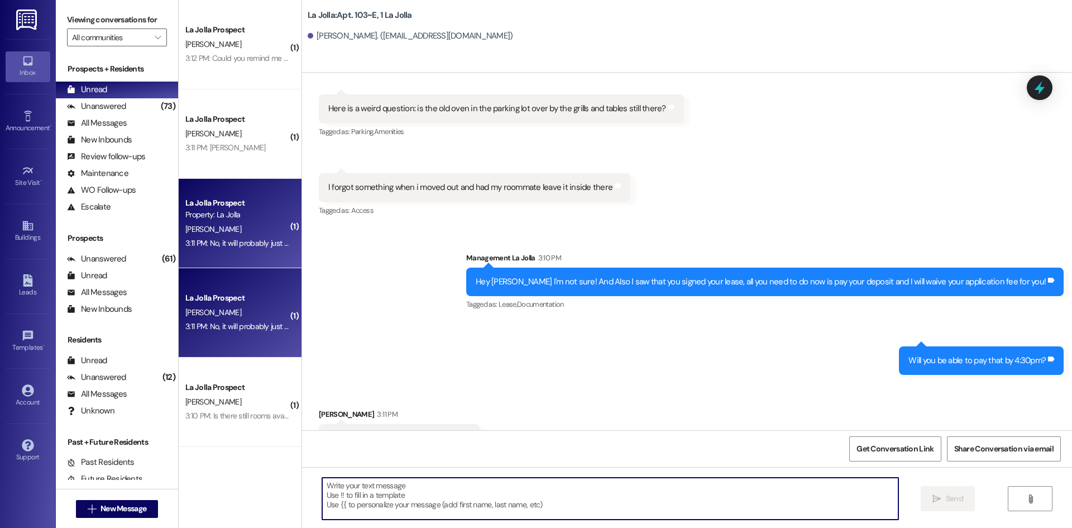
click at [452, 492] on textarea at bounding box center [610, 498] width 576 height 42
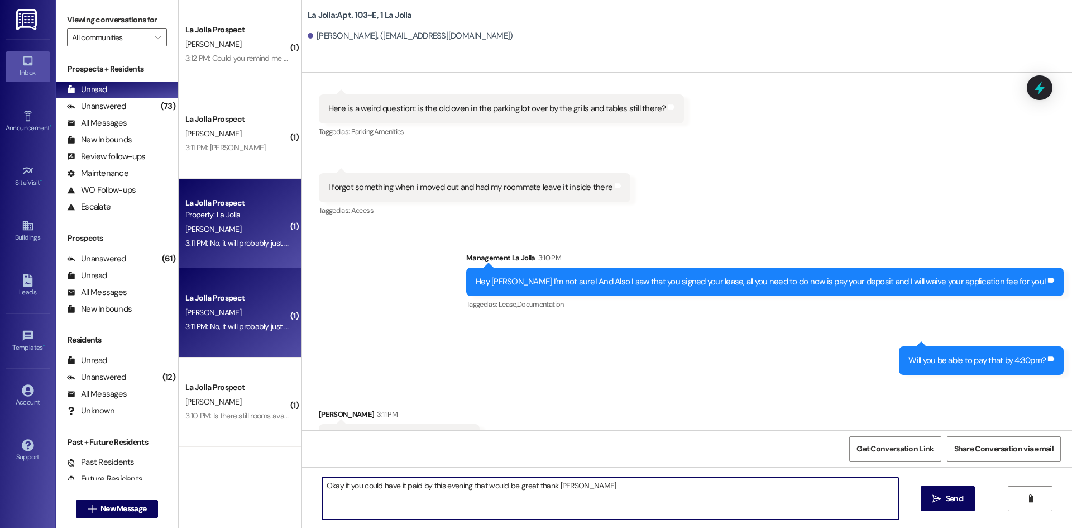
type textarea "Okay if you could have it paid by this evening that would be great thank you"
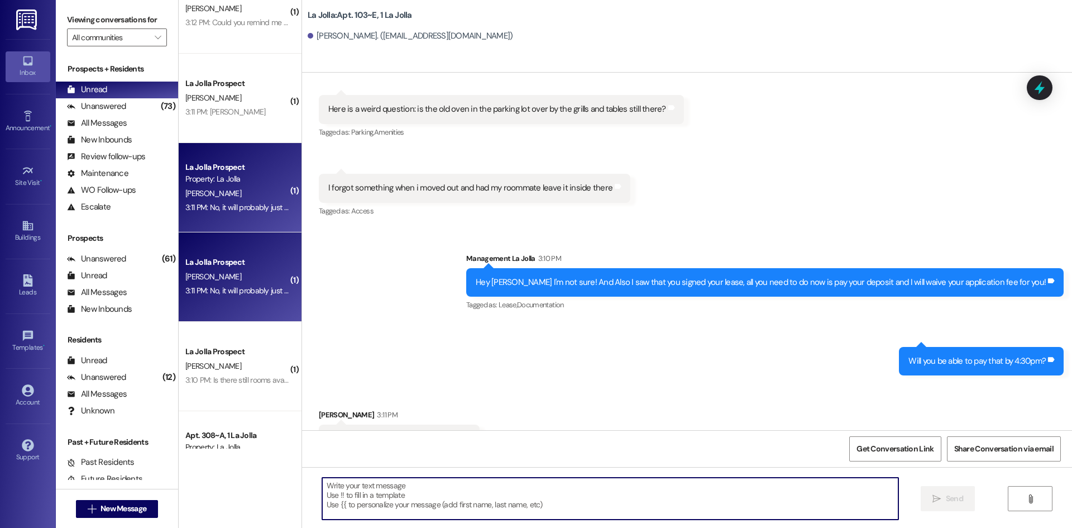
scroll to position [56, 0]
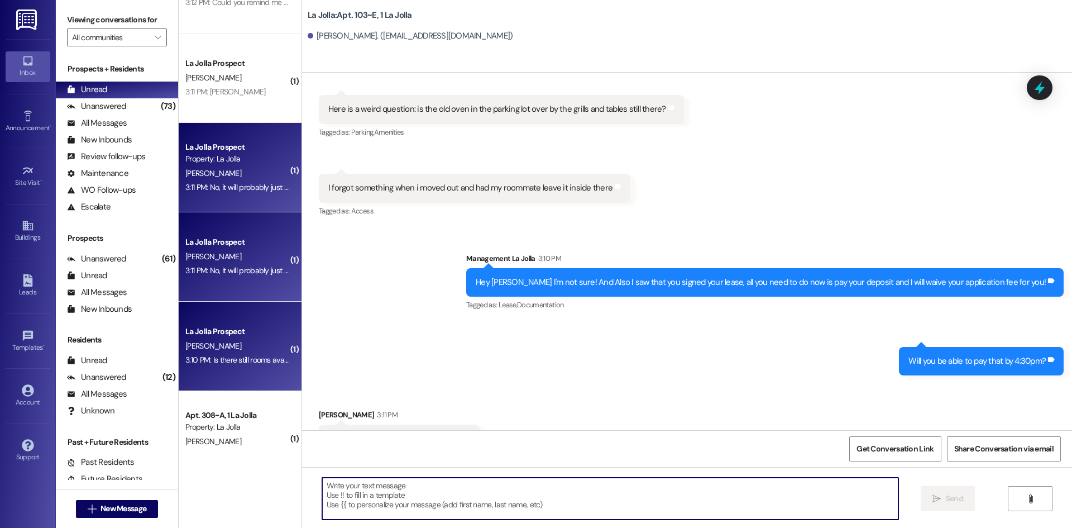
click at [239, 335] on div "La Jolla Prospect" at bounding box center [236, 331] width 103 height 12
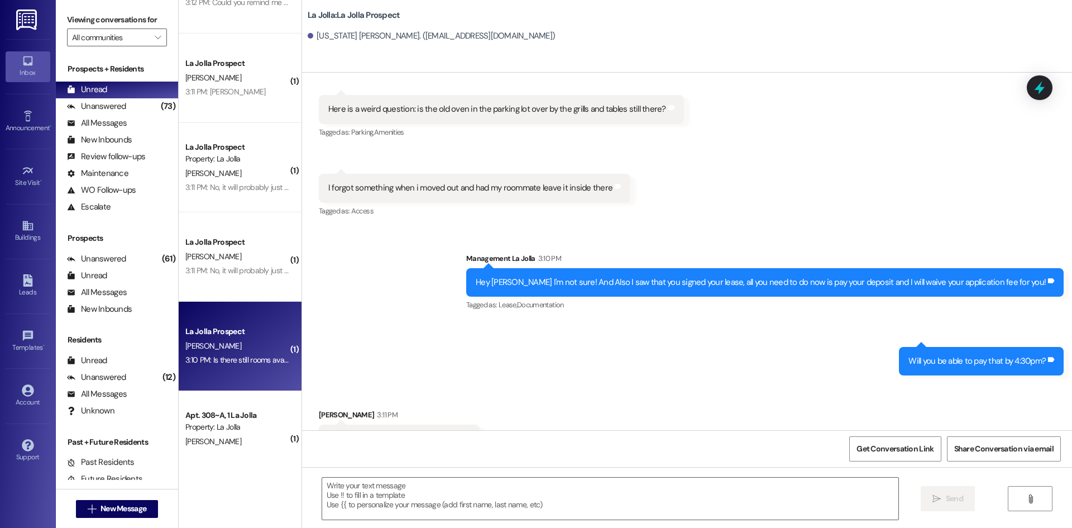
scroll to position [454, 0]
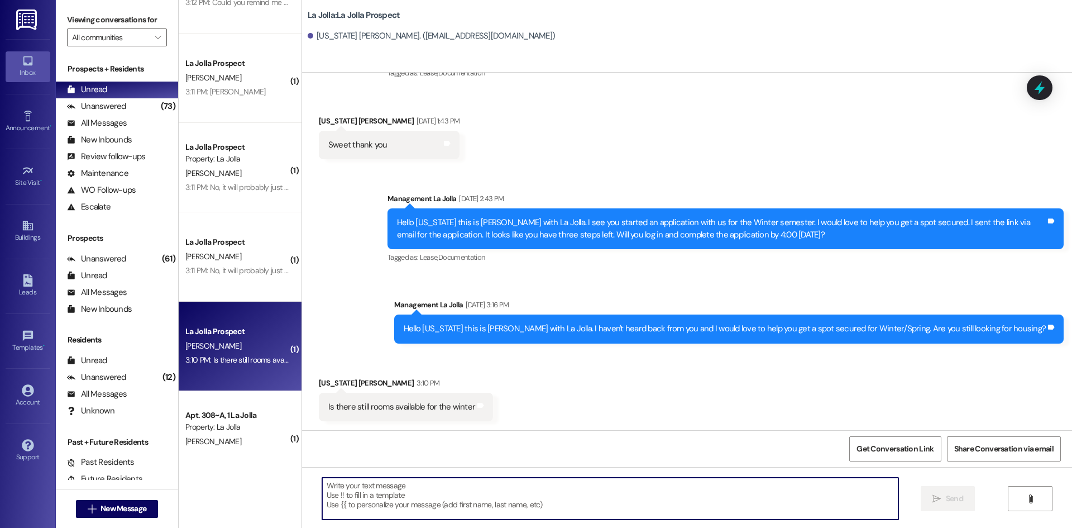
click at [463, 497] on textarea at bounding box center [610, 498] width 576 height 42
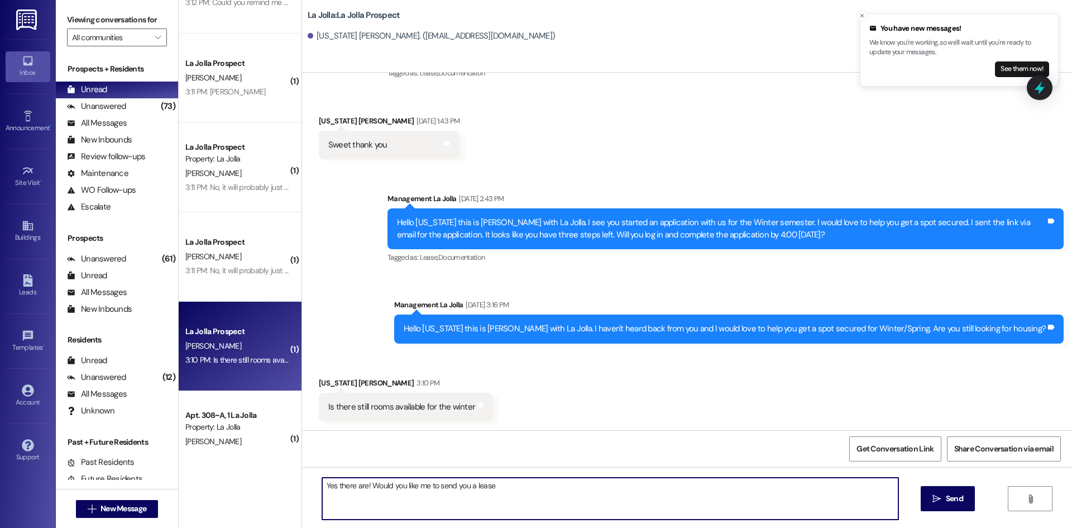
type textarea "Yes there are! Would you like me to send you a lease?"
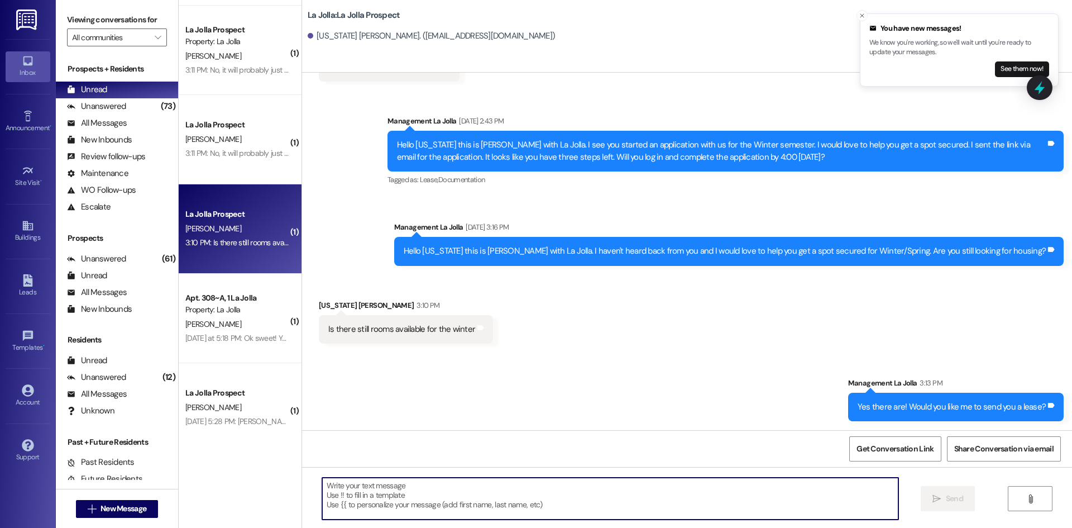
scroll to position [177, 0]
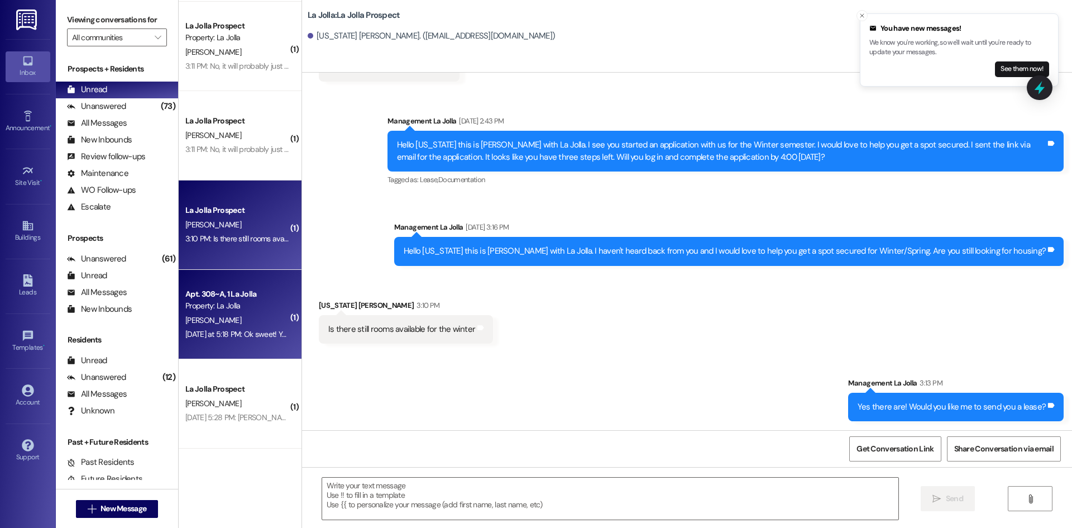
click at [213, 311] on div "Property: La Jolla" at bounding box center [236, 306] width 103 height 12
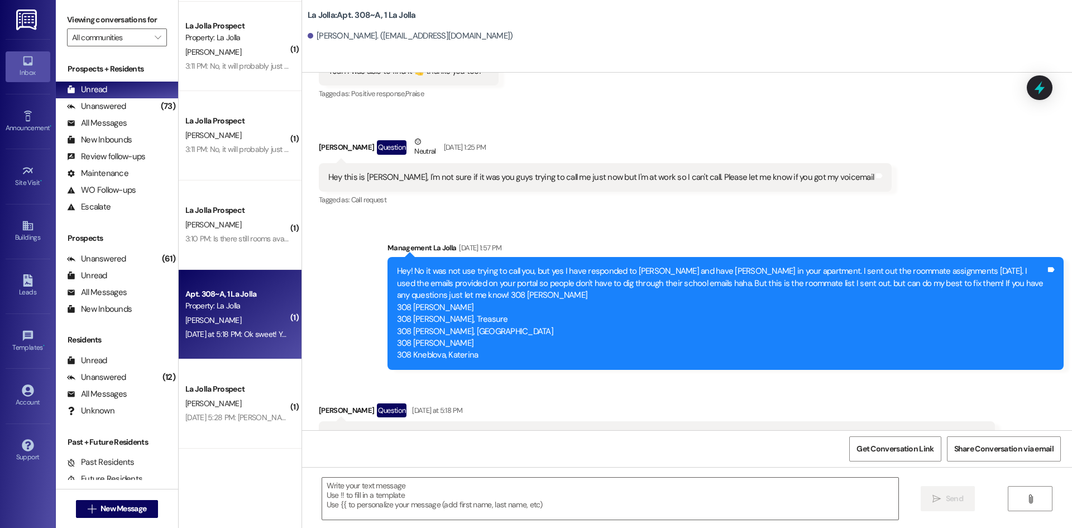
scroll to position [8458, 0]
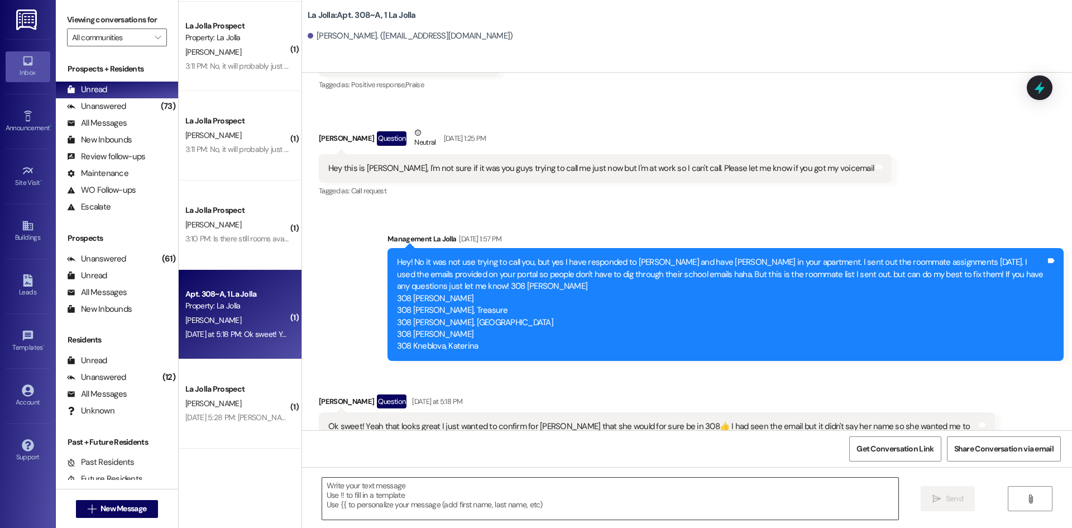
click at [606, 493] on textarea at bounding box center [610, 498] width 576 height 42
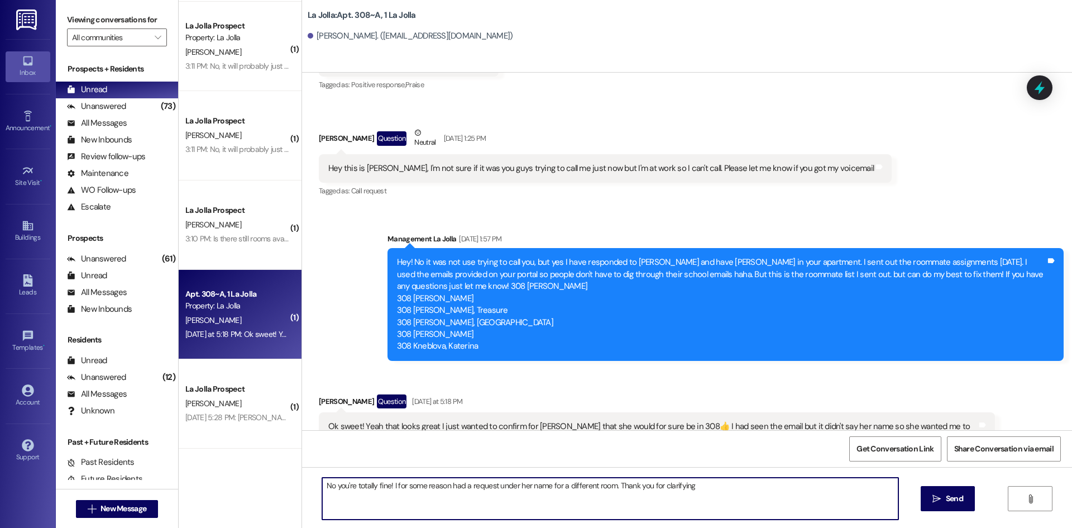
type textarea "No you're totally fine! I for some reason had a request under her name for a di…"
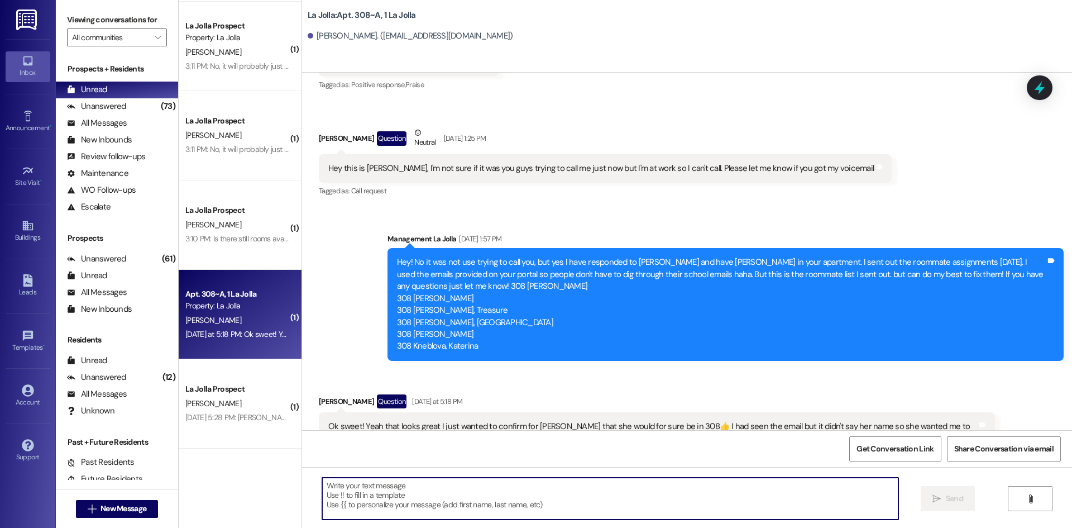
scroll to position [8457, 0]
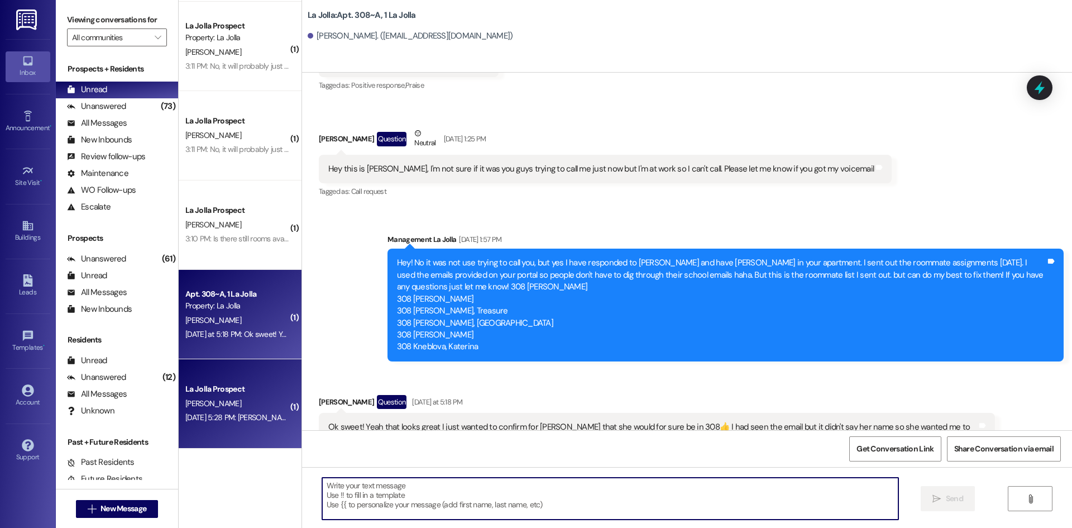
click at [229, 377] on div "La Jolla Prospect A. McArthur Aug 15, 2025 at 5:28 PM: okay gotcha! and thank y…" at bounding box center [240, 403] width 123 height 89
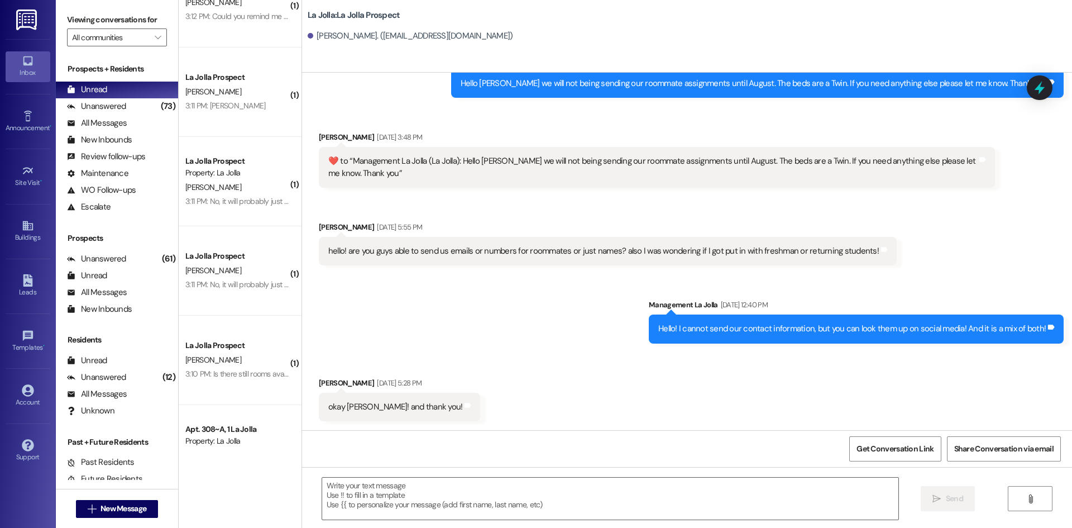
scroll to position [0, 0]
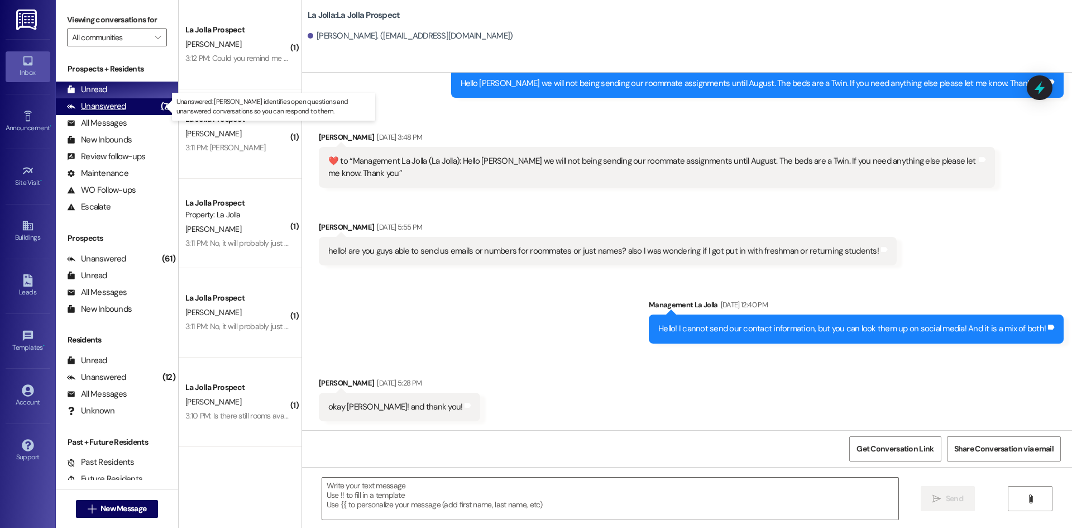
click at [126, 100] on div "Unanswered (73)" at bounding box center [117, 106] width 122 height 17
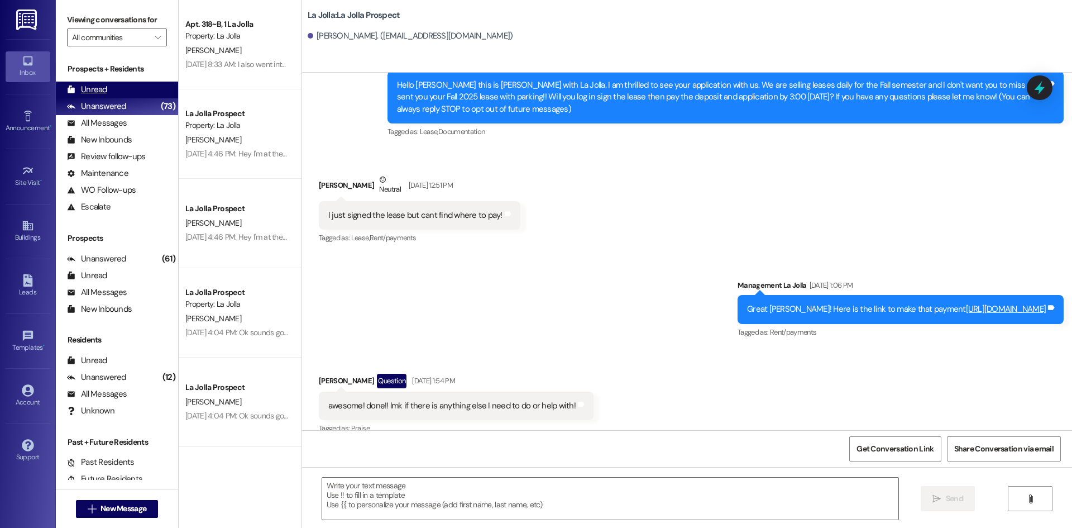
click at [130, 89] on div "Unread (0)" at bounding box center [117, 89] width 122 height 17
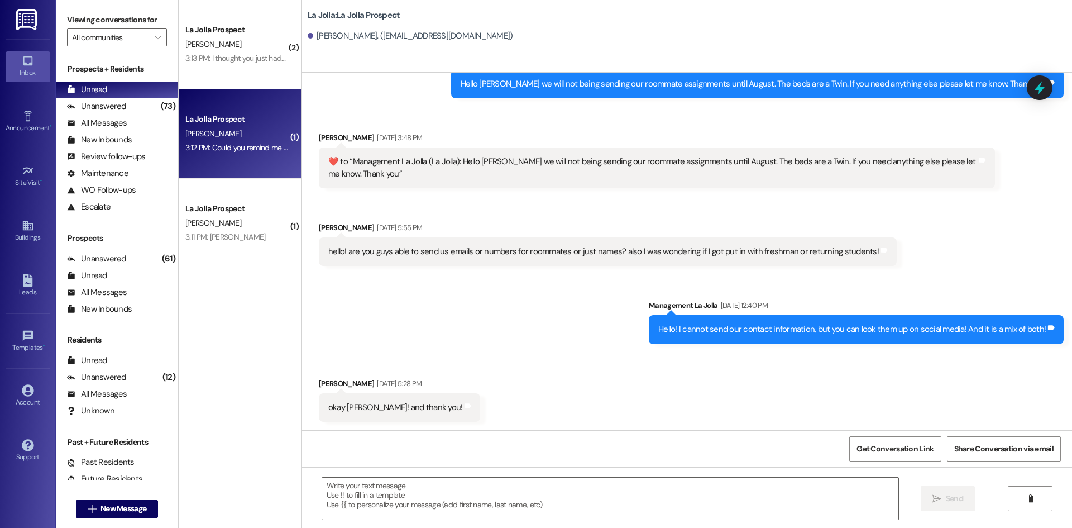
click at [226, 150] on div "3:12 PM: Could you remind me when move in day is? 3:12 PM: Could you remind me …" at bounding box center [269, 147] width 168 height 10
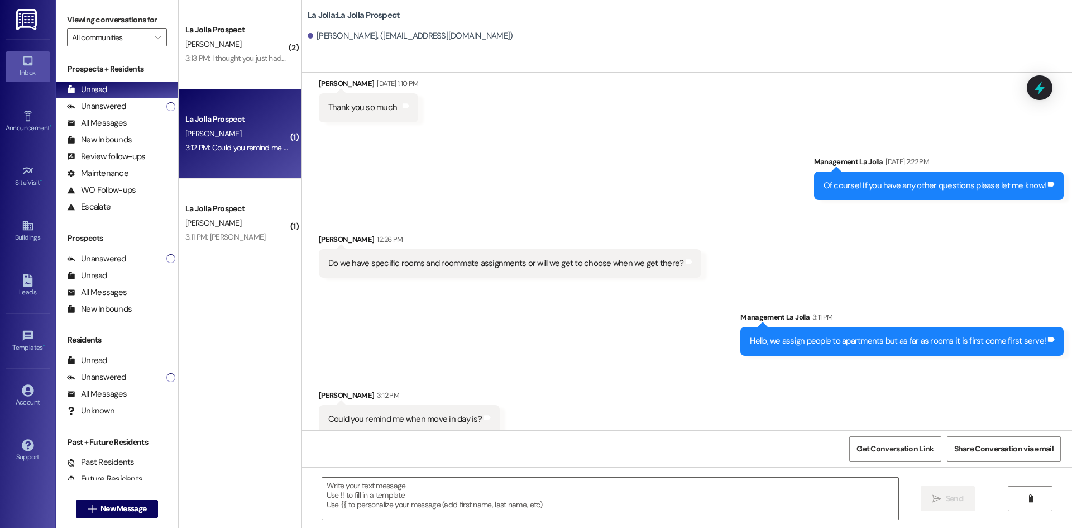
scroll to position [1728, 0]
click at [428, 494] on textarea at bounding box center [610, 498] width 576 height 42
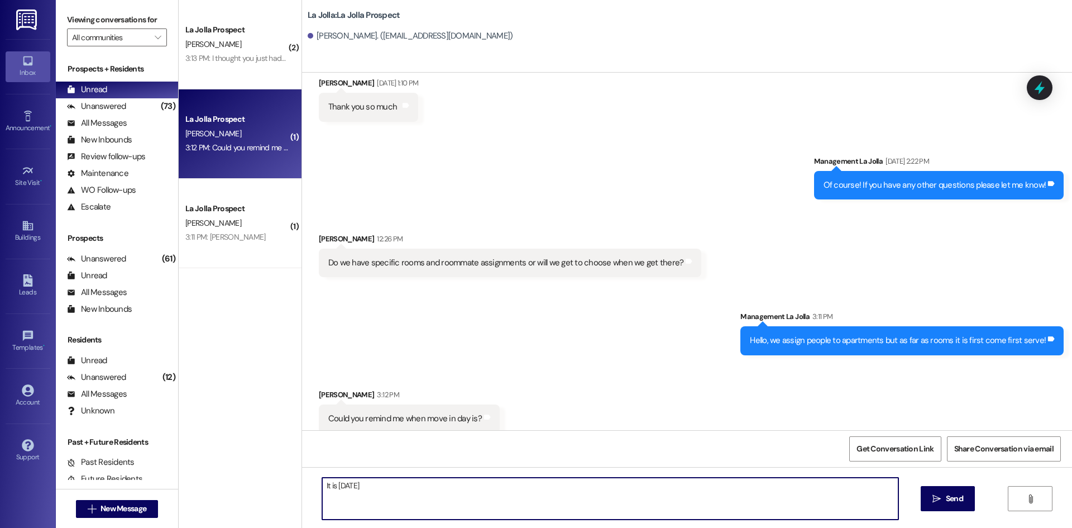
type textarea "It is [DATE]!"
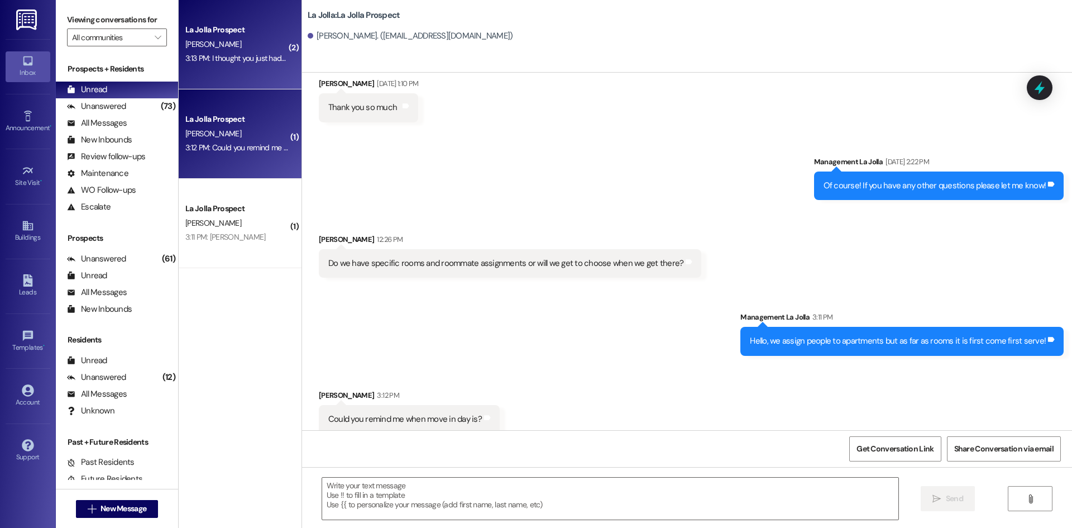
click at [215, 72] on div "La Jolla Prospect A. Herrera 3:13 PM: I thought you just hadn't sent it yet 3:1…" at bounding box center [240, 44] width 123 height 89
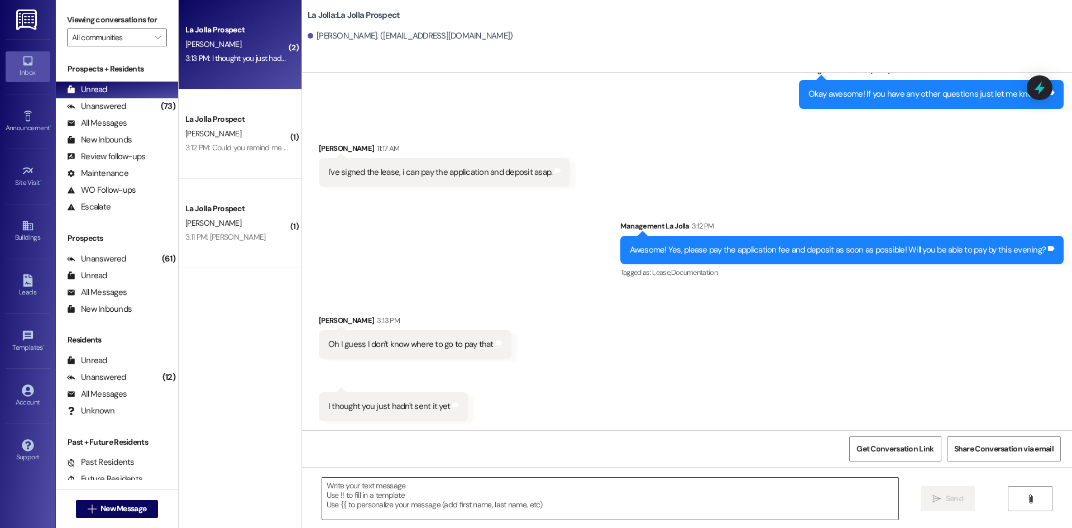
click at [451, 501] on textarea at bounding box center [610, 498] width 576 height 42
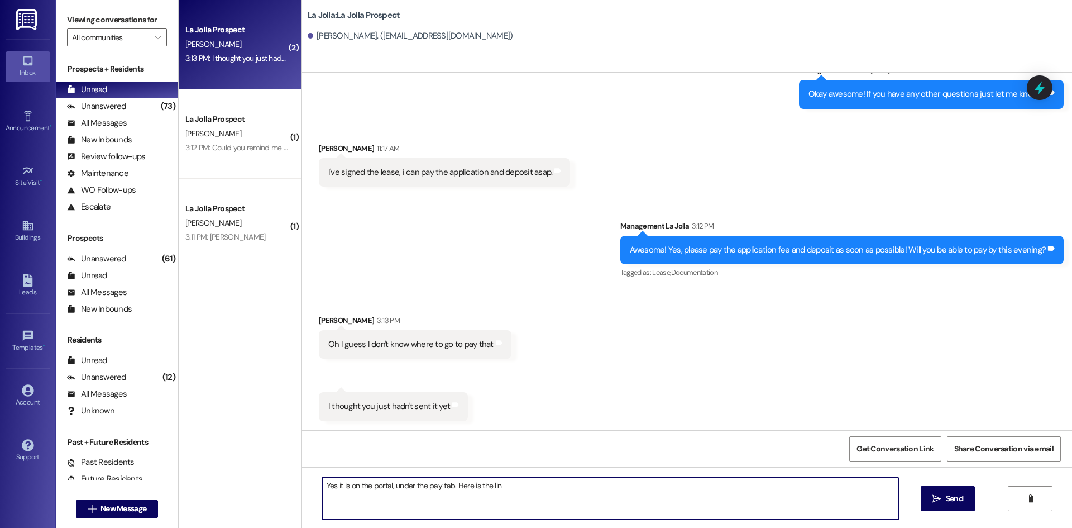
type textarea "Yes it is on the portal, under the pay tab. Here is the link"
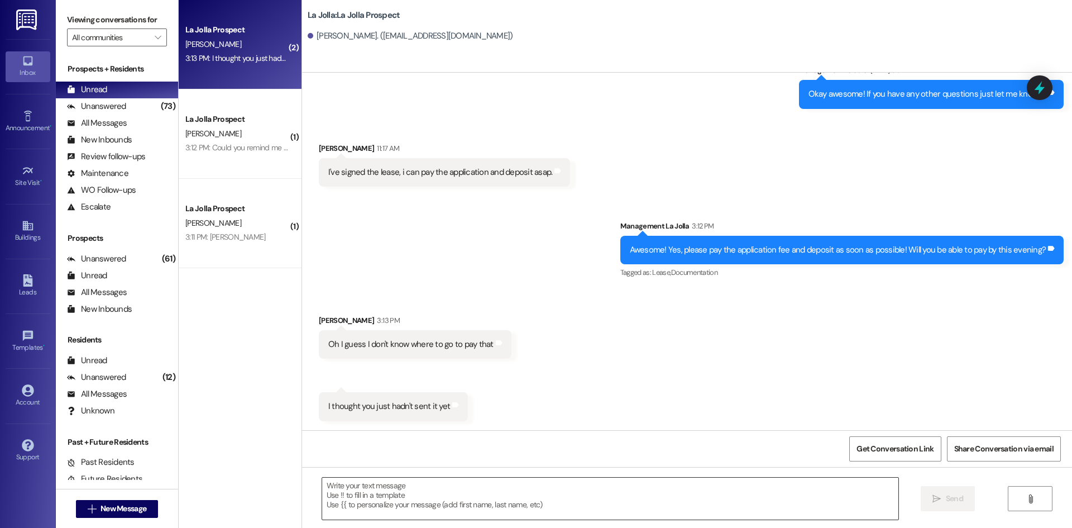
click at [643, 492] on textarea at bounding box center [610, 498] width 576 height 42
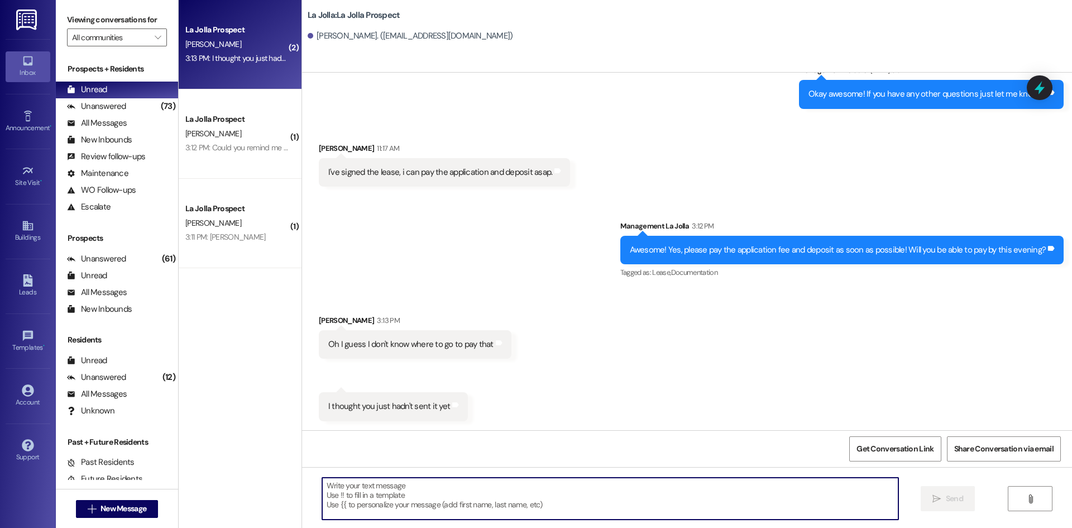
paste textarea "[URL][DOMAIN_NAME]"
type textarea "[URL][DOMAIN_NAME]"
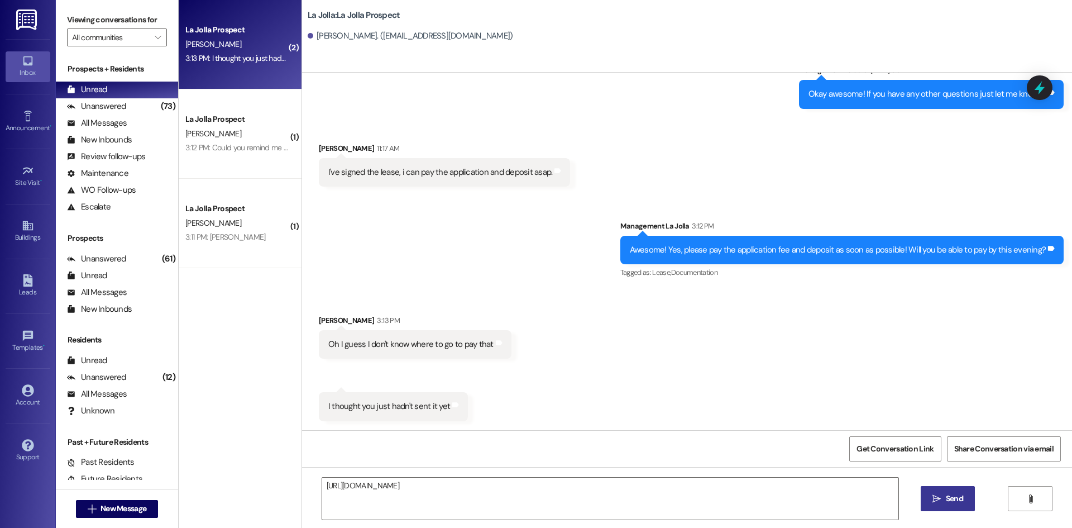
click at [965, 492] on button " Send" at bounding box center [947, 498] width 54 height 25
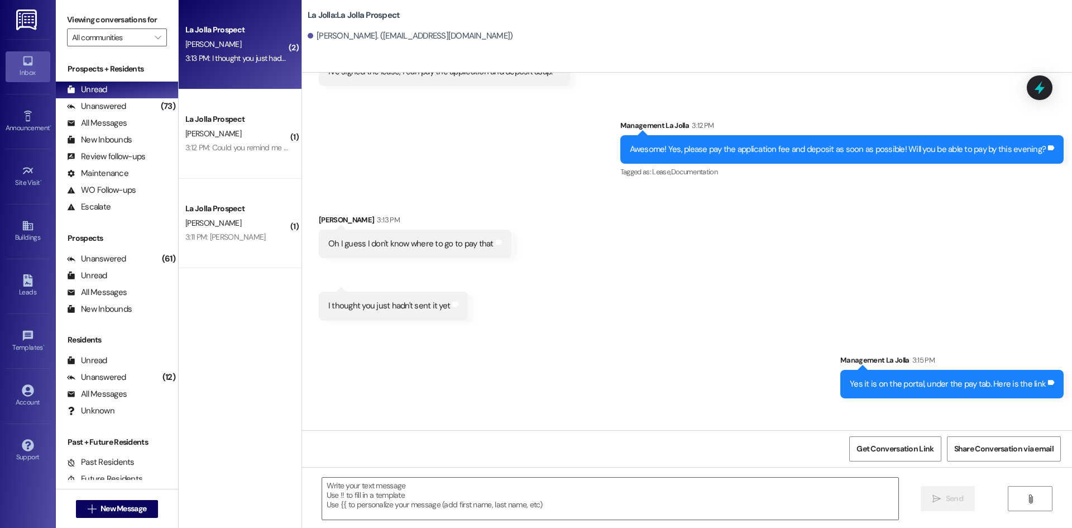
scroll to position [1173, 0]
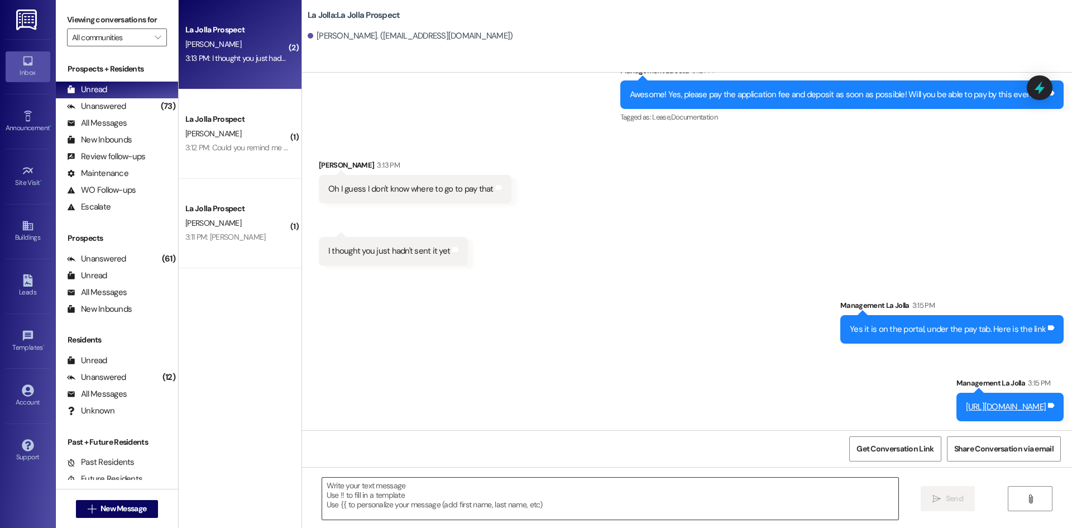
click at [745, 495] on textarea at bounding box center [610, 498] width 576 height 42
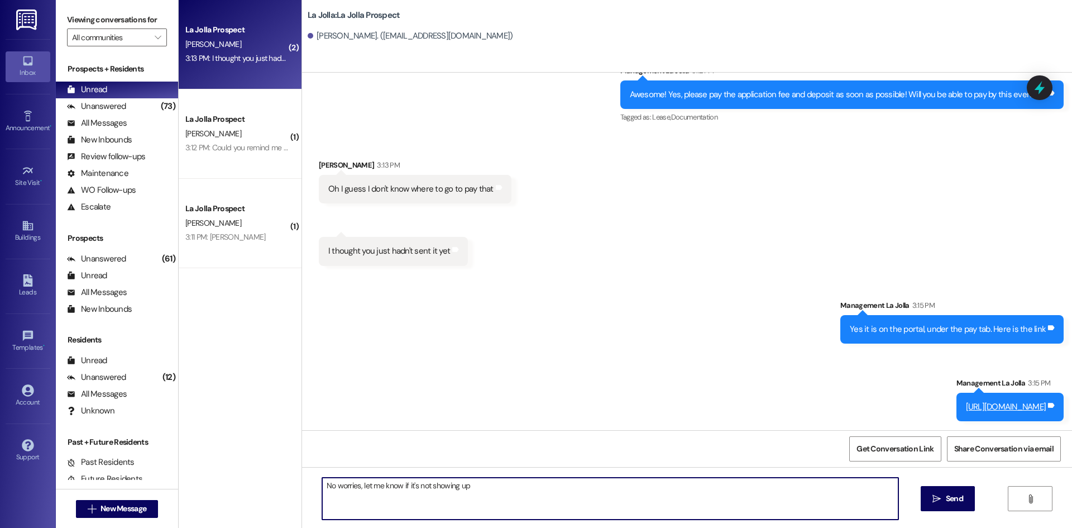
type textarea "No worries, let me know if it's not showing up!"
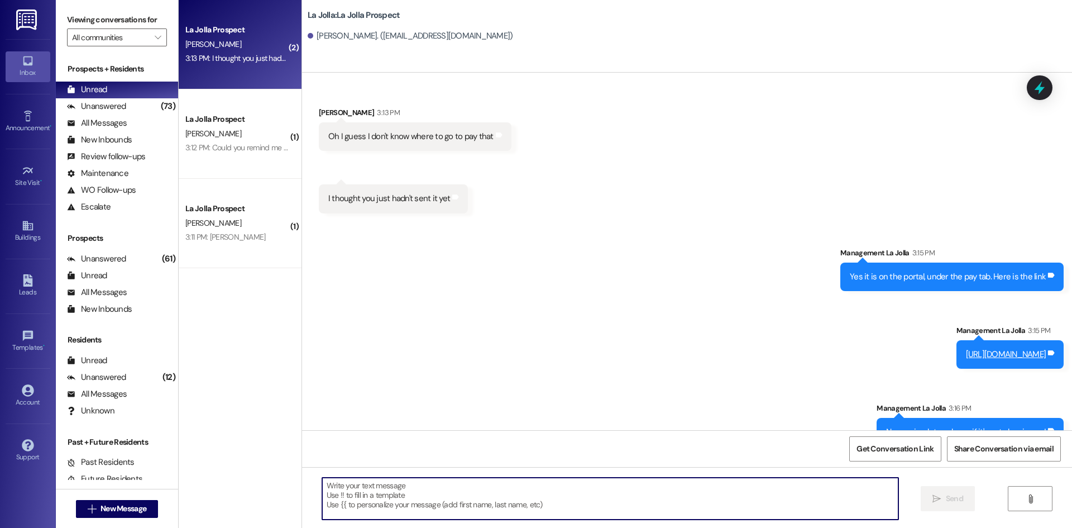
scroll to position [1251, 0]
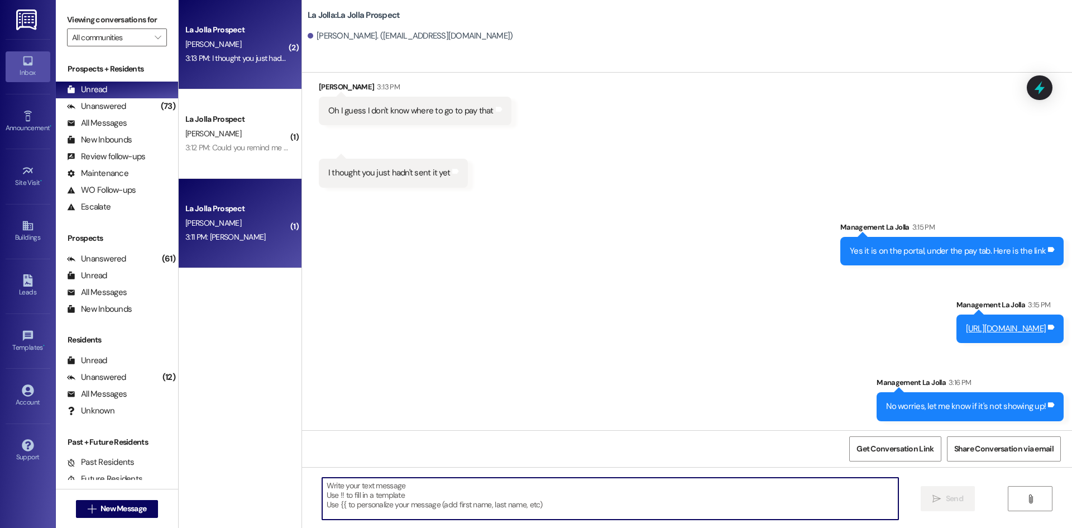
click at [210, 208] on div "La Jolla Prospect" at bounding box center [236, 209] width 103 height 12
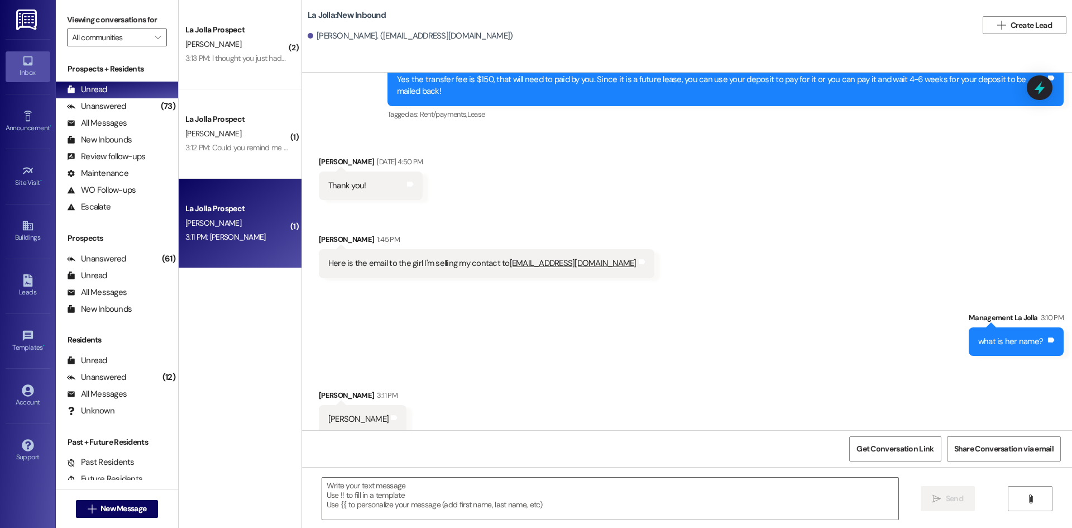
scroll to position [3891, 0]
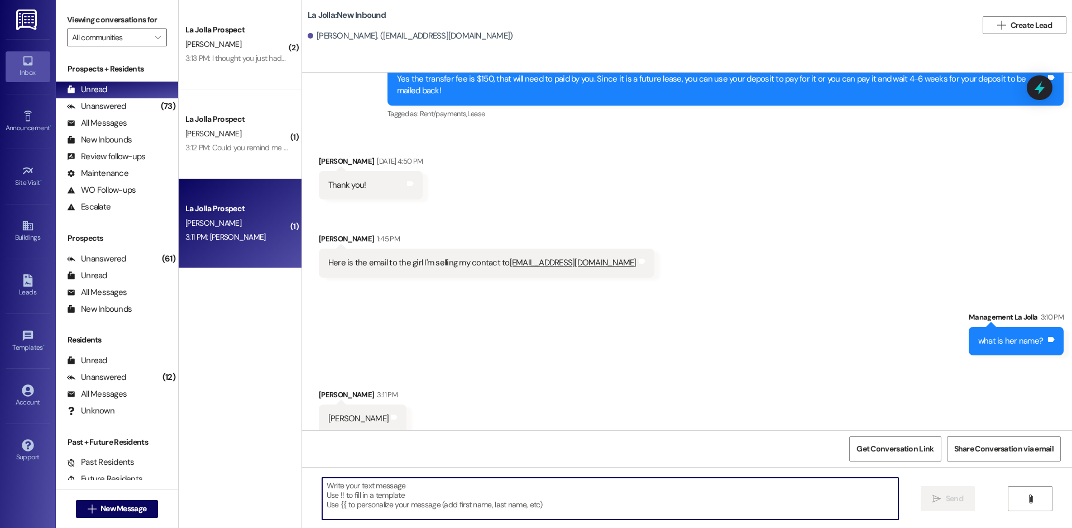
click at [570, 483] on textarea at bounding box center [610, 498] width 576 height 42
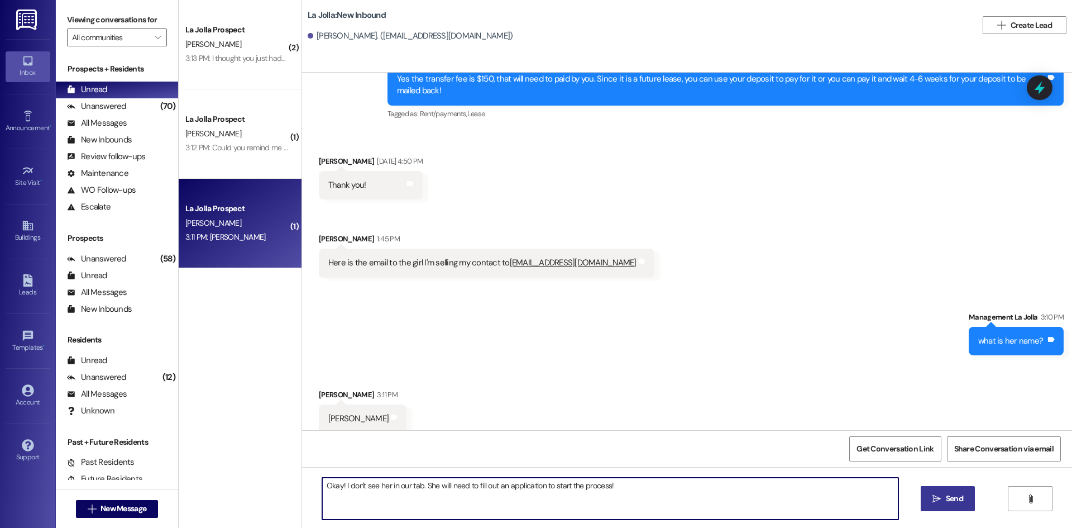
type textarea "Okay! I don't see her in our tab. She will need to fill out an application to s…"
click at [960, 497] on span "Send" at bounding box center [954, 498] width 17 height 12
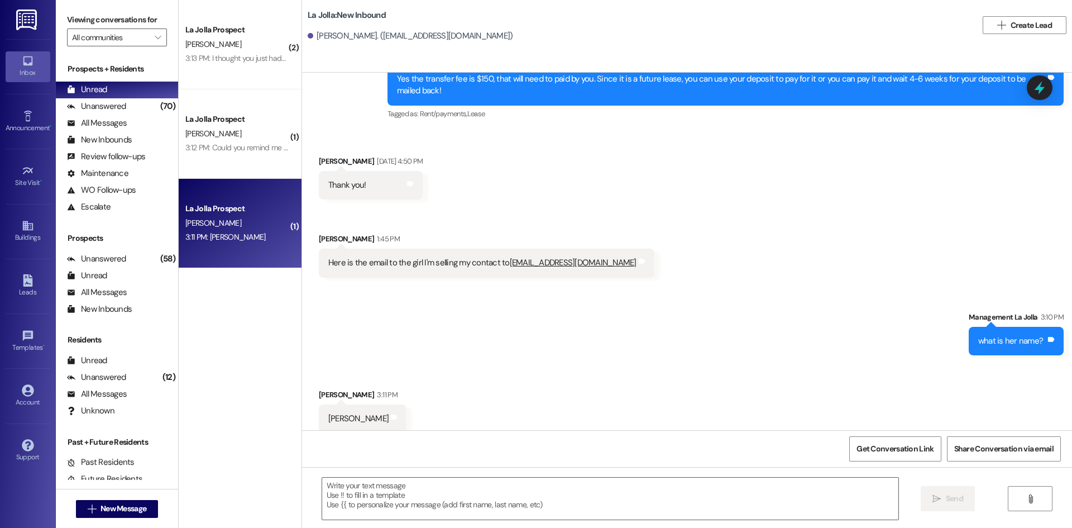
scroll to position [3891, 0]
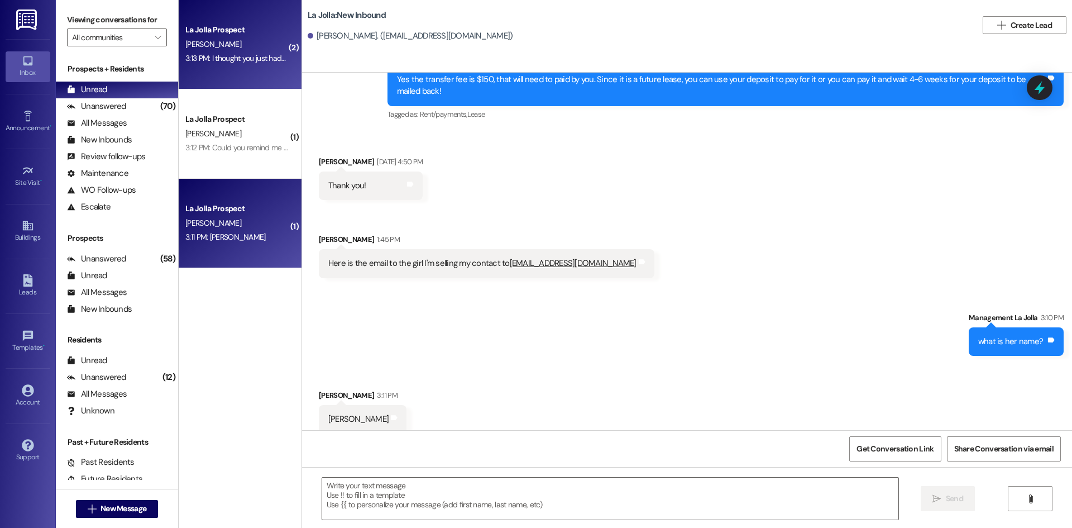
click at [191, 40] on span "[PERSON_NAME]" at bounding box center [213, 44] width 56 height 10
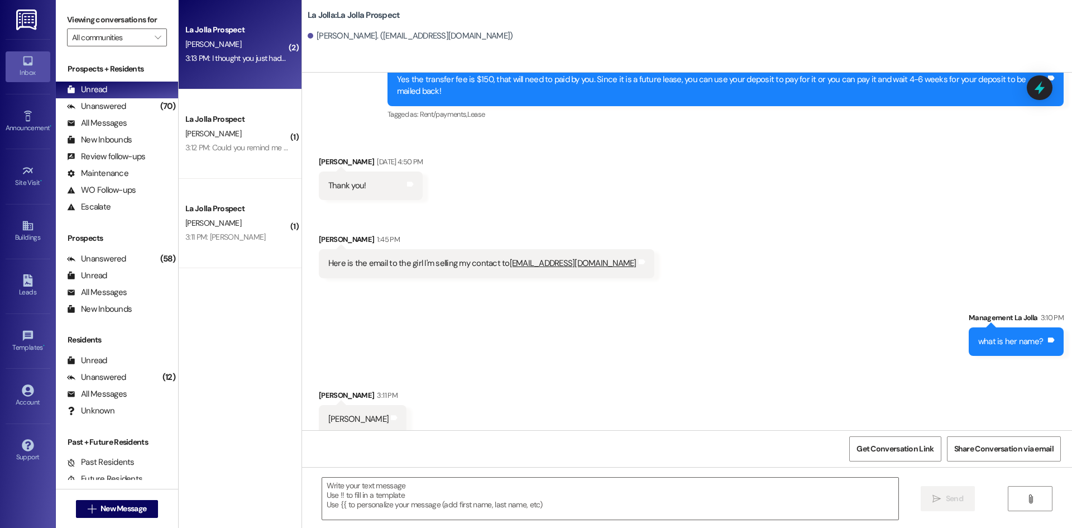
scroll to position [1220, 0]
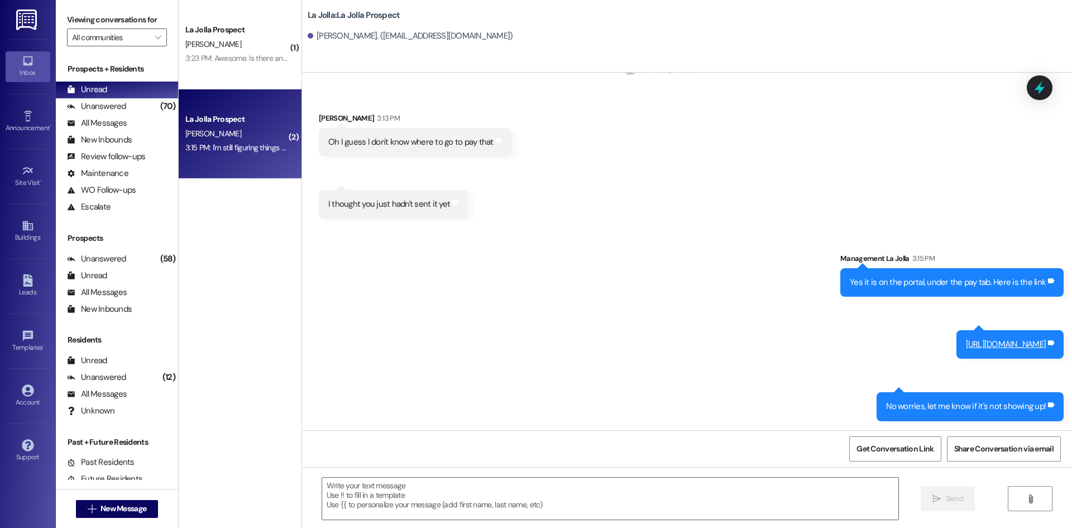
click at [249, 157] on div "La Jolla Prospect M. Boyce 3:15 PM: I'm still figuring things out 3:15 PM: I'm …" at bounding box center [240, 133] width 123 height 89
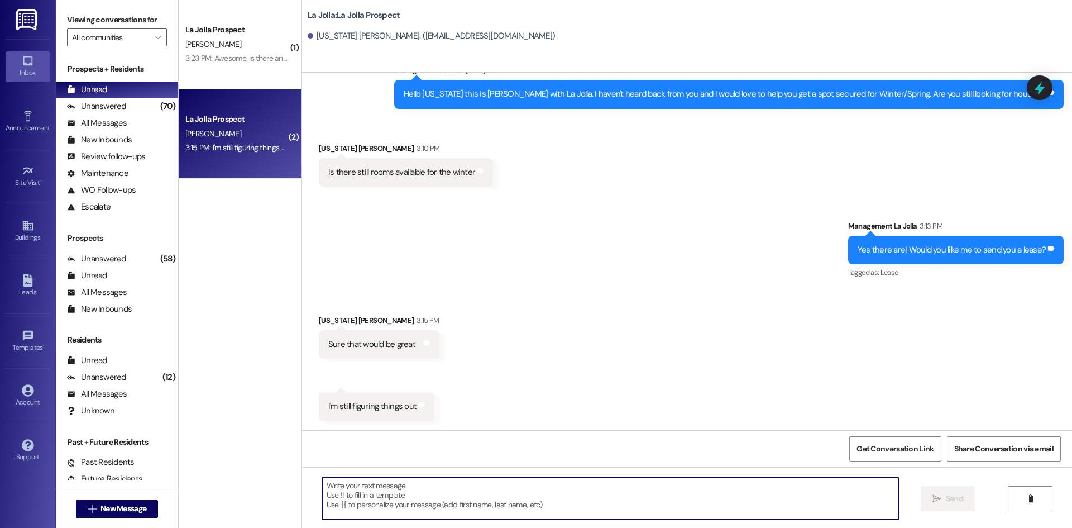
click at [485, 484] on textarea at bounding box center [610, 498] width 576 height 42
type textarea "Okay awesome! Would you like a winter or winter/spring lease?"
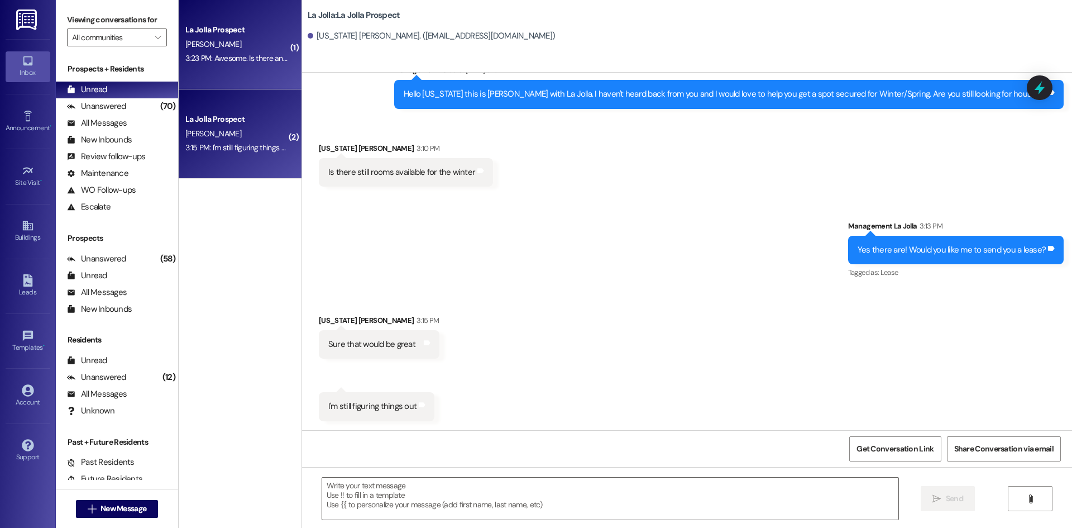
click at [218, 29] on div "La Jolla Prospect" at bounding box center [236, 30] width 103 height 12
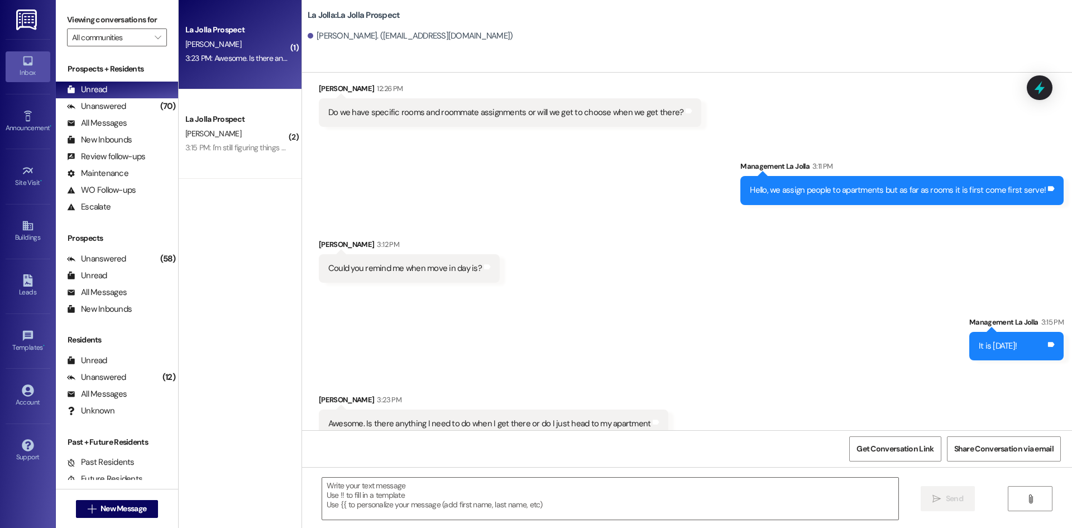
scroll to position [1883, 0]
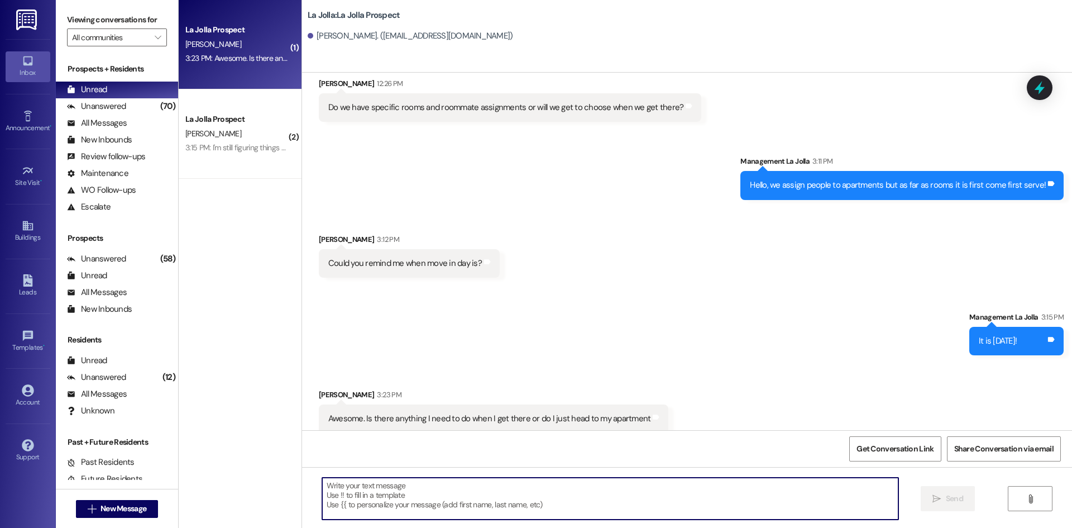
click at [467, 496] on textarea at bounding box center [610, 498] width 576 height 42
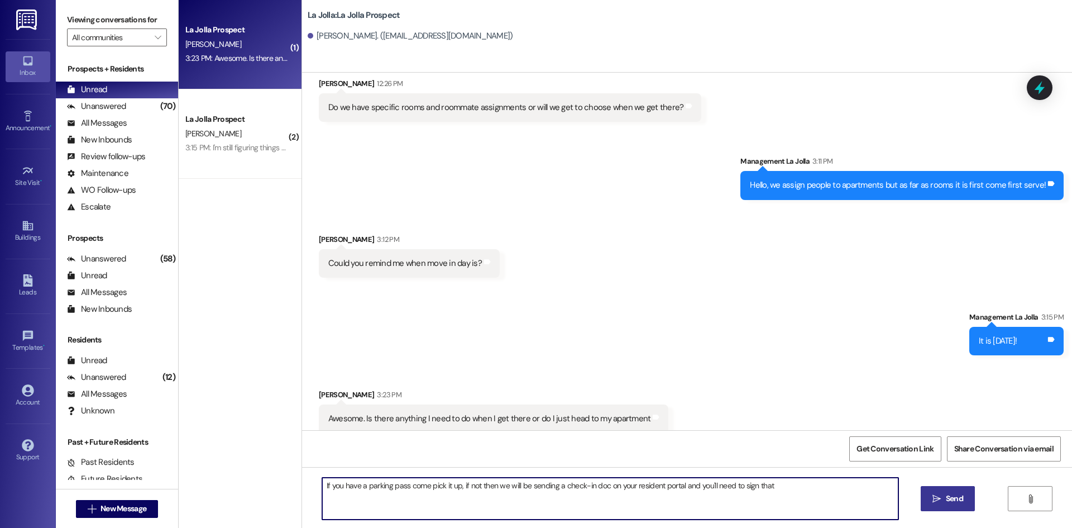
type textarea "If you have a parking pass come pick it up, if not then we will be sending a ch…"
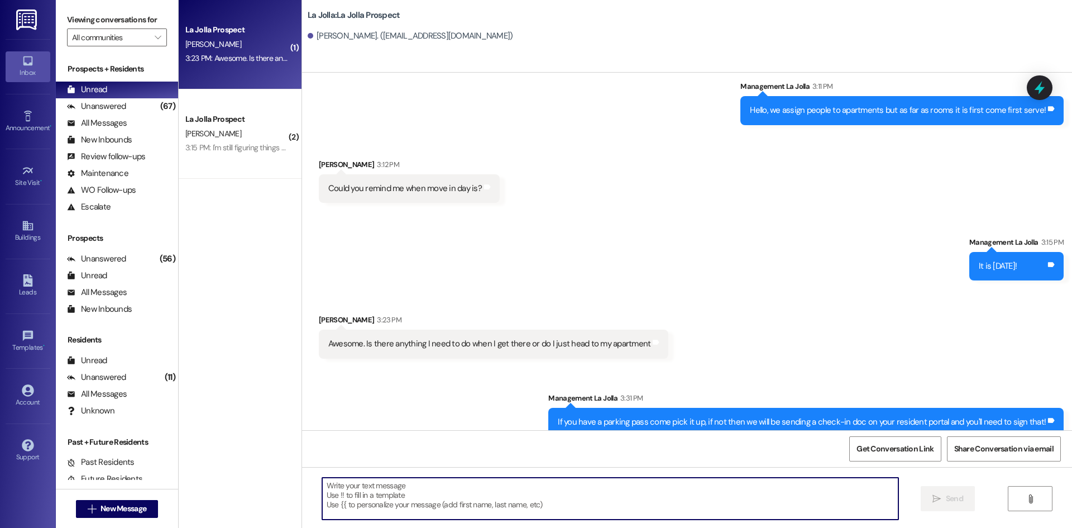
scroll to position [1961, 0]
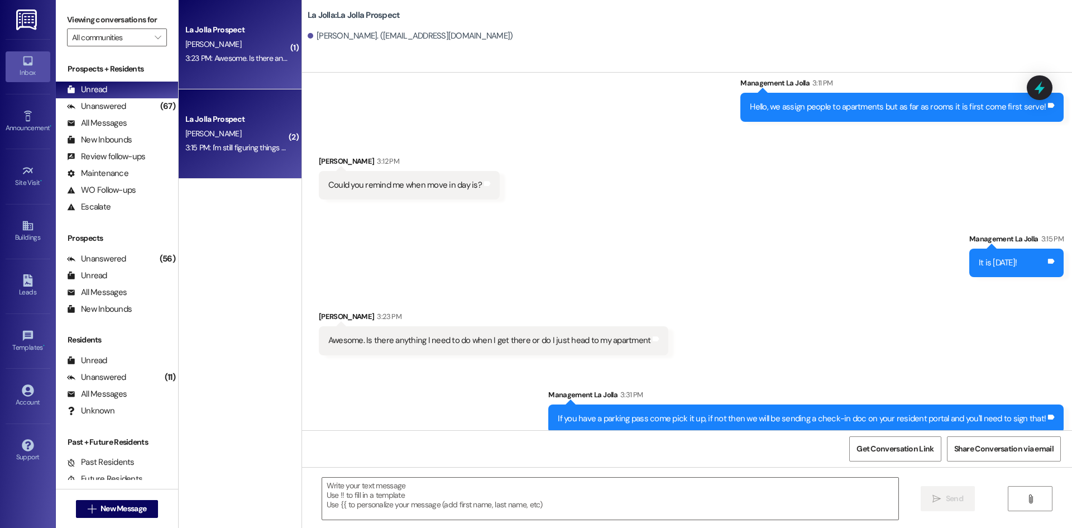
click at [255, 127] on div "[PERSON_NAME]" at bounding box center [237, 134] width 106 height 14
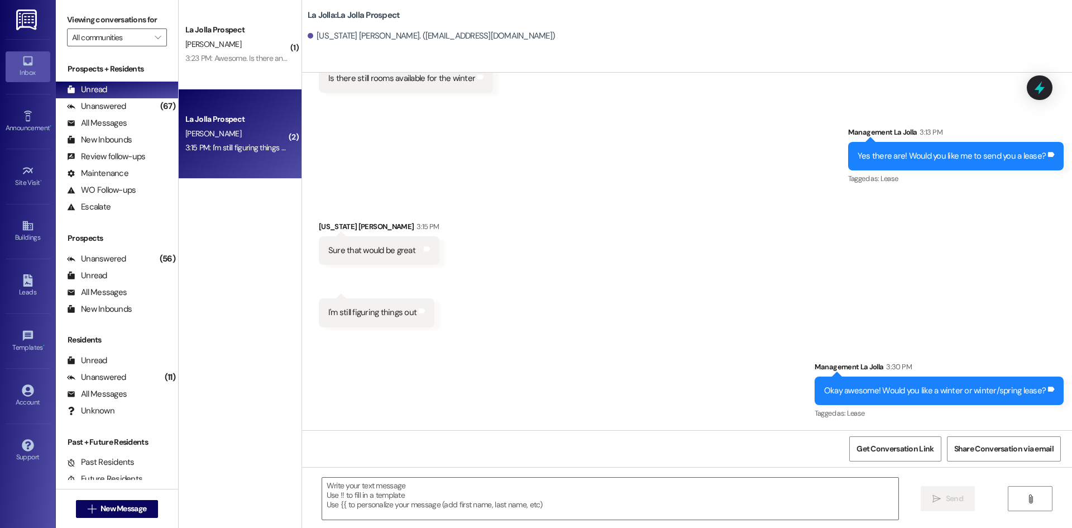
scroll to position [782, 0]
click at [126, 511] on span "New Message" at bounding box center [123, 508] width 46 height 12
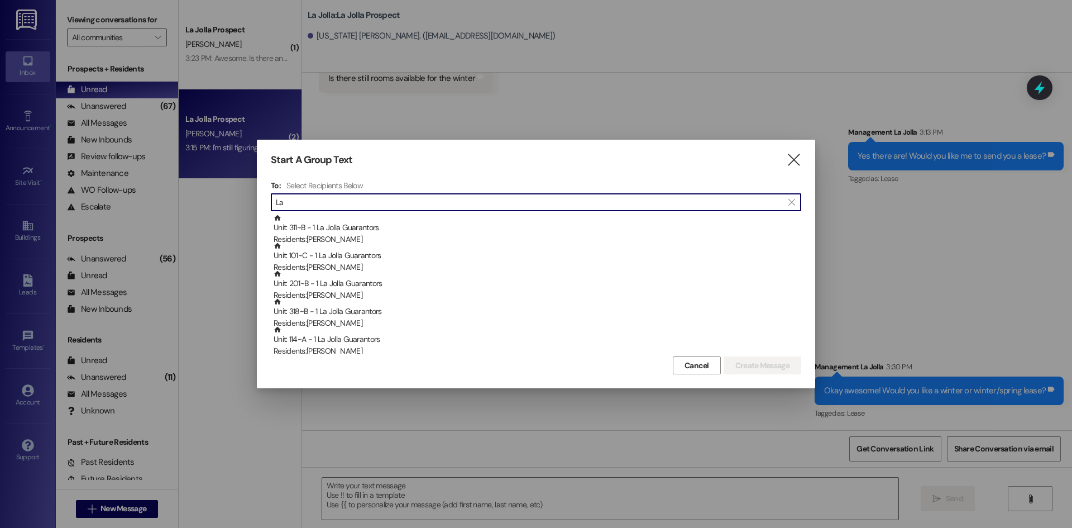
type input "L"
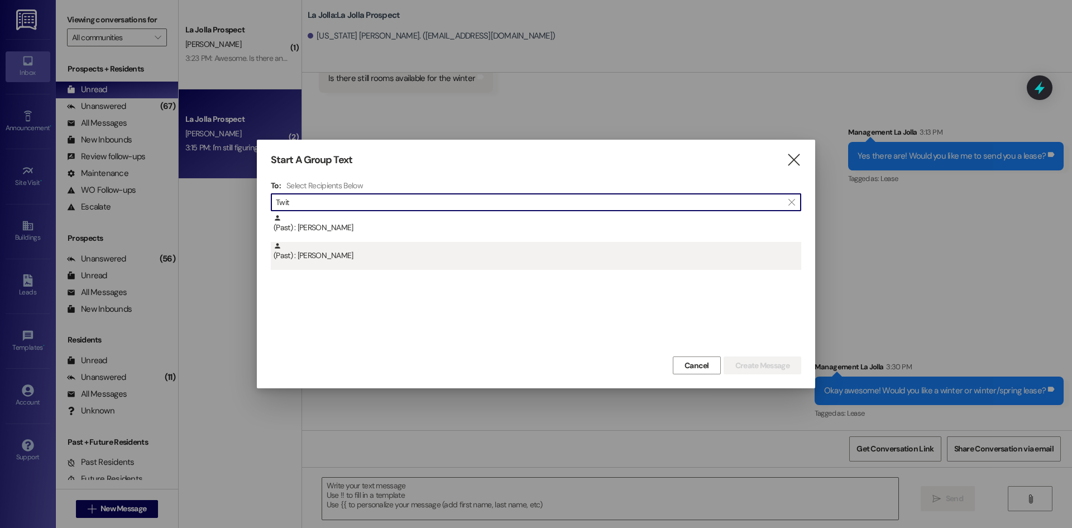
type input "Twit"
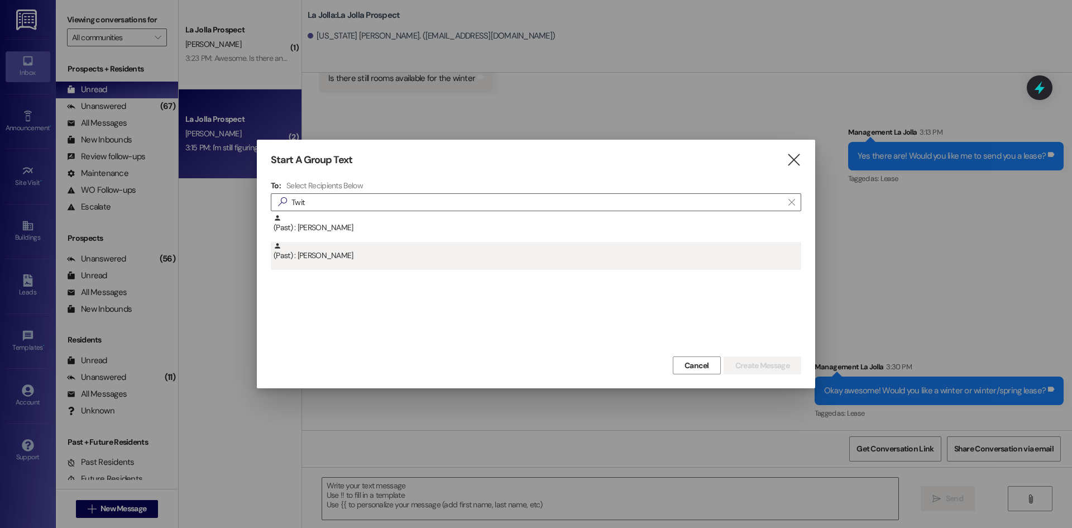
click at [315, 251] on div "(Past) : Landyn Twitchell" at bounding box center [538, 252] width 528 height 20
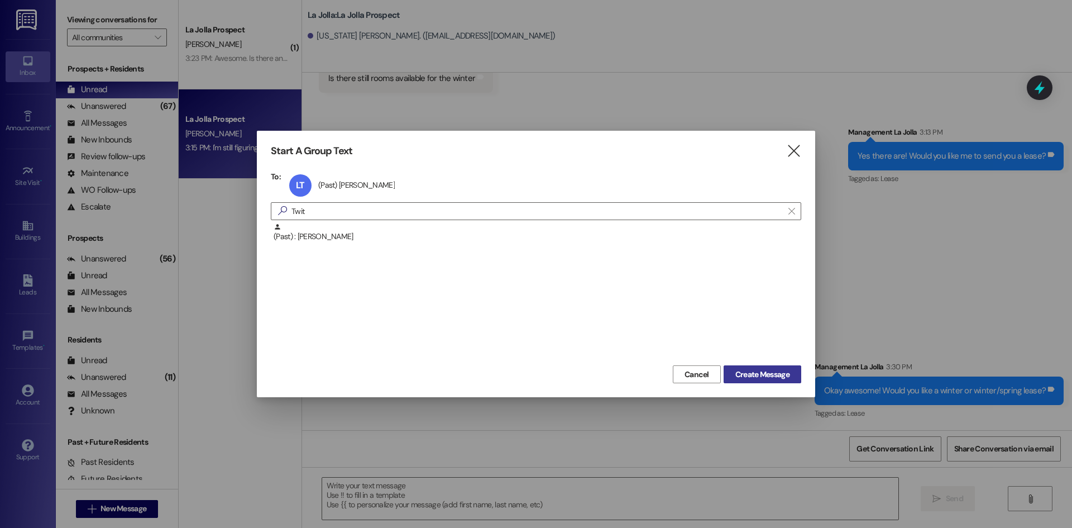
click at [751, 368] on span "Create Message" at bounding box center [762, 374] width 54 height 12
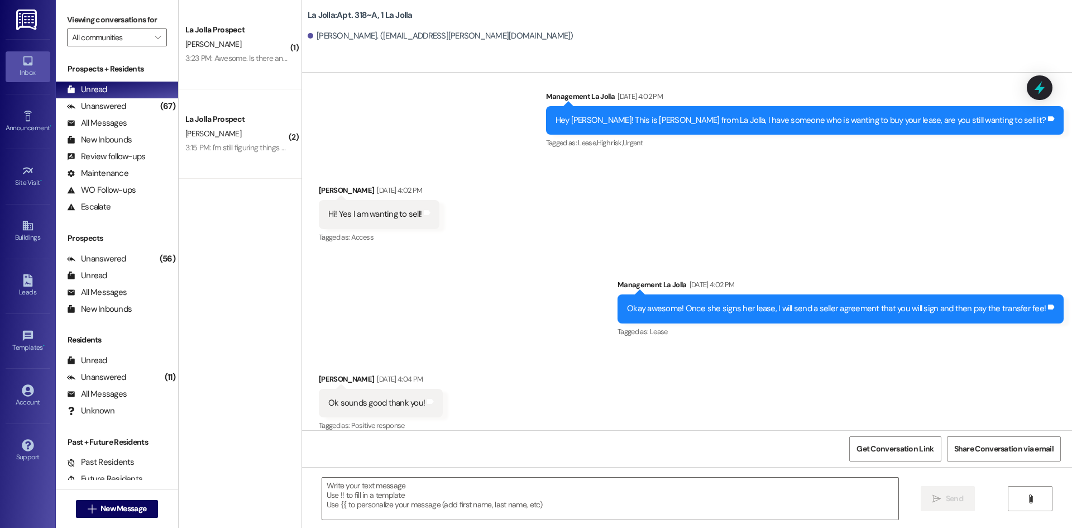
scroll to position [5532, 0]
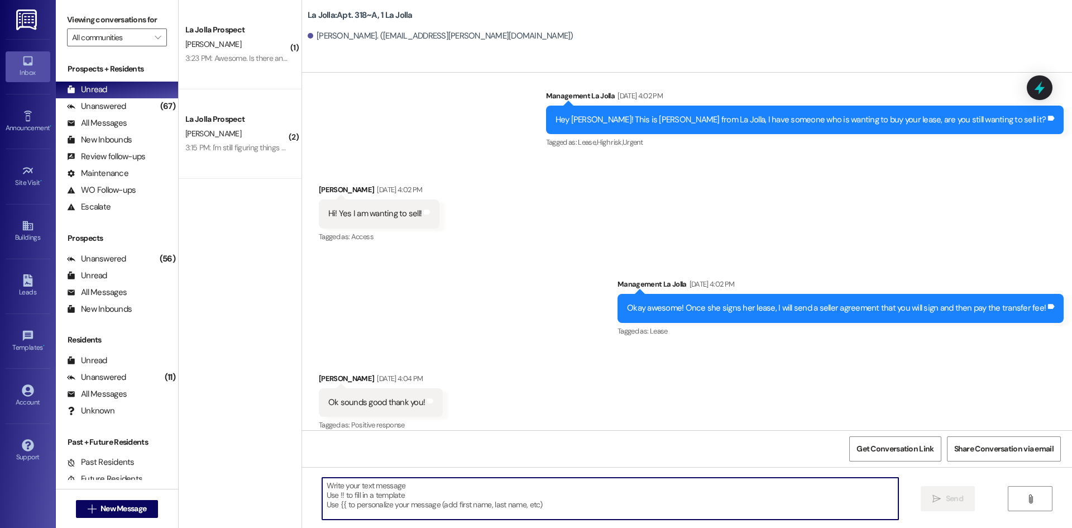
click at [385, 496] on textarea at bounding box center [610, 498] width 576 height 42
click at [496, 495] on textarea "Hey Landyn! I just sent you the" at bounding box center [610, 498] width 576 height 42
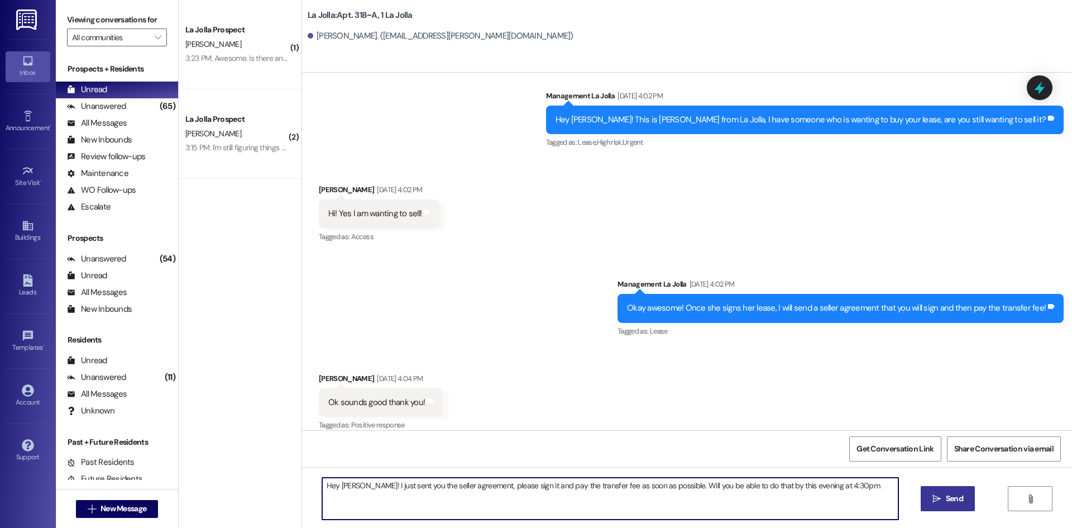
type textarea "Hey Landyn! I just sent you the seller agreement, please sign it and pay the tr…"
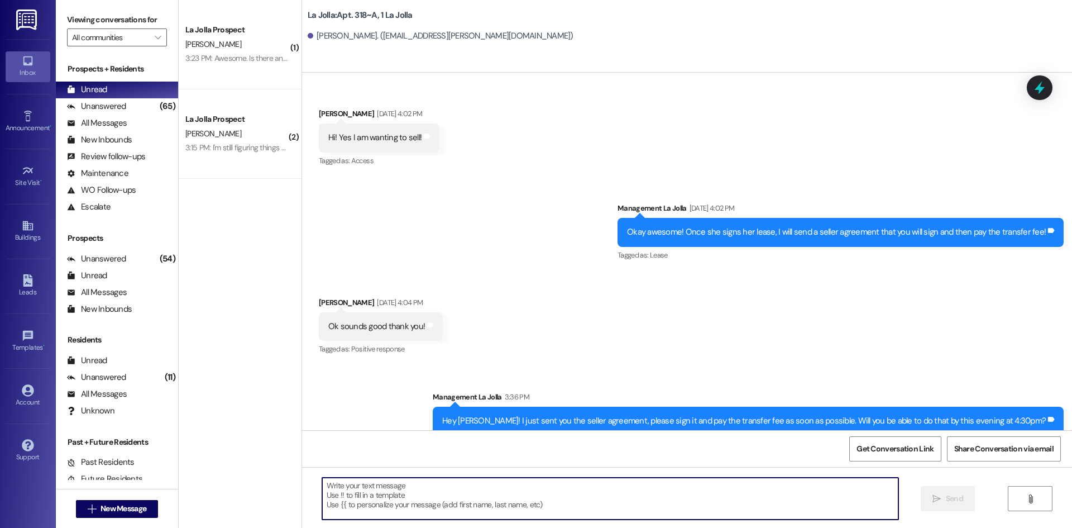
scroll to position [5611, 0]
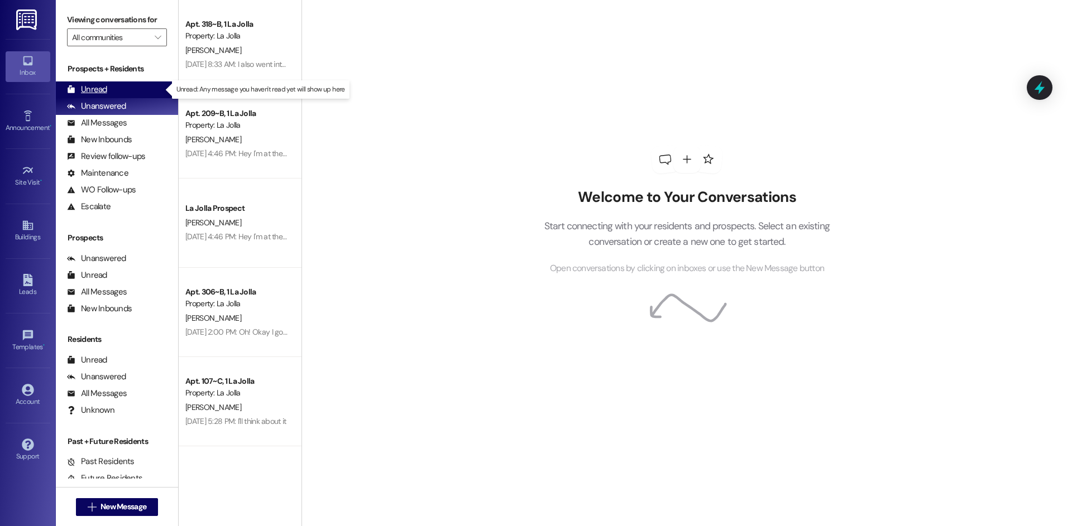
click at [123, 87] on div "Unread (0)" at bounding box center [117, 89] width 122 height 17
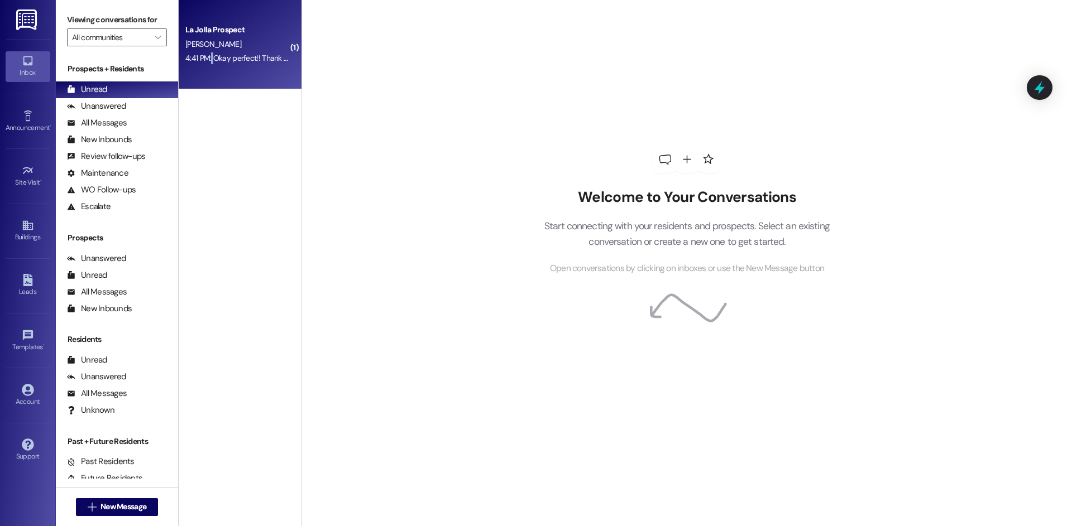
click at [203, 54] on div "4:41 PM: Okay perfect!! Thank you so much!! I just read through and signed the …" at bounding box center [491, 58] width 612 height 10
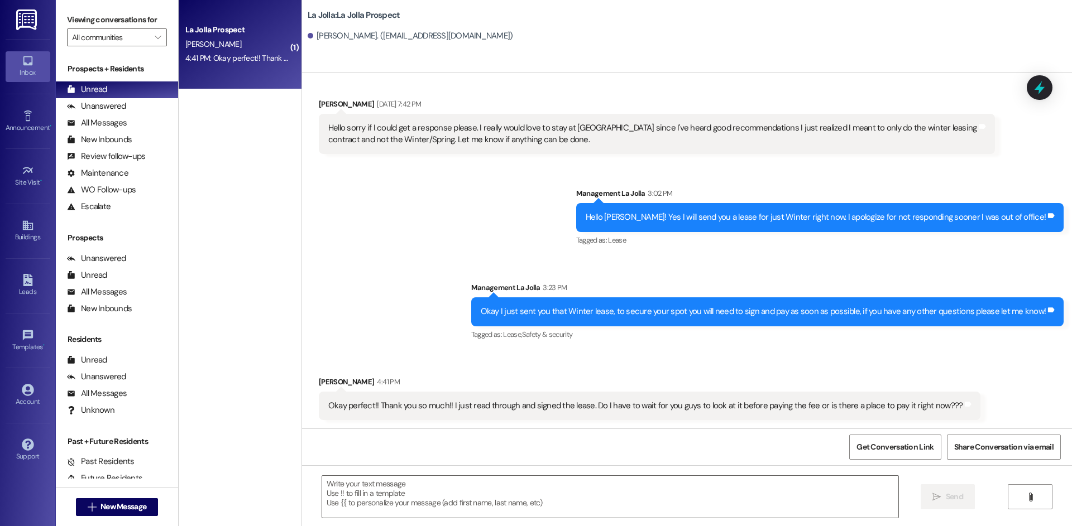
scroll to position [630, 0]
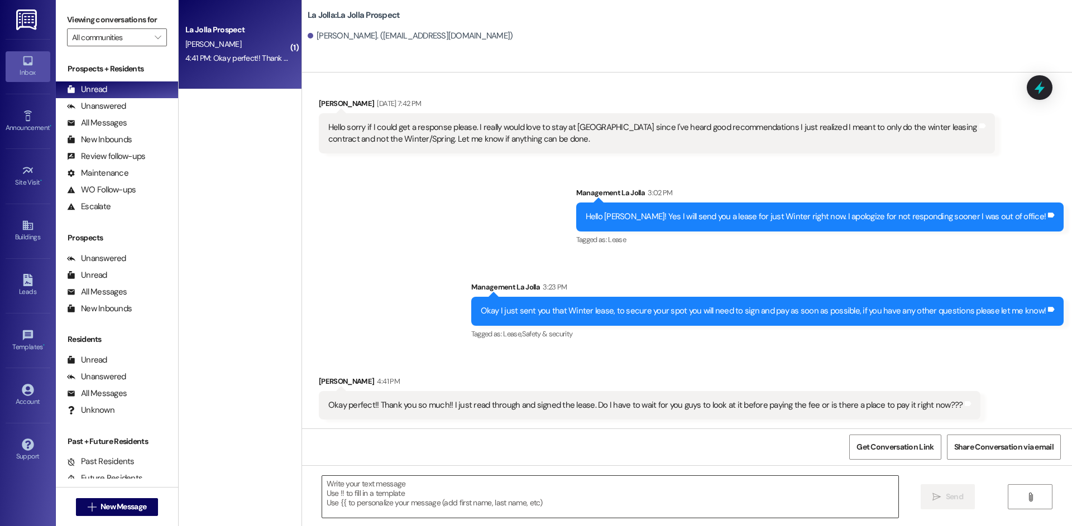
click at [456, 487] on textarea at bounding box center [610, 497] width 576 height 42
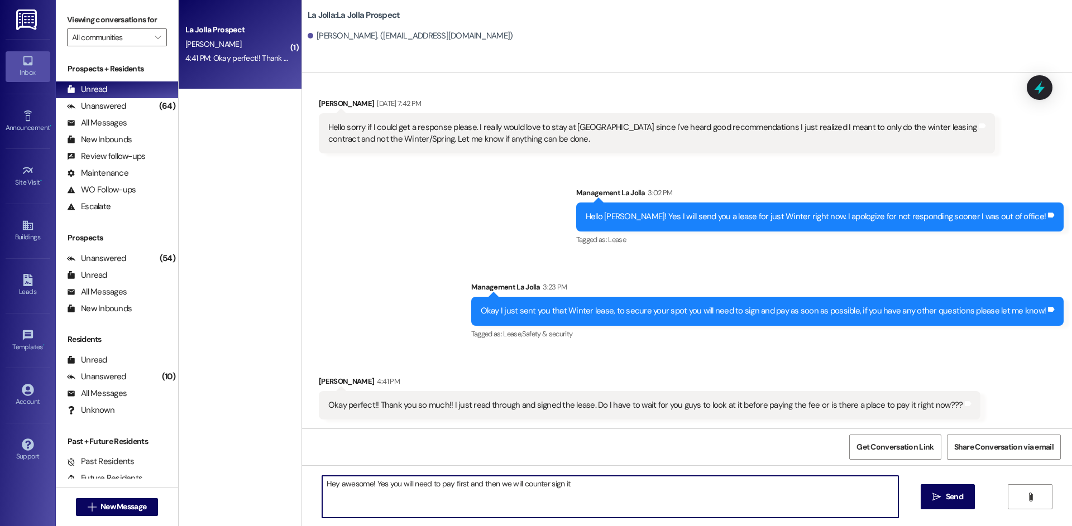
paste textarea "[URL][DOMAIN_NAME]"
click at [560, 485] on textarea "Hey awesome! Yes you will need to pay first and then we will counter sign it ht…" at bounding box center [610, 497] width 576 height 42
type textarea "Hey awesome! Yes you will need to pay first and then we will counter sign it. H…"
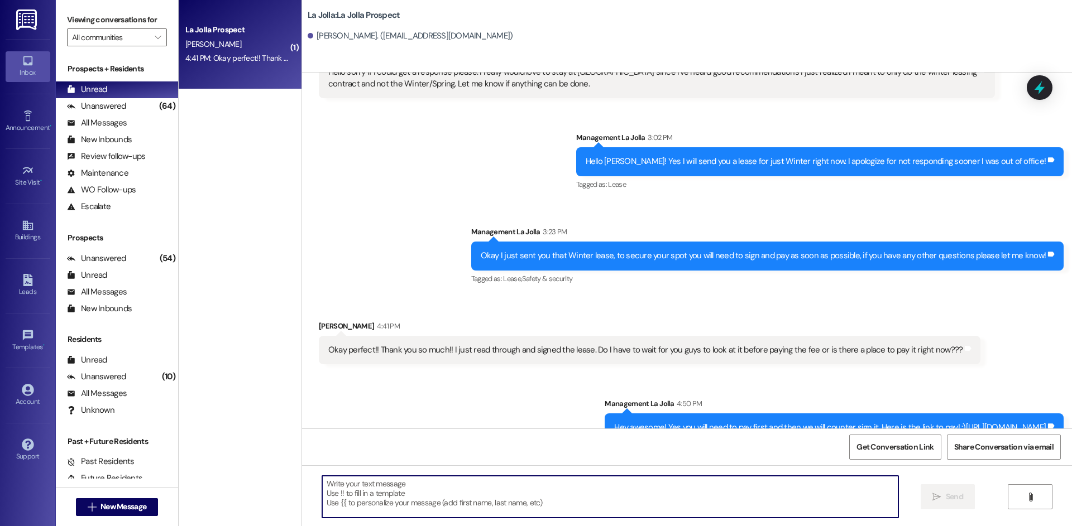
scroll to position [708, 0]
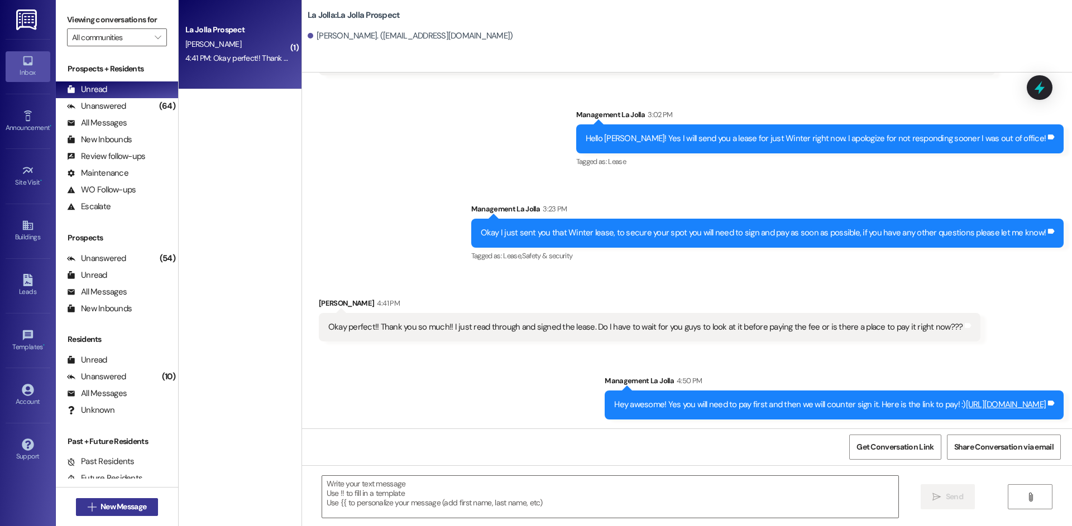
click at [143, 502] on span "New Message" at bounding box center [123, 507] width 50 height 12
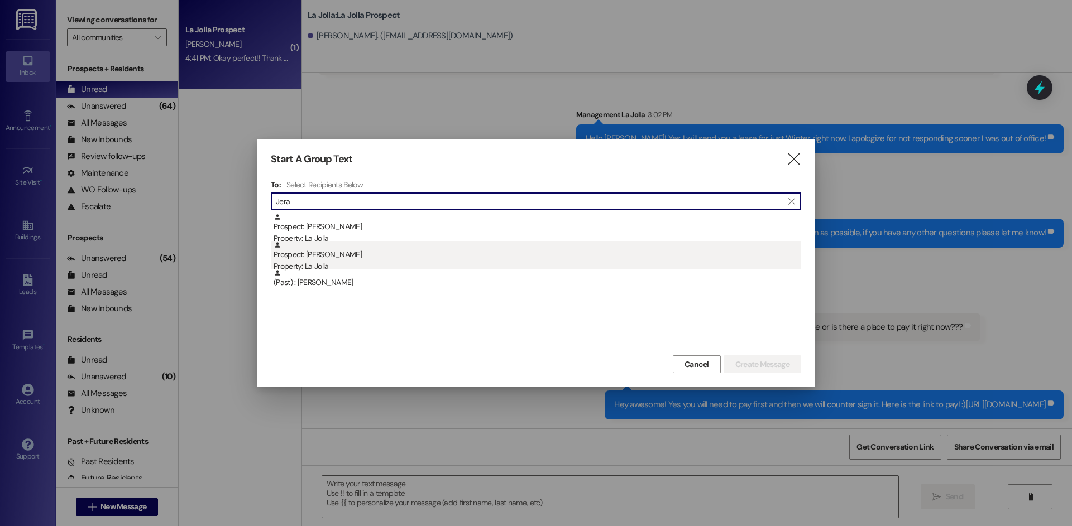
type input "Jera"
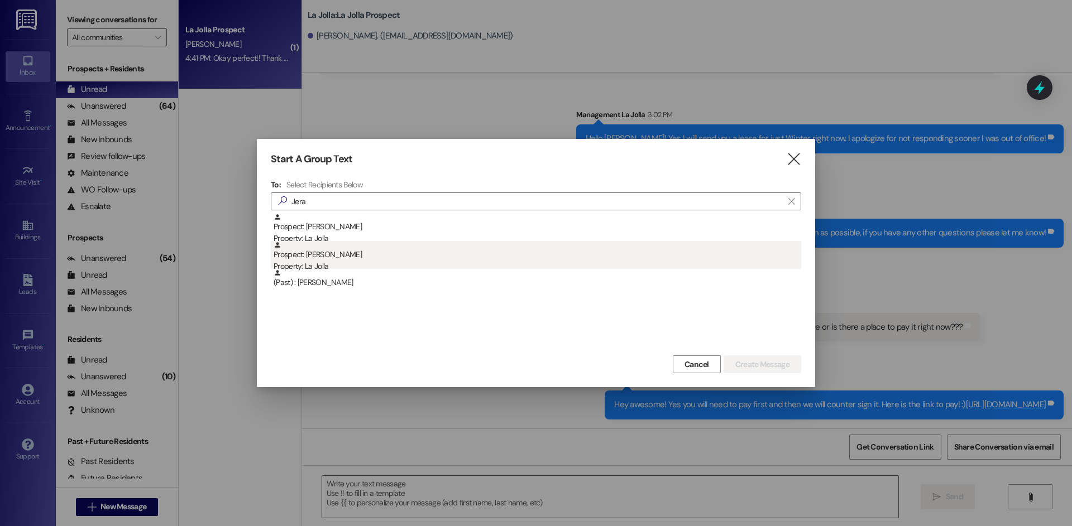
click at [413, 250] on div "Prospect: Jera Bjornberg Property: La Jolla" at bounding box center [538, 257] width 528 height 32
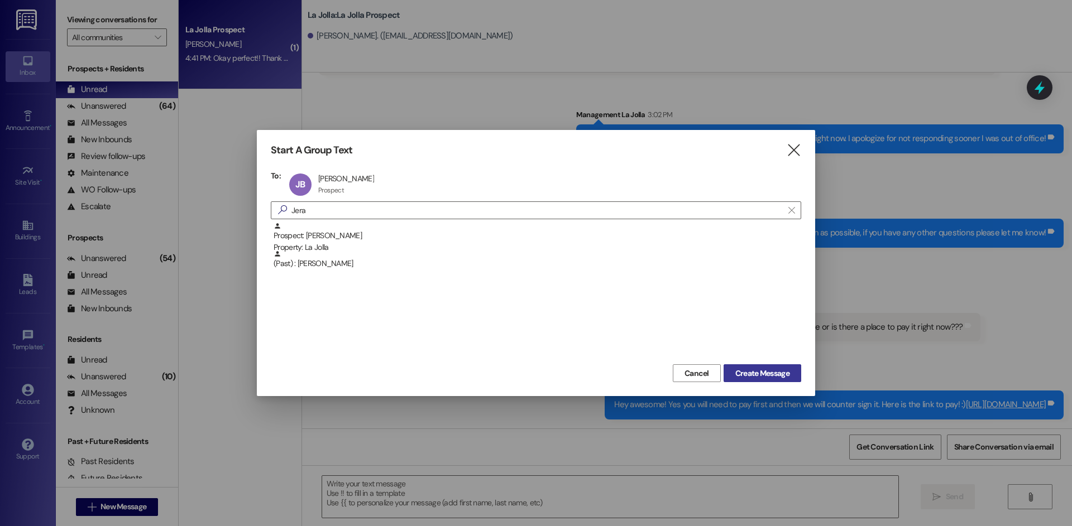
click at [765, 366] on button "Create Message" at bounding box center [762, 374] width 78 height 18
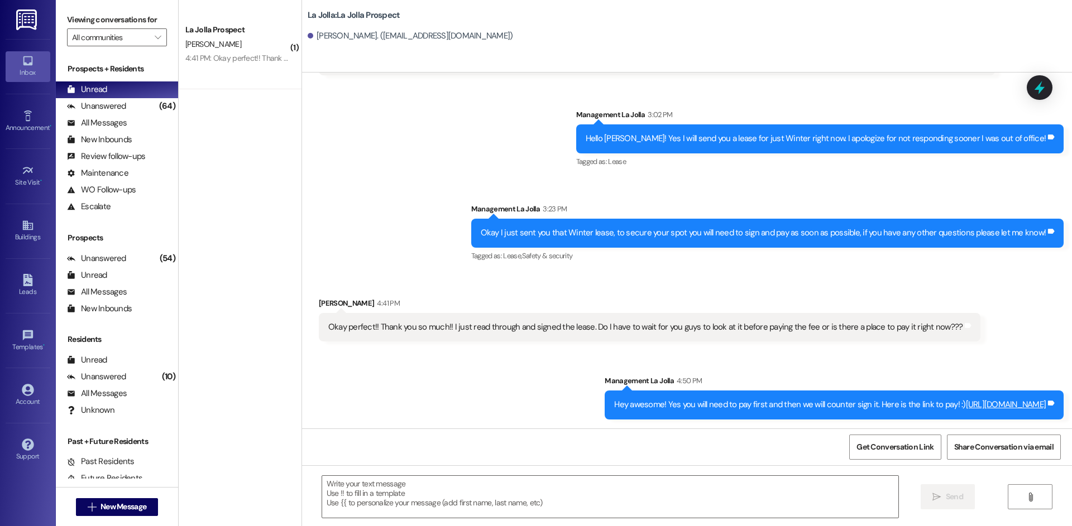
scroll to position [0, 0]
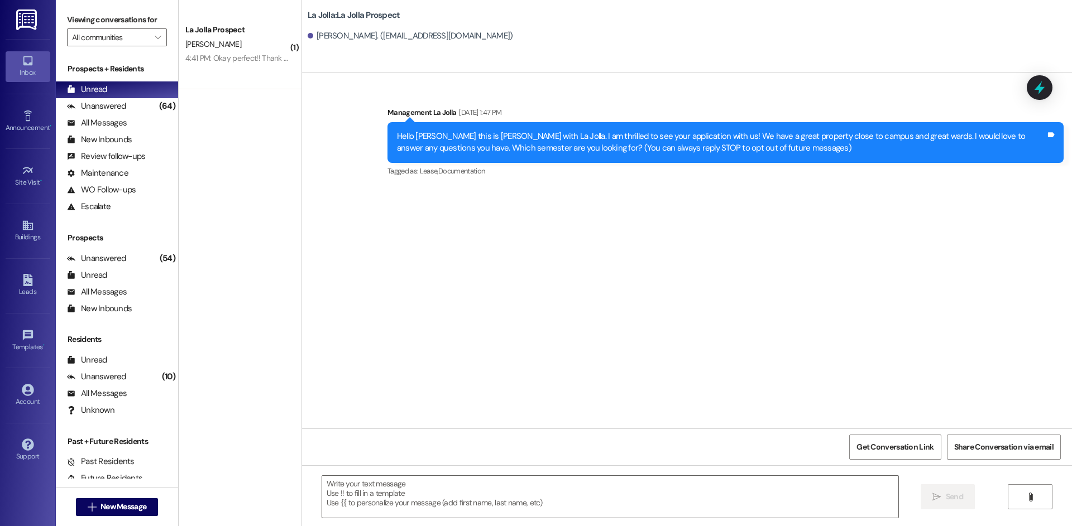
click at [138, 497] on div " New Message" at bounding box center [117, 507] width 83 height 28
click at [138, 502] on span "New Message" at bounding box center [123, 507] width 46 height 12
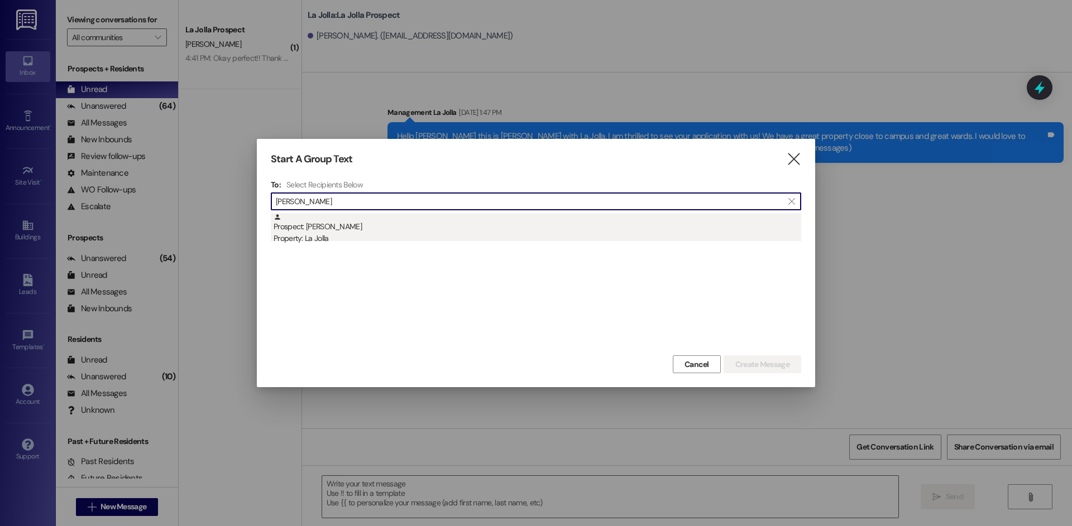
type input "Kali"
click at [362, 237] on div "Property: La Jolla" at bounding box center [538, 239] width 528 height 12
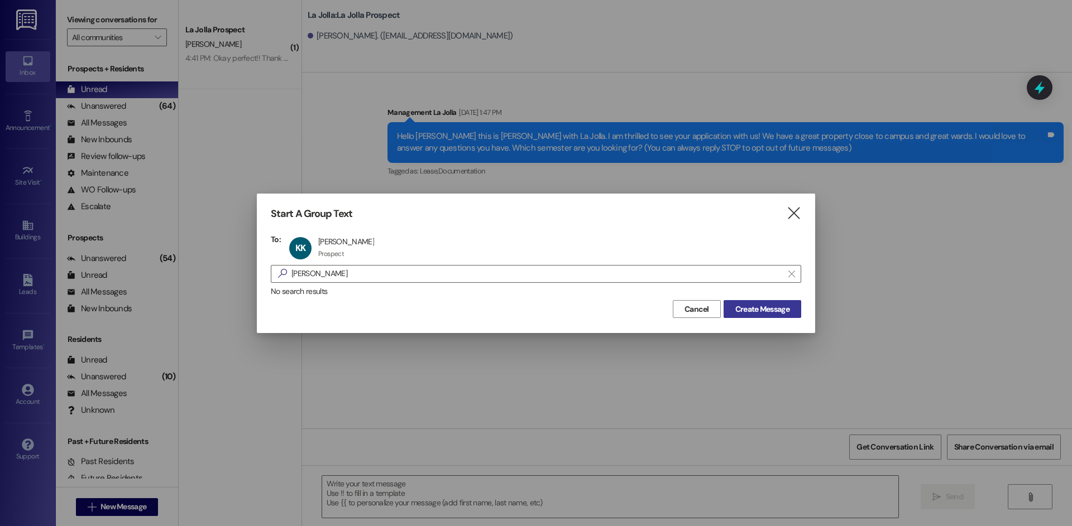
click at [746, 305] on span "Create Message" at bounding box center [762, 310] width 54 height 12
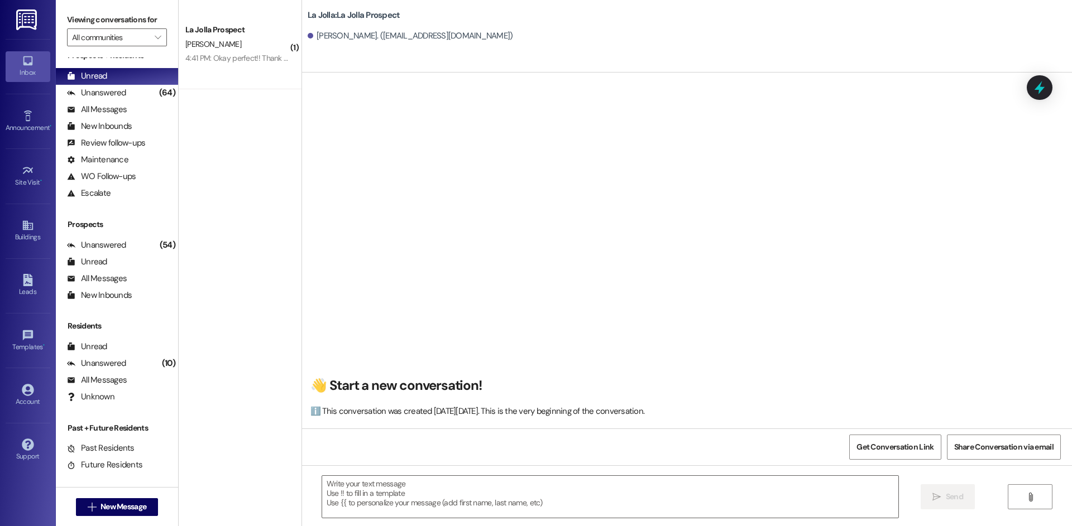
scroll to position [25, 0]
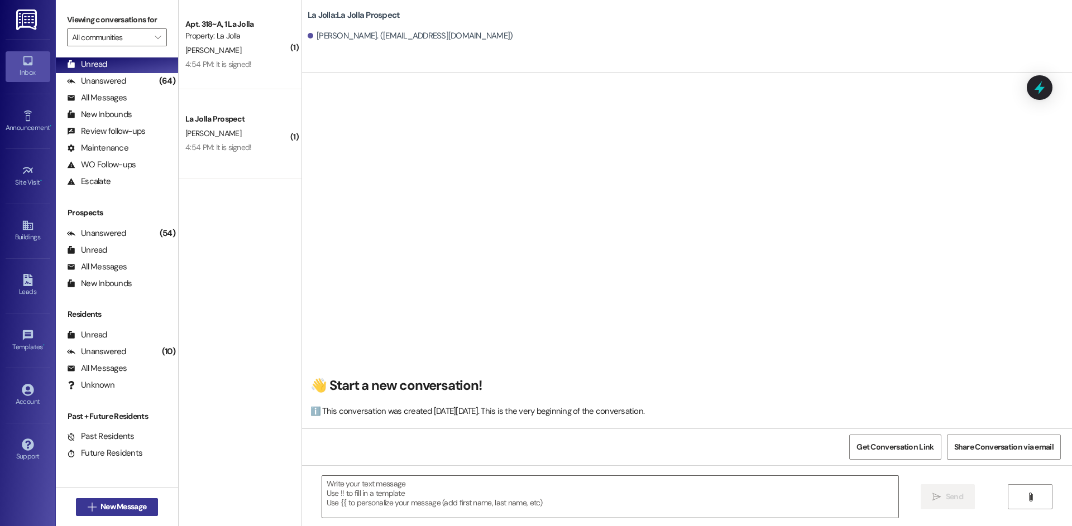
click at [111, 507] on span "New Message" at bounding box center [123, 507] width 46 height 12
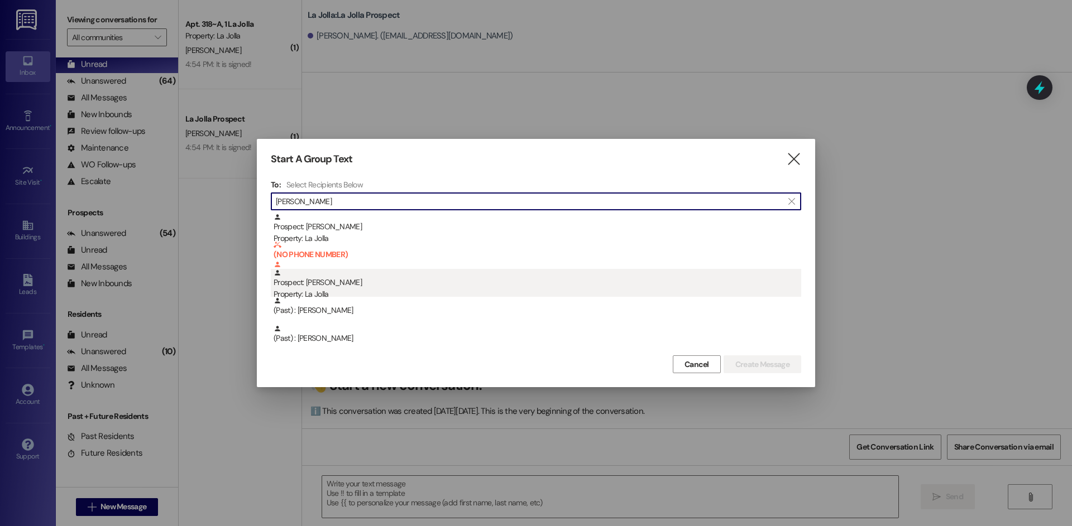
type input "Sophia"
click at [512, 290] on div "Property: La Jolla" at bounding box center [538, 295] width 528 height 12
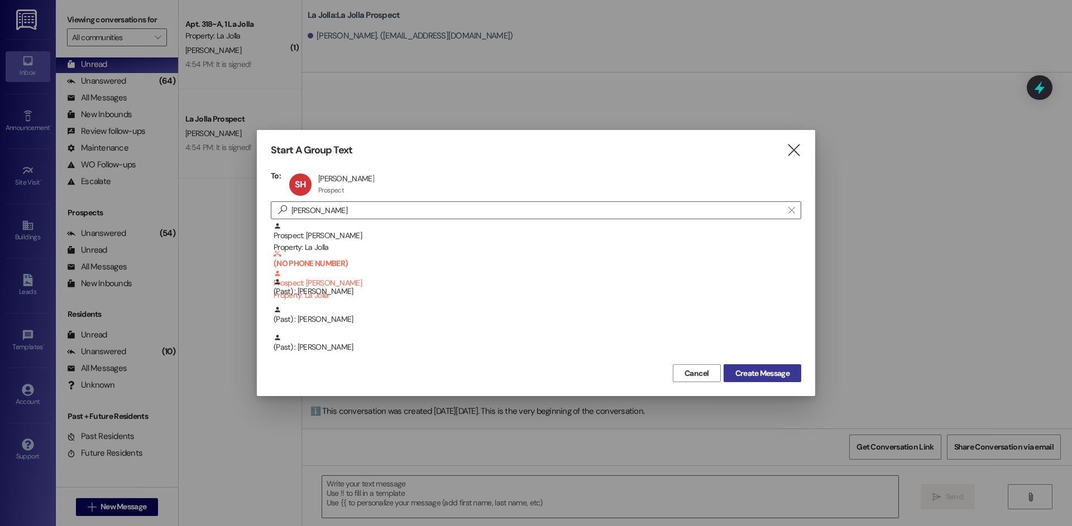
click at [728, 372] on button "Create Message" at bounding box center [762, 374] width 78 height 18
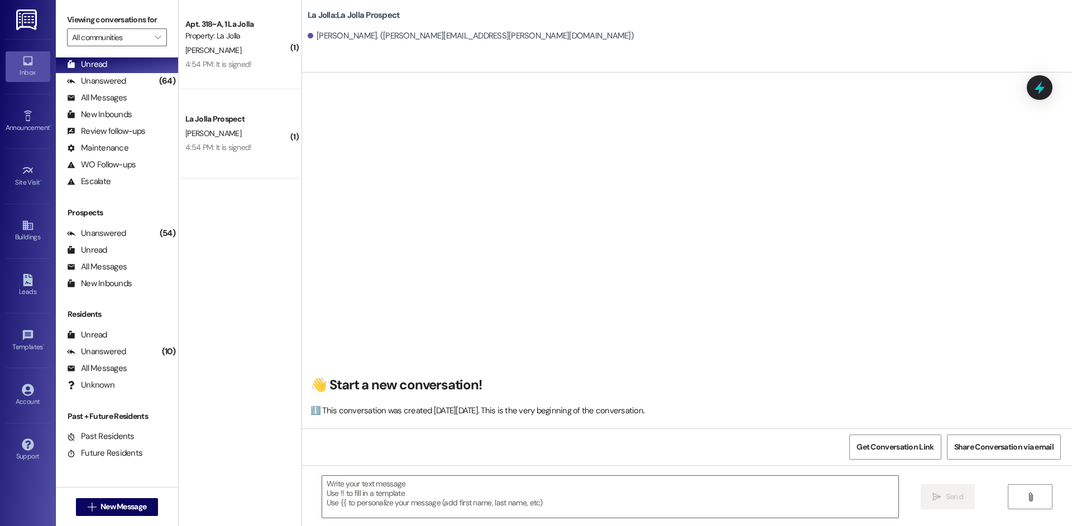
scroll to position [0, 0]
click at [113, 507] on span "New Message" at bounding box center [123, 507] width 46 height 12
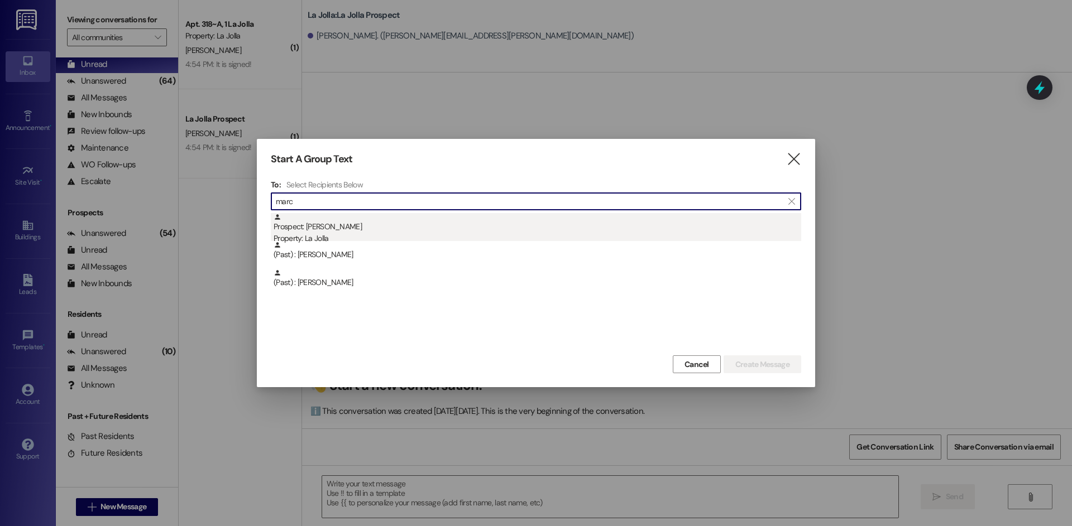
type input "marc"
click at [328, 231] on div "Prospect: Marc Jordan Dajeu Property: La Jolla" at bounding box center [538, 229] width 528 height 32
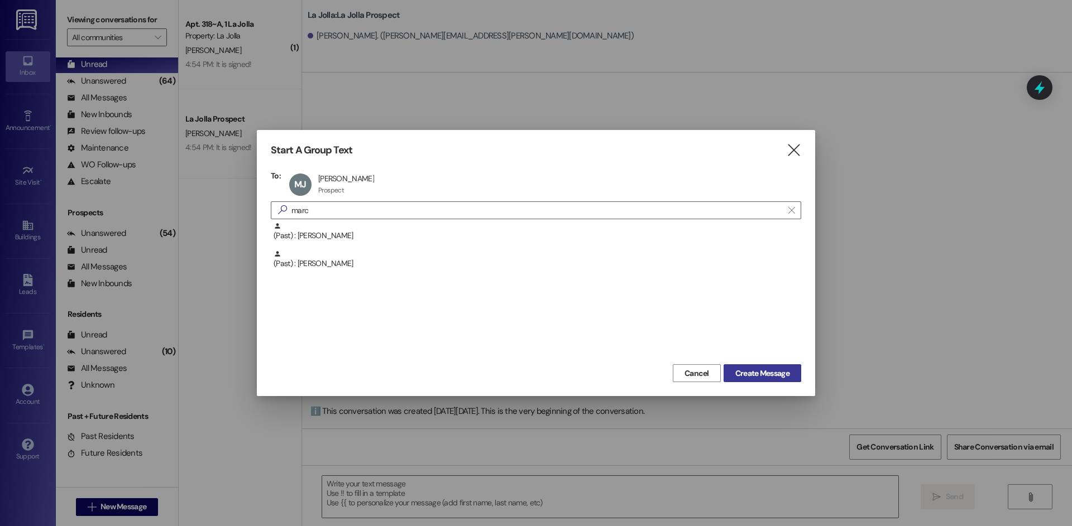
click at [746, 377] on span "Create Message" at bounding box center [762, 374] width 54 height 12
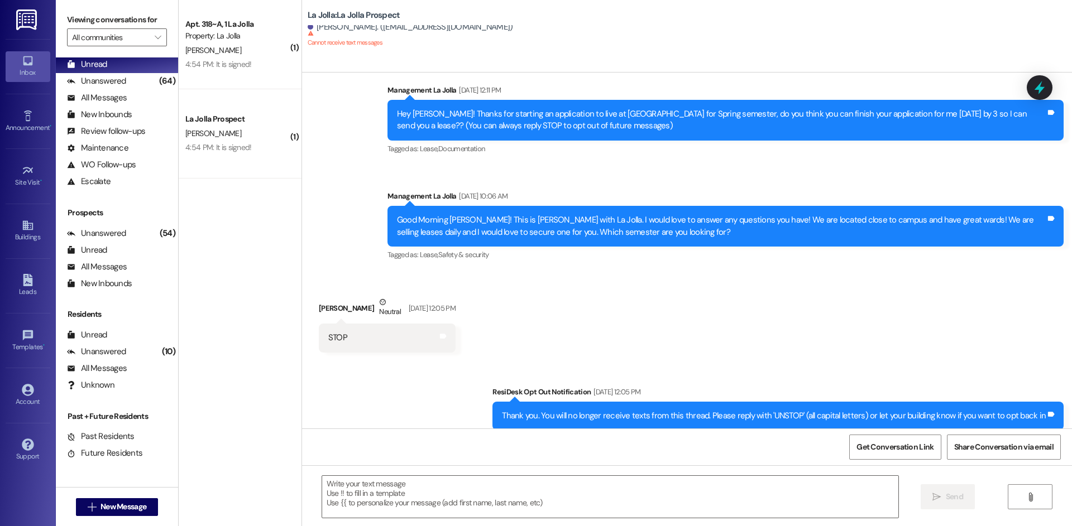
scroll to position [33, 0]
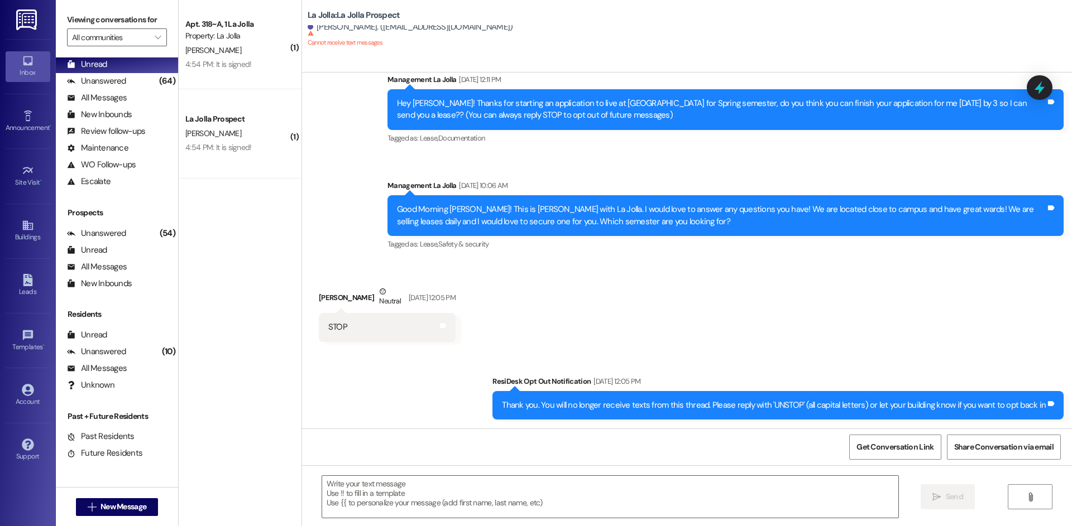
click at [217, 60] on div "4:54 PM: It is signed! 4:54 PM: It is signed!" at bounding box center [218, 64] width 66 height 10
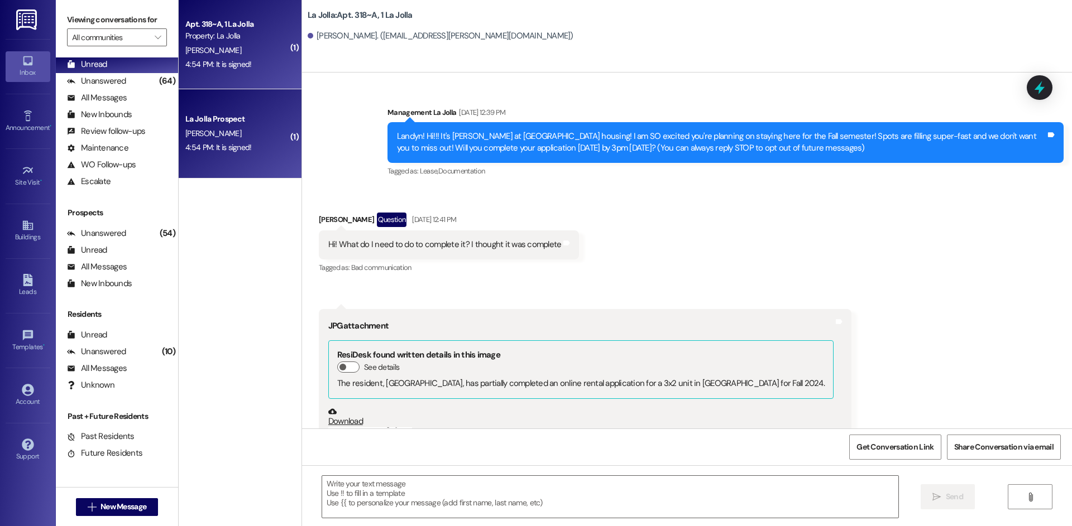
scroll to position [5706, 0]
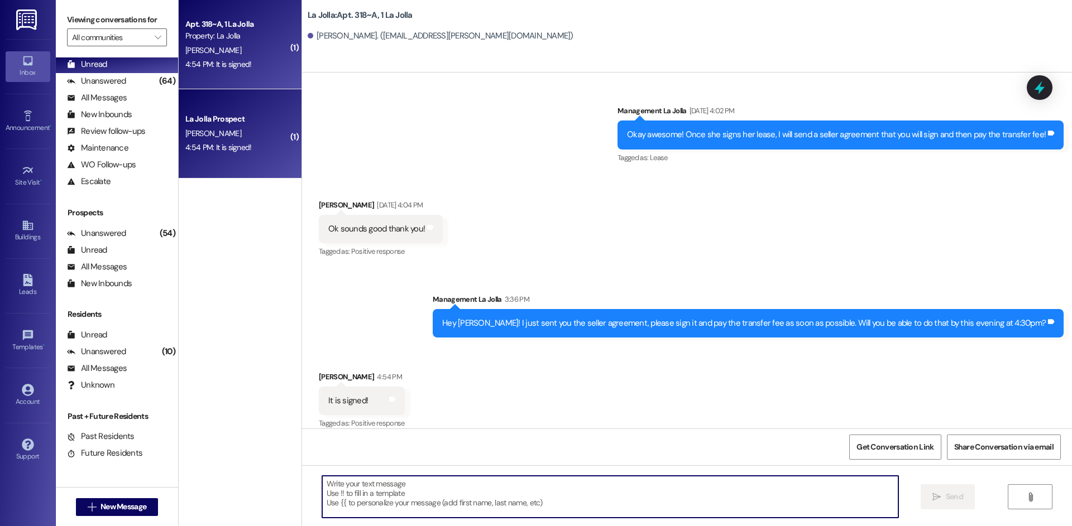
click at [458, 486] on textarea at bounding box center [610, 497] width 576 height 42
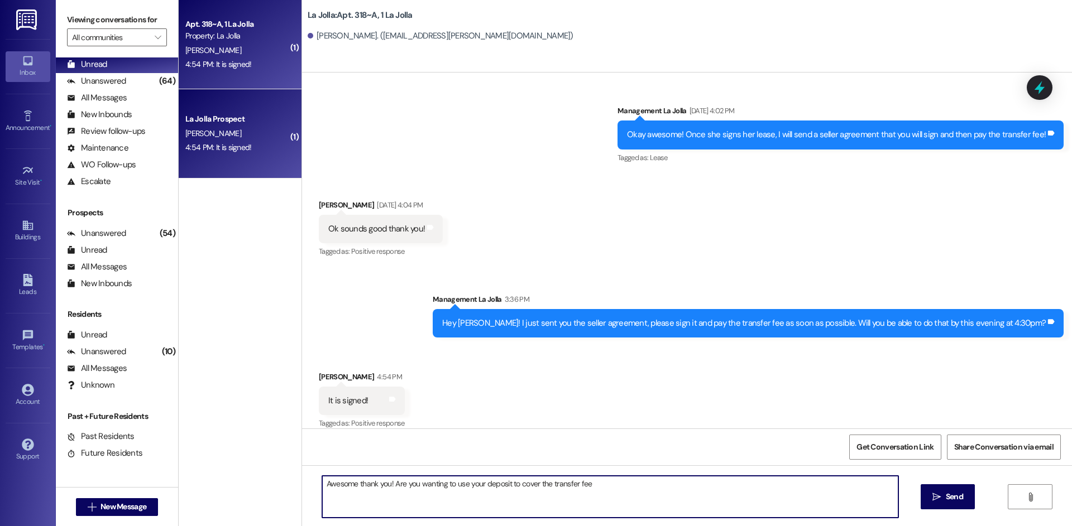
type textarea "Awesome thank you! Are you wanting to use your deposit to cover the transfer fe…"
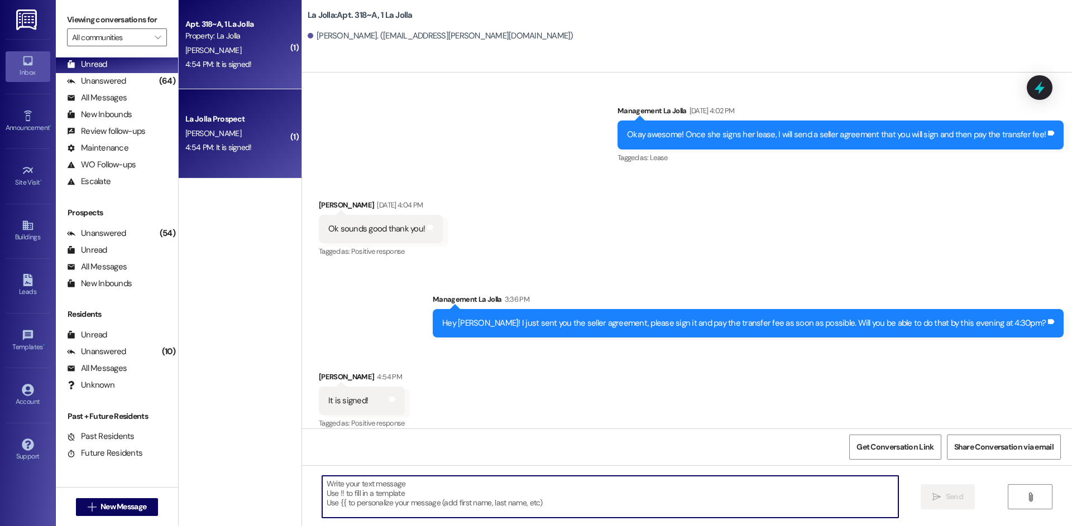
scroll to position [5705, 0]
